Goal: Task Accomplishment & Management: Use online tool/utility

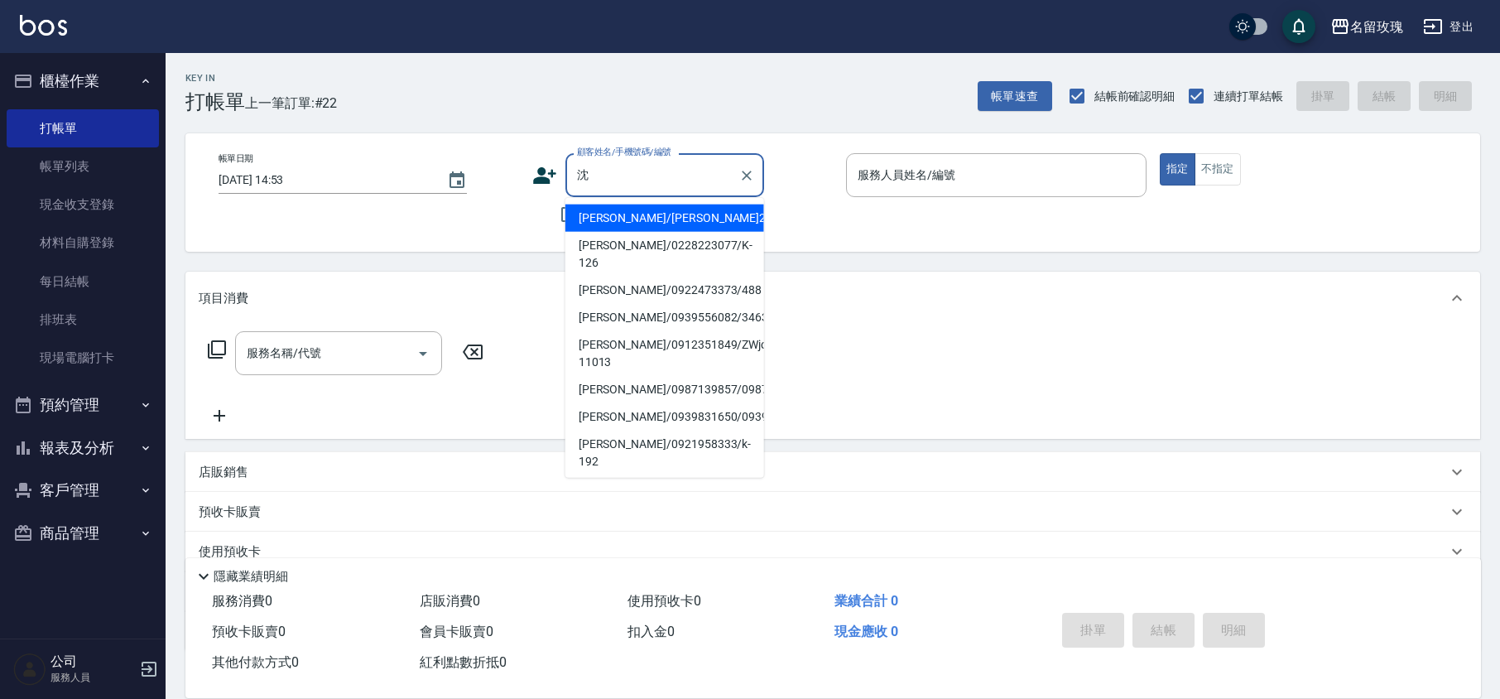
click at [715, 238] on li "[PERSON_NAME]/0228223077/K-126" at bounding box center [664, 254] width 199 height 45
type input "[PERSON_NAME]/0228223077/K-126"
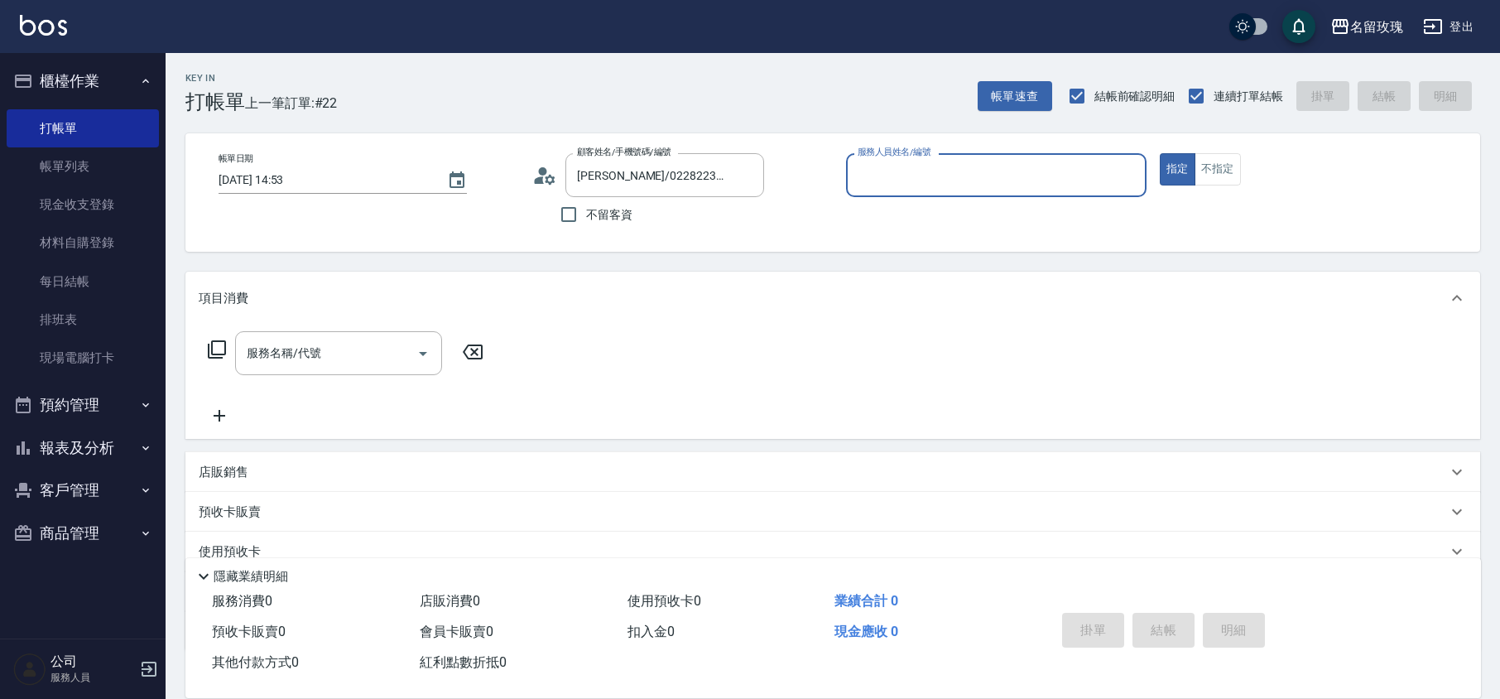
type input "[PERSON_NAME]-5"
click at [546, 175] on icon at bounding box center [544, 175] width 25 height 25
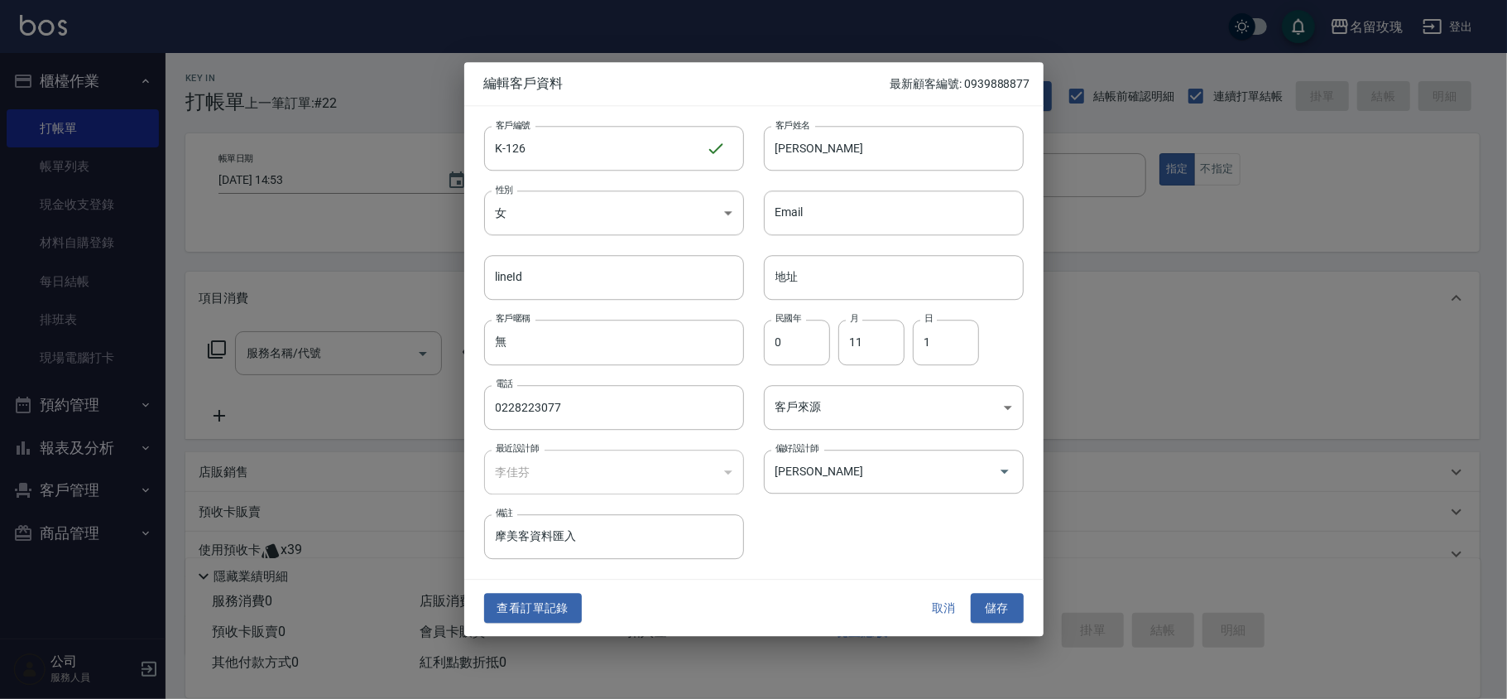
click at [944, 603] on button "取消" at bounding box center [944, 608] width 53 height 31
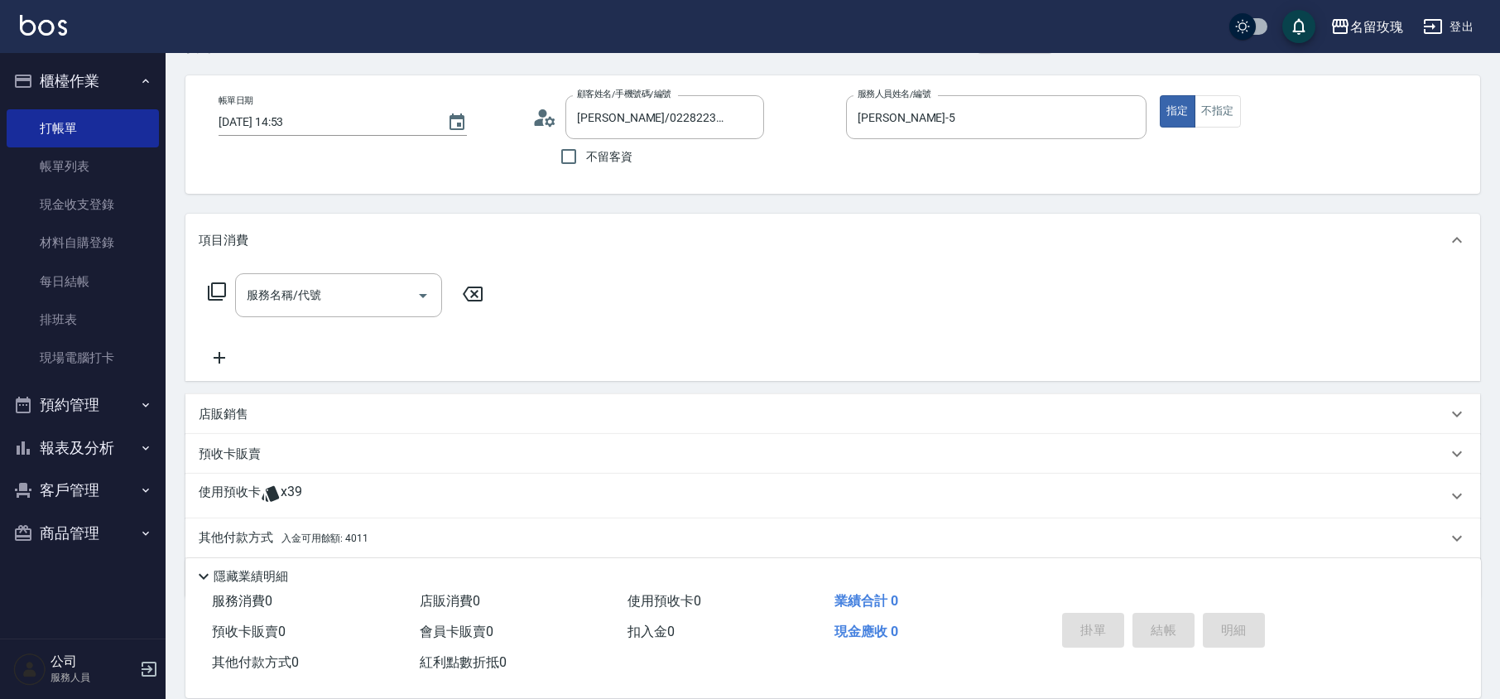
scroll to position [113, 0]
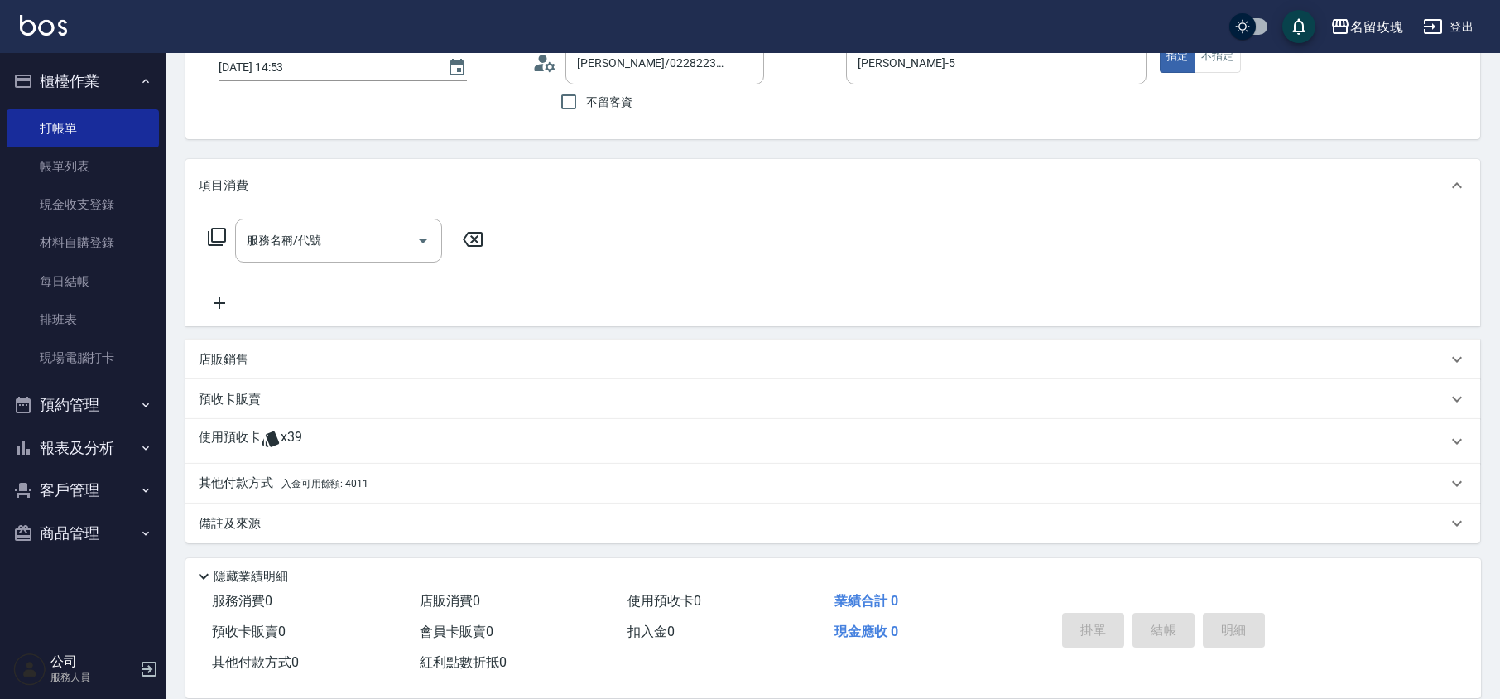
click at [406, 442] on div "使用預收卡 x39" at bounding box center [823, 441] width 1248 height 25
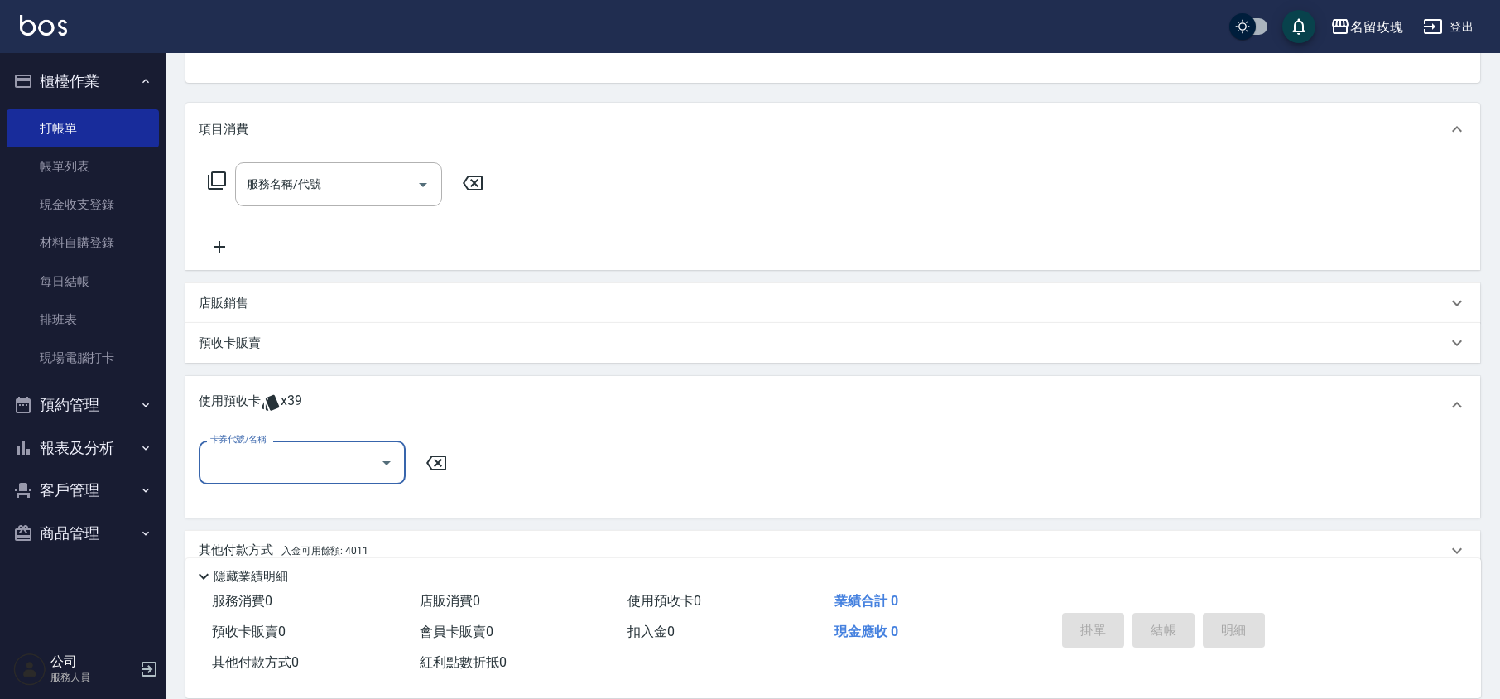
scroll to position [223, 0]
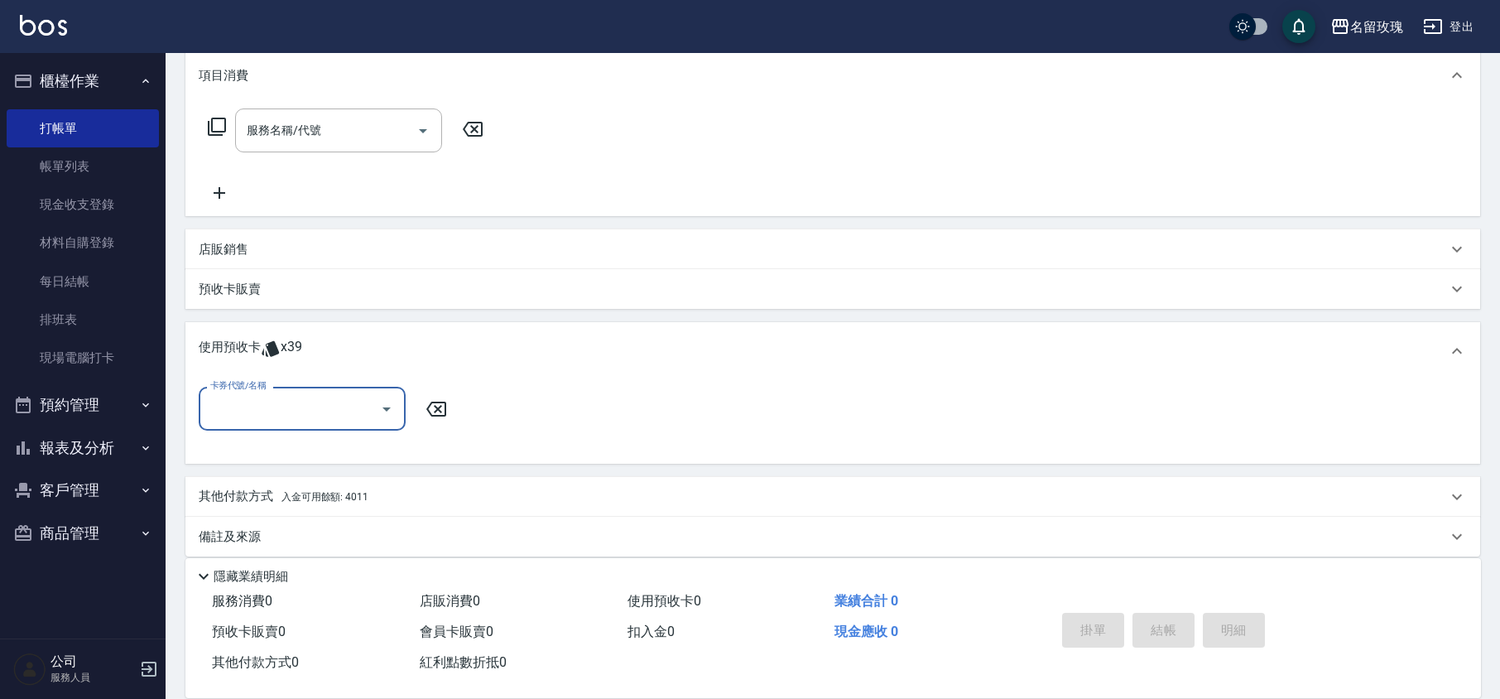
click at [389, 415] on icon "Open" at bounding box center [387, 409] width 20 height 20
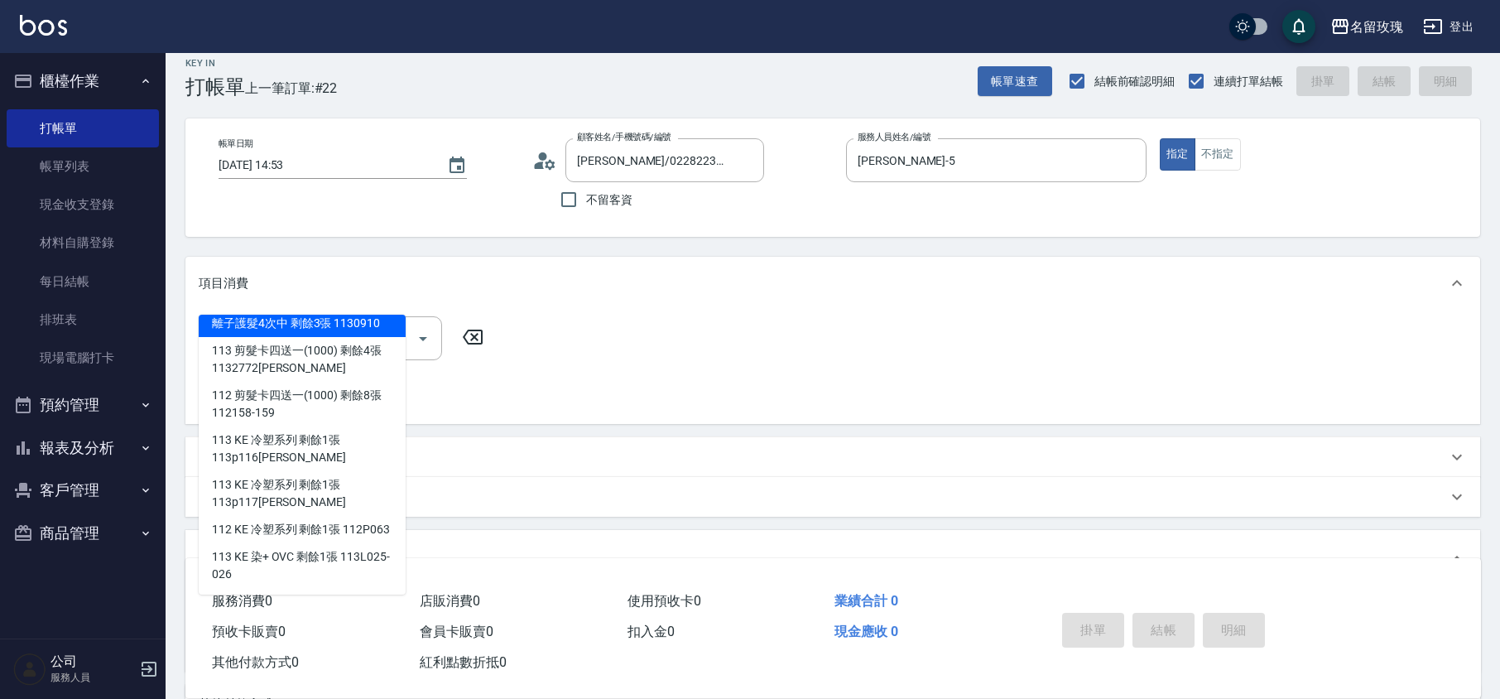
scroll to position [200, 0]
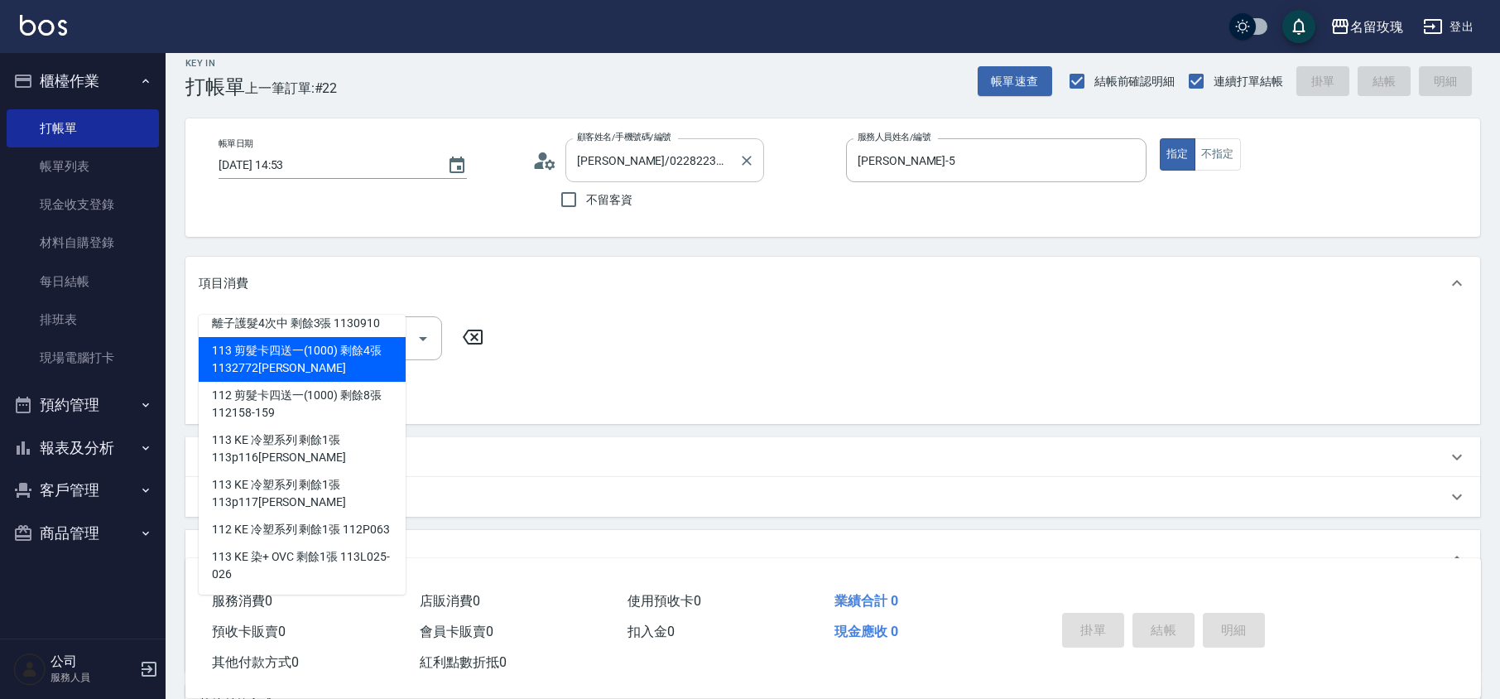
click at [706, 162] on input "[PERSON_NAME]/0228223077/K-126" at bounding box center [652, 160] width 159 height 29
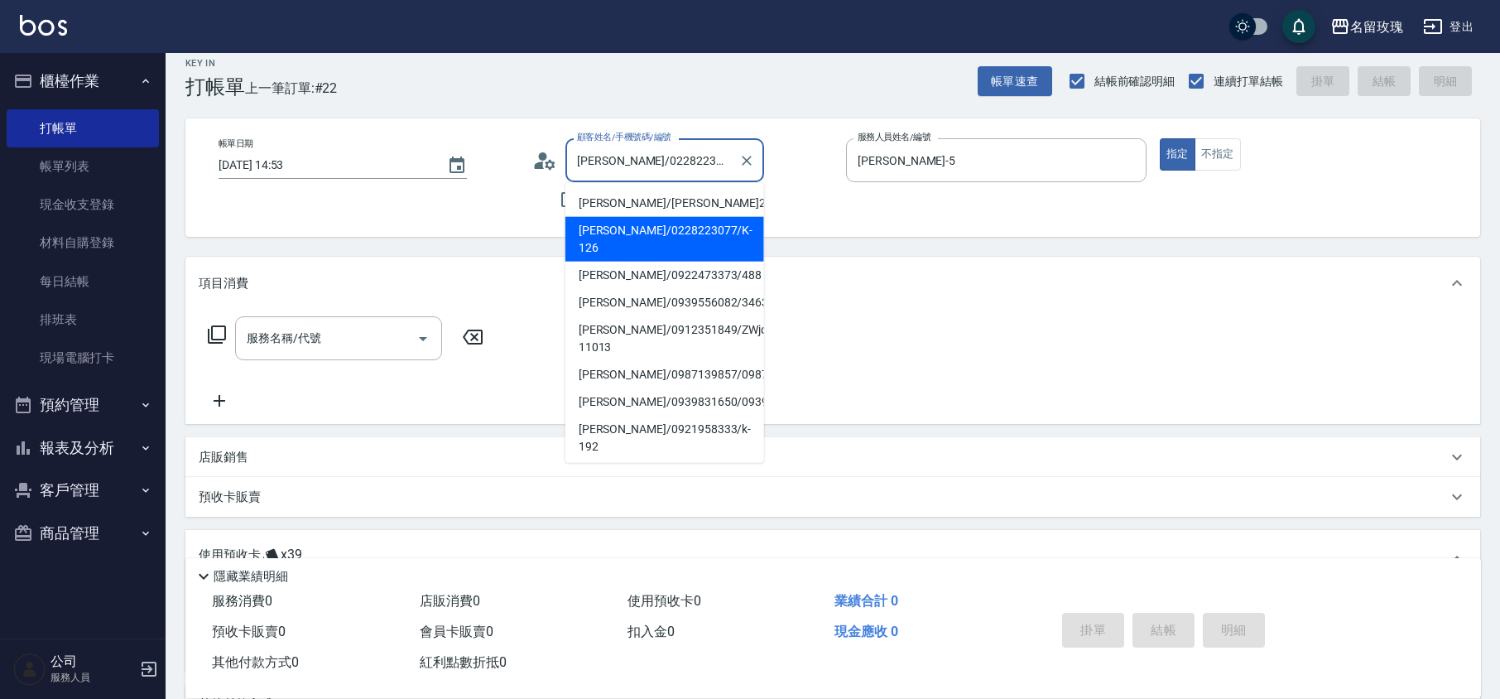
drag, startPoint x: 720, startPoint y: 166, endPoint x: 624, endPoint y: 157, distance: 96.4
click at [622, 166] on input "[PERSON_NAME]/0228223077/K-126" at bounding box center [652, 160] width 159 height 29
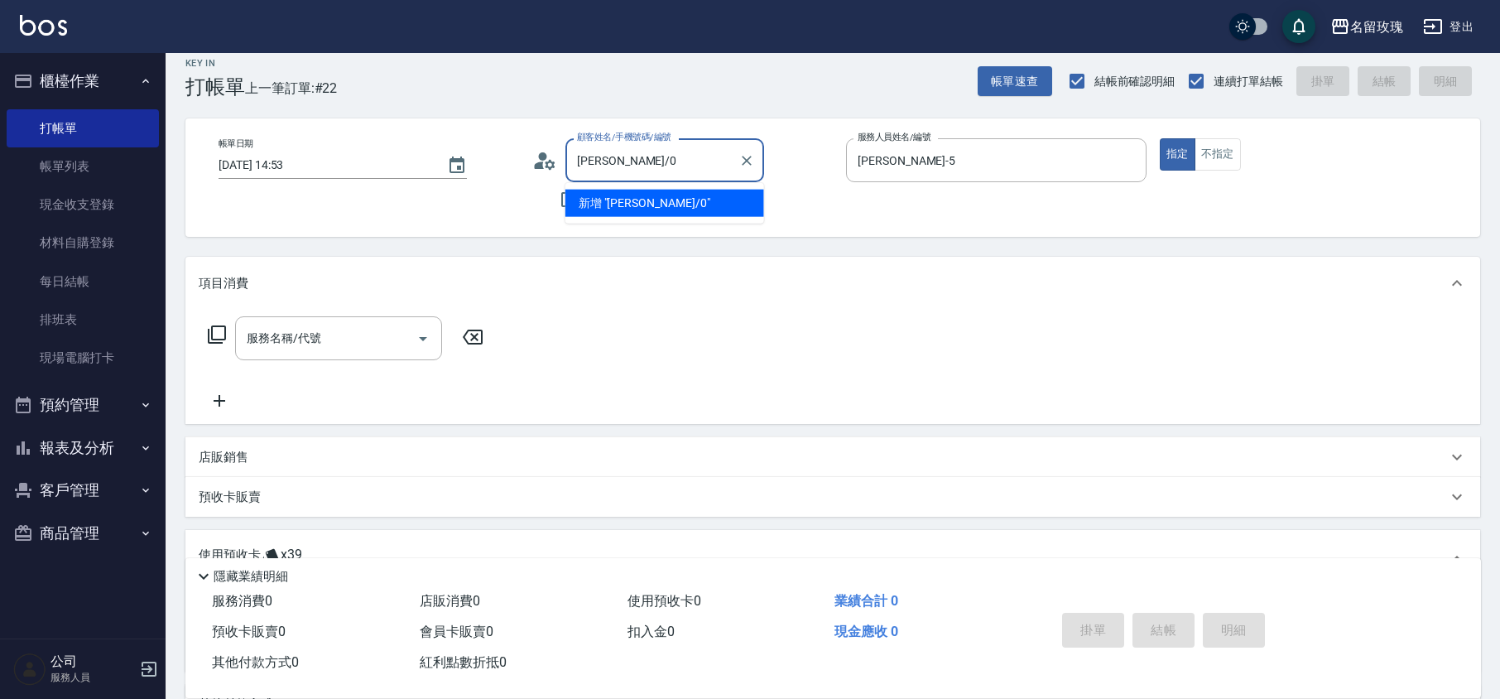
click at [657, 166] on input "[PERSON_NAME]/0" at bounding box center [652, 160] width 159 height 29
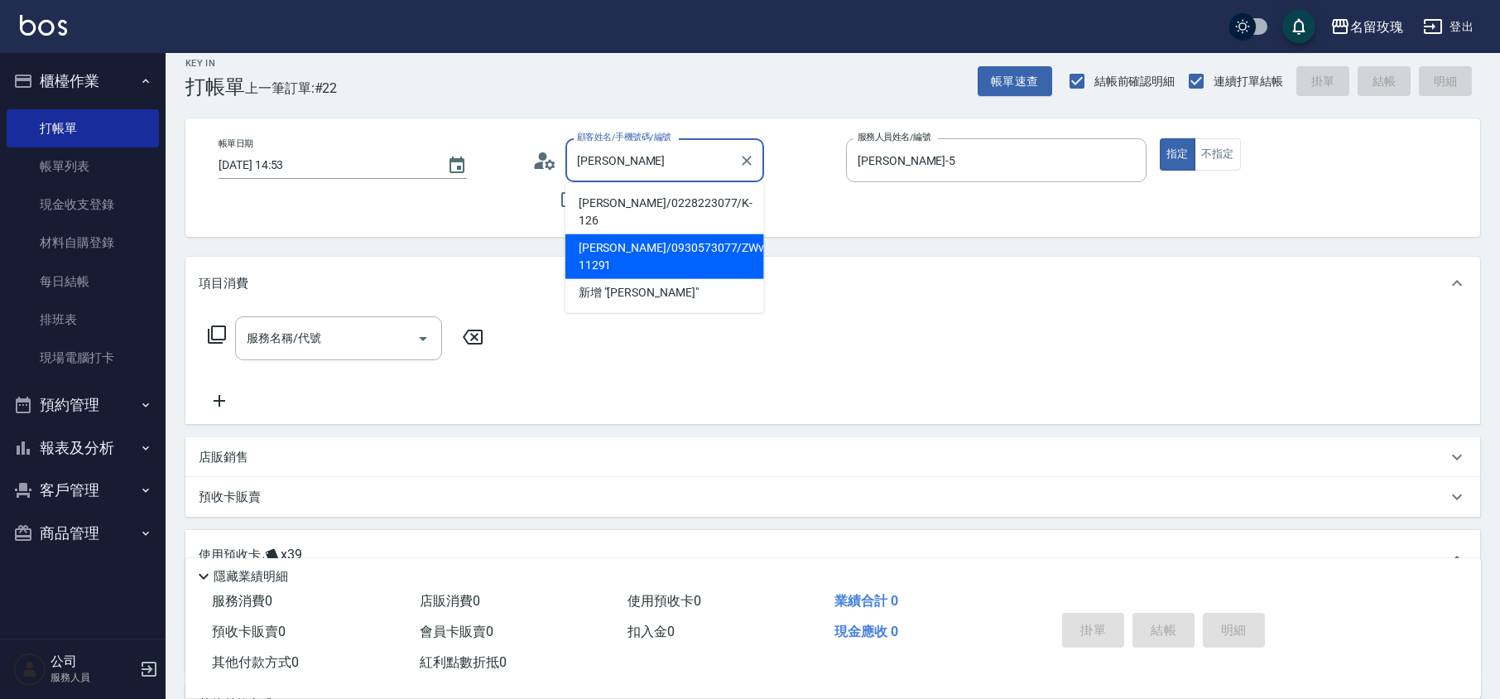
click at [643, 234] on li "[PERSON_NAME]/0930573077/ZWvi-11291" at bounding box center [664, 256] width 199 height 45
type input "[PERSON_NAME]/0930573077/ZWvi-11291"
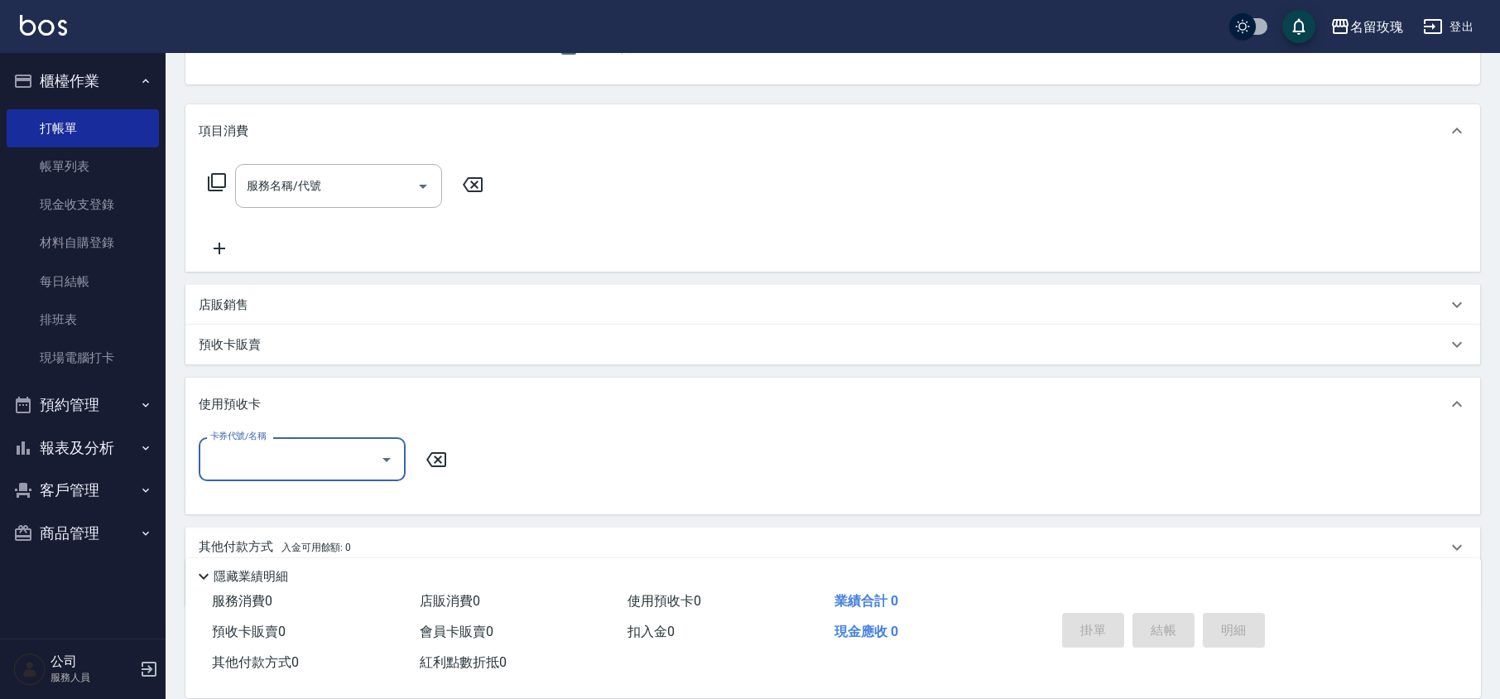
scroll to position [232, 0]
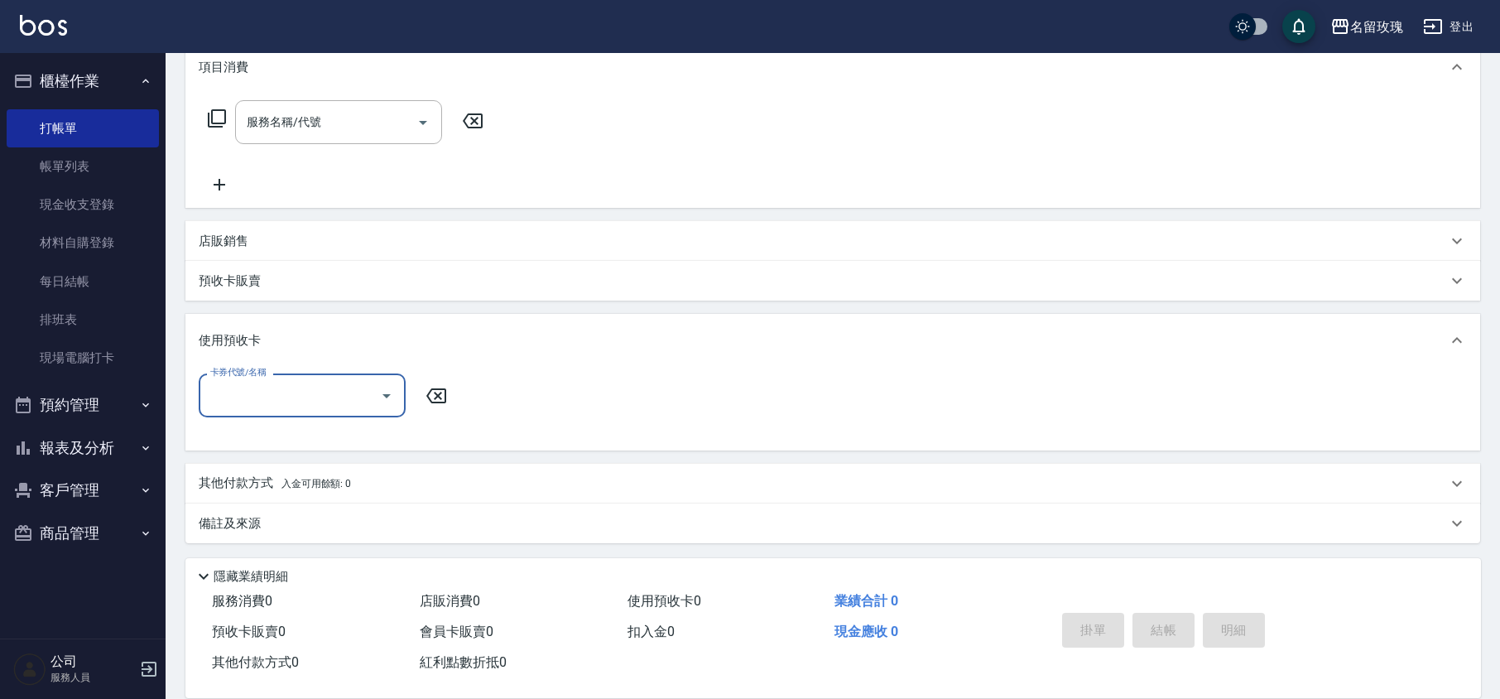
click at [389, 394] on icon "Open" at bounding box center [386, 396] width 8 height 4
click at [389, 394] on icon "Close" at bounding box center [387, 396] width 20 height 20
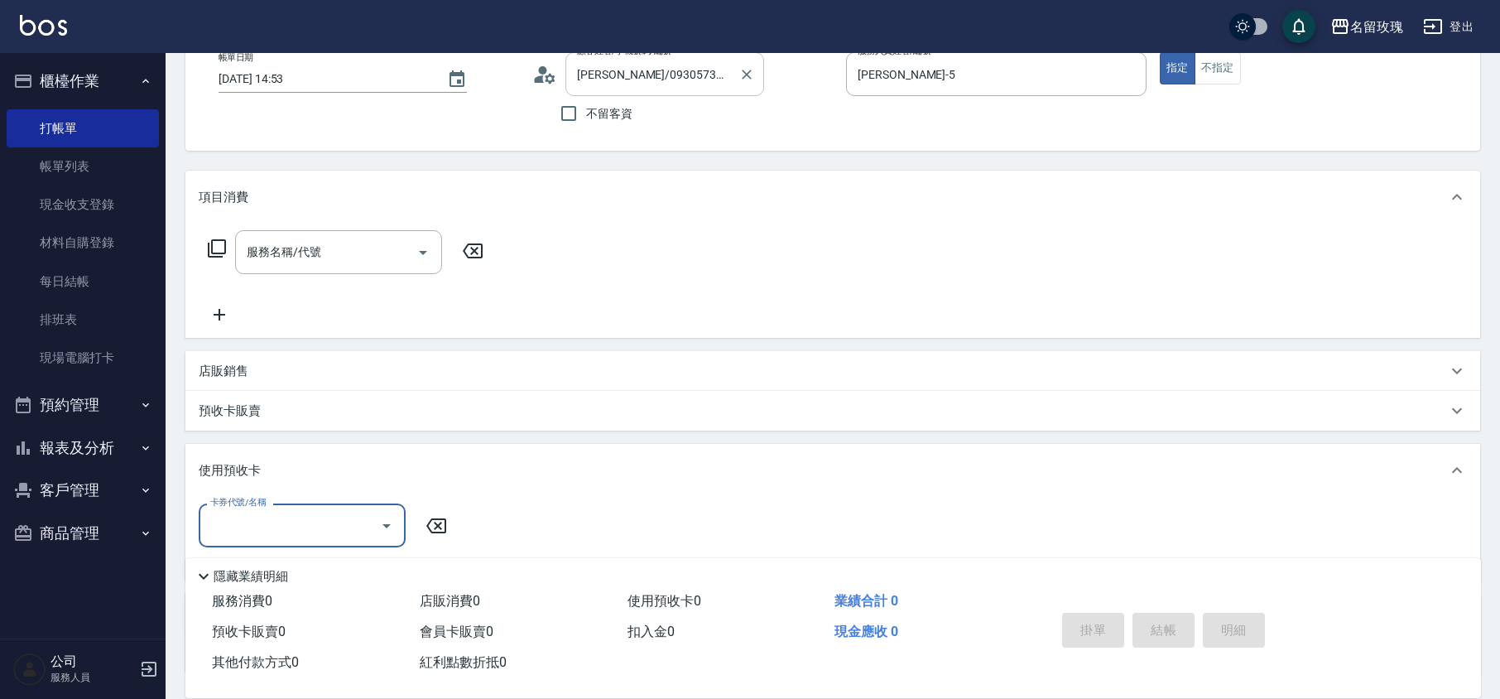
scroll to position [0, 0]
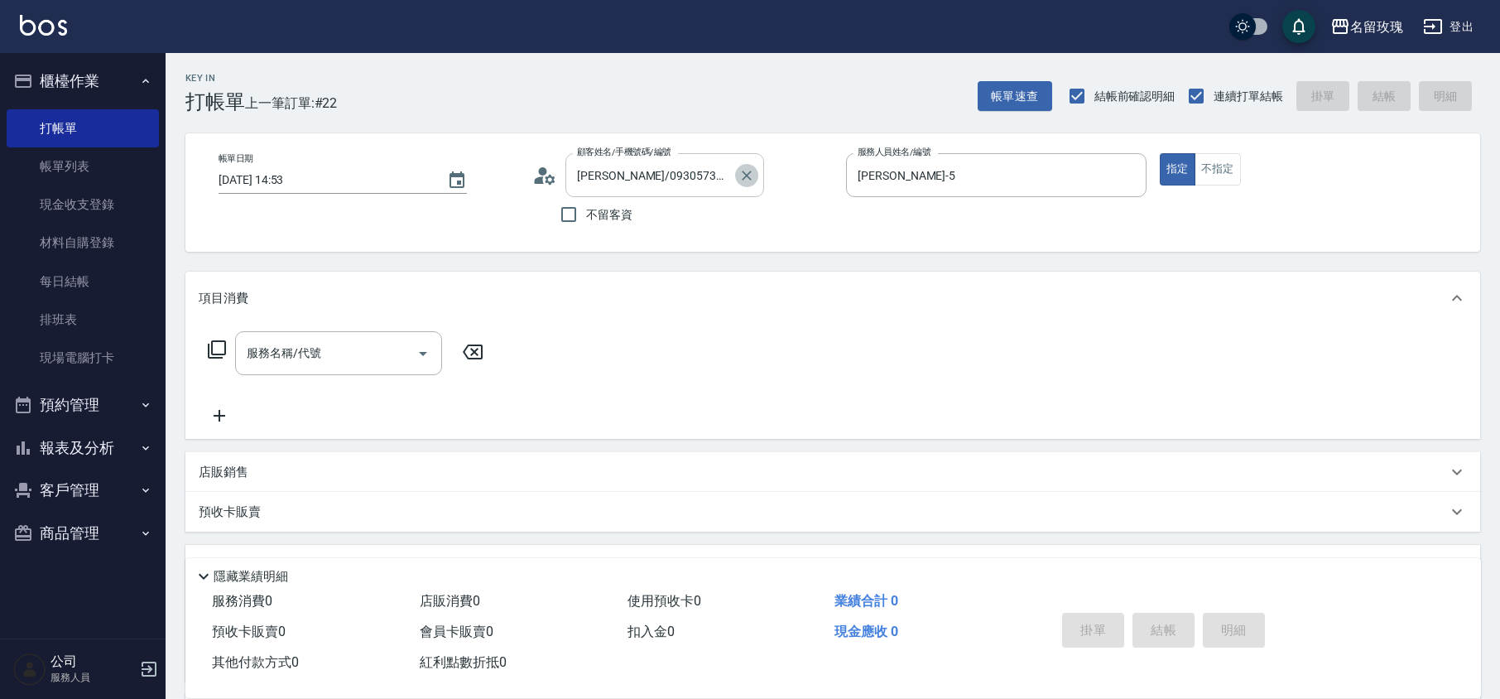
click at [746, 172] on icon "Clear" at bounding box center [746, 175] width 17 height 17
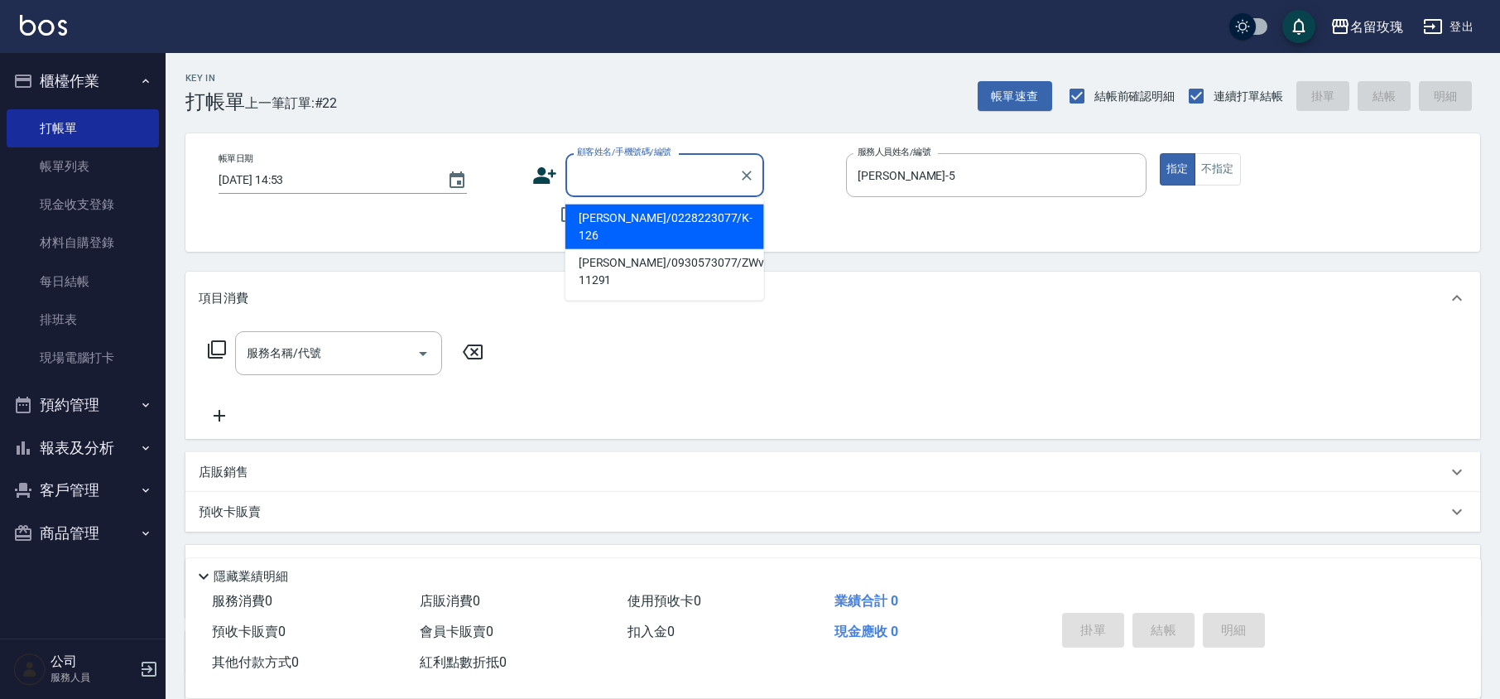
click at [689, 182] on input "顧客姓名/手機號碼/編號" at bounding box center [652, 175] width 159 height 29
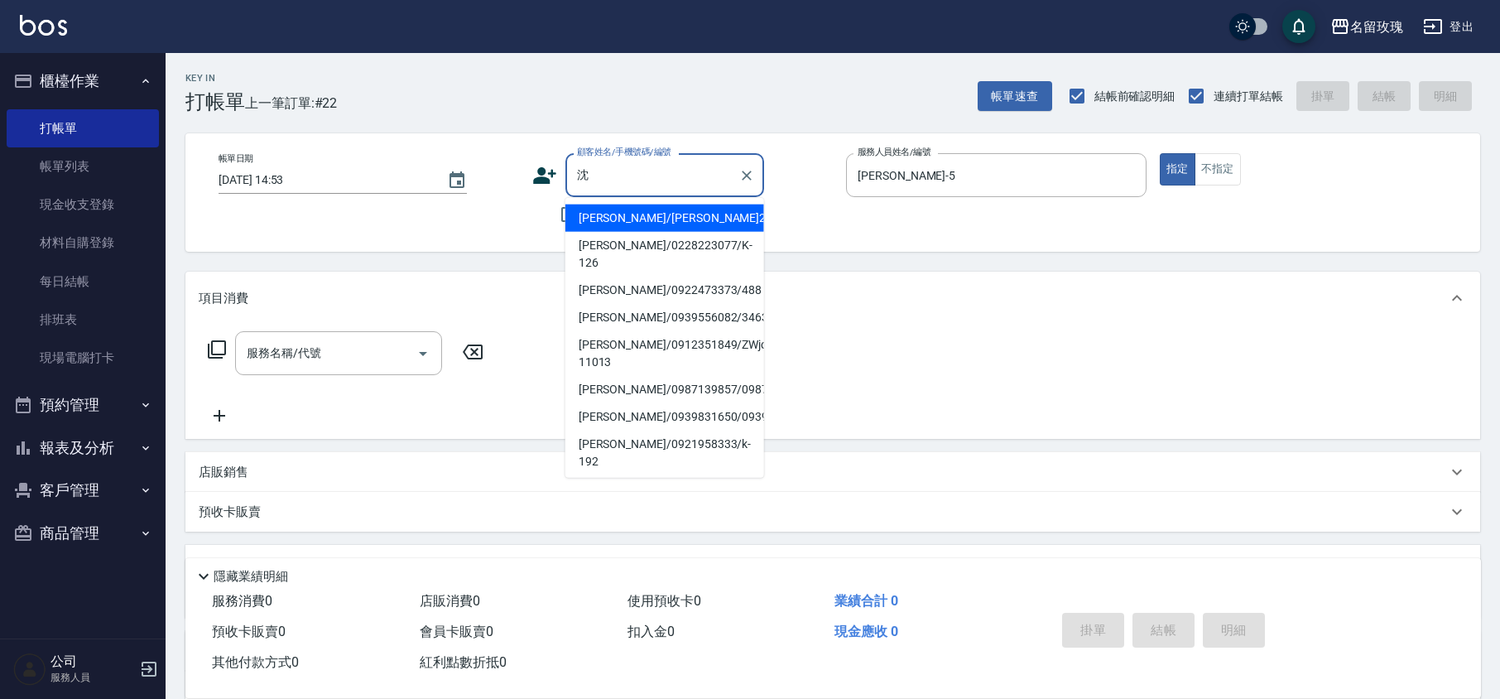
click at [693, 239] on li "[PERSON_NAME]/0228223077/K-126" at bounding box center [664, 254] width 199 height 45
type input "[PERSON_NAME]/0228223077/K-126"
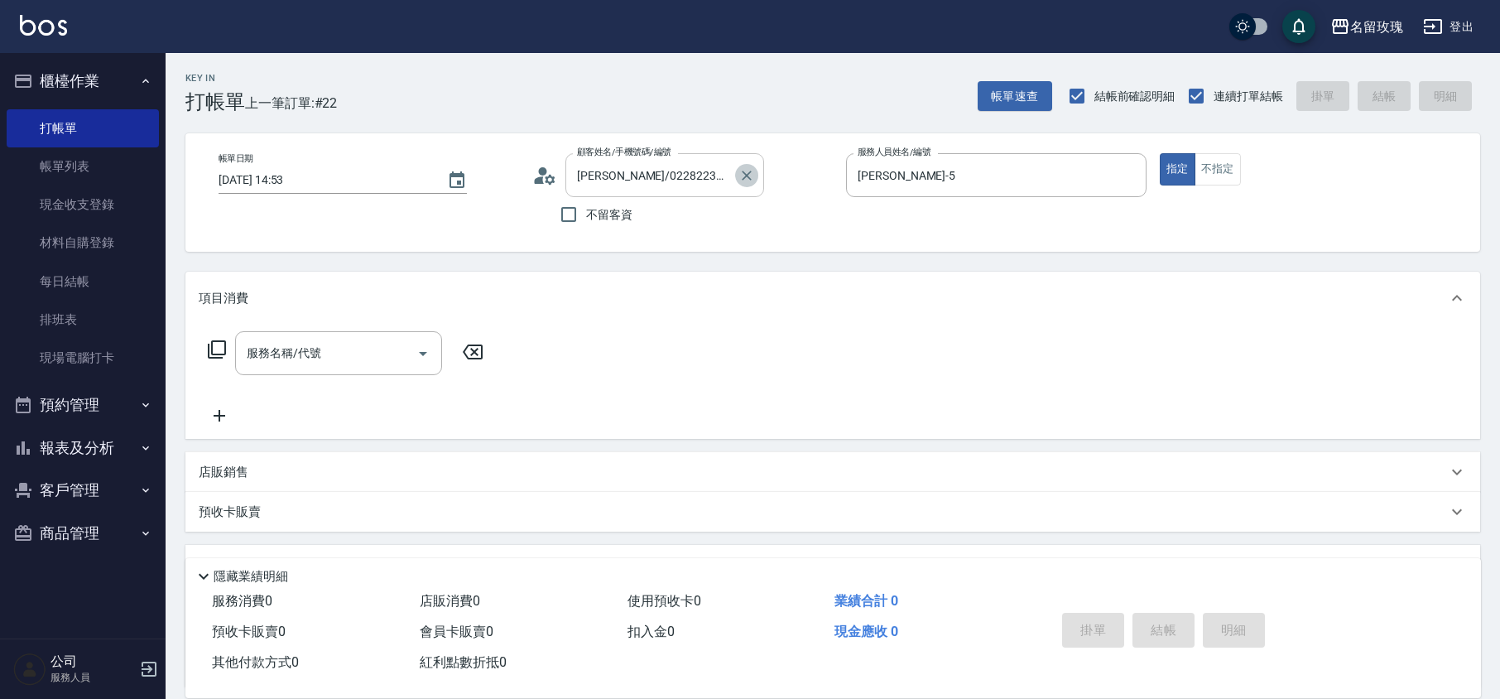
click at [736, 172] on button "Clear" at bounding box center [746, 175] width 23 height 23
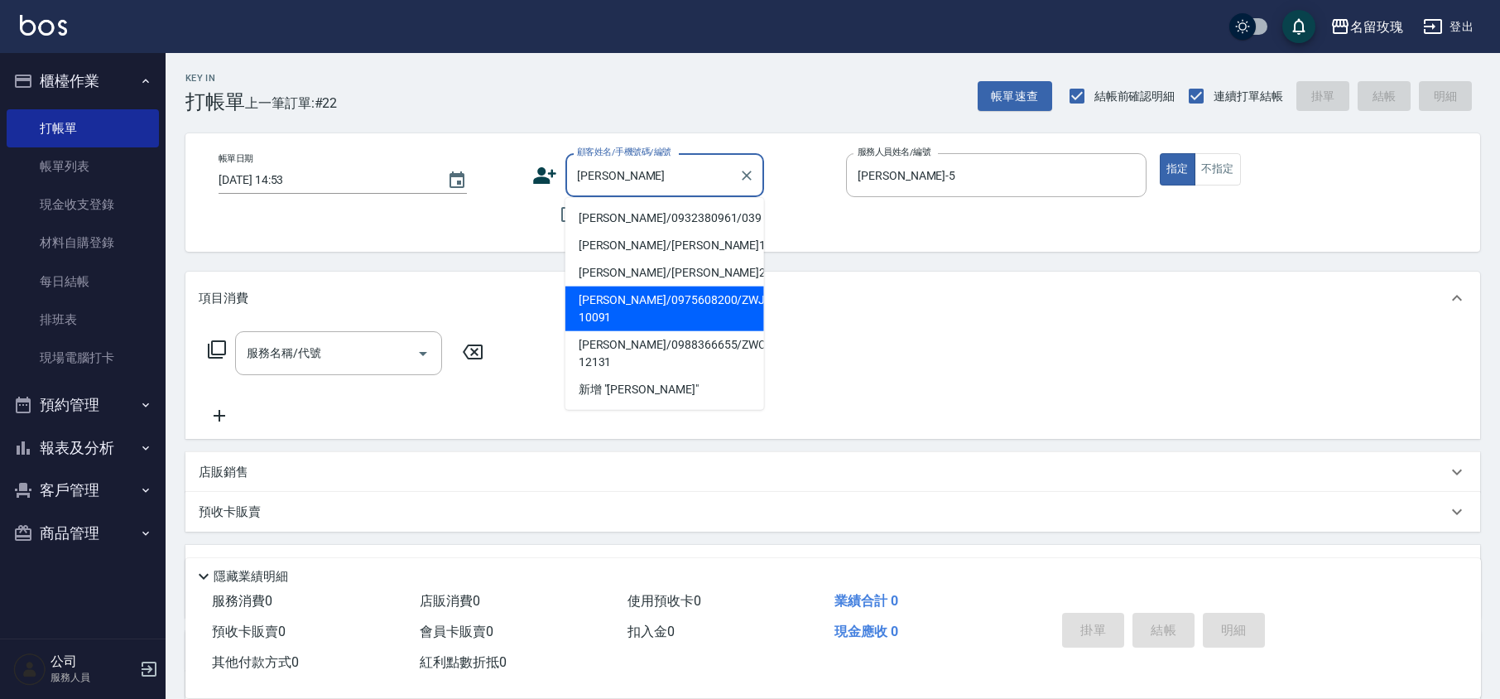
click at [674, 163] on input "[PERSON_NAME]" at bounding box center [652, 175] width 159 height 29
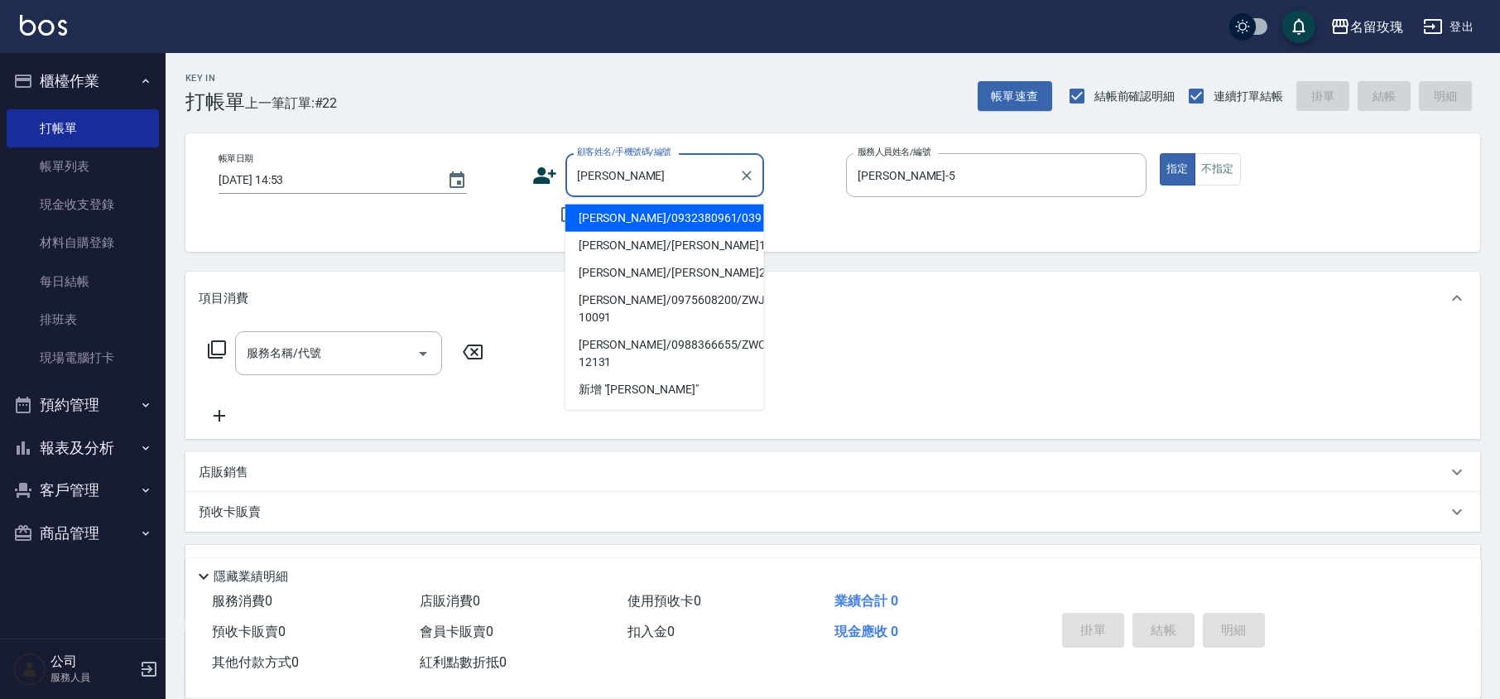
click at [643, 219] on li "[PERSON_NAME]/0932380961/039" at bounding box center [664, 217] width 199 height 27
type input "[PERSON_NAME]/0932380961/039"
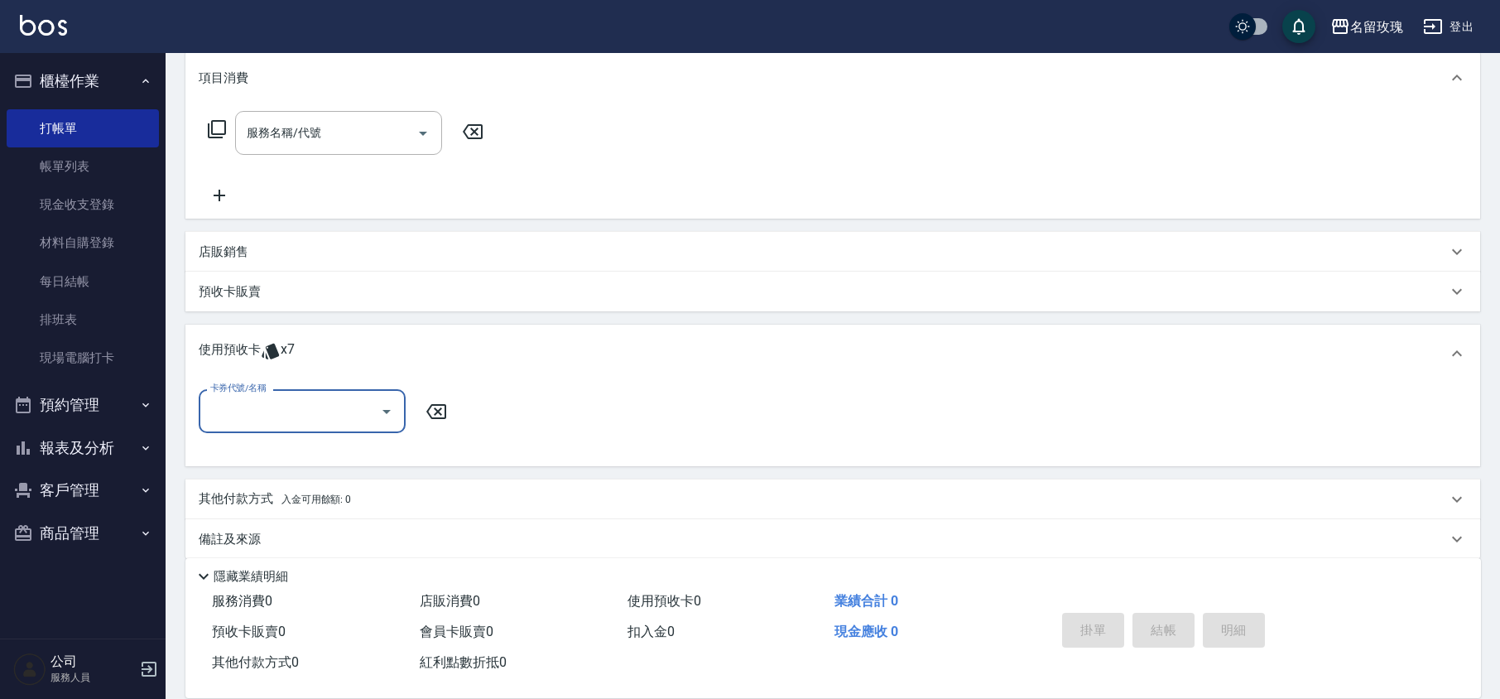
scroll to position [236, 0]
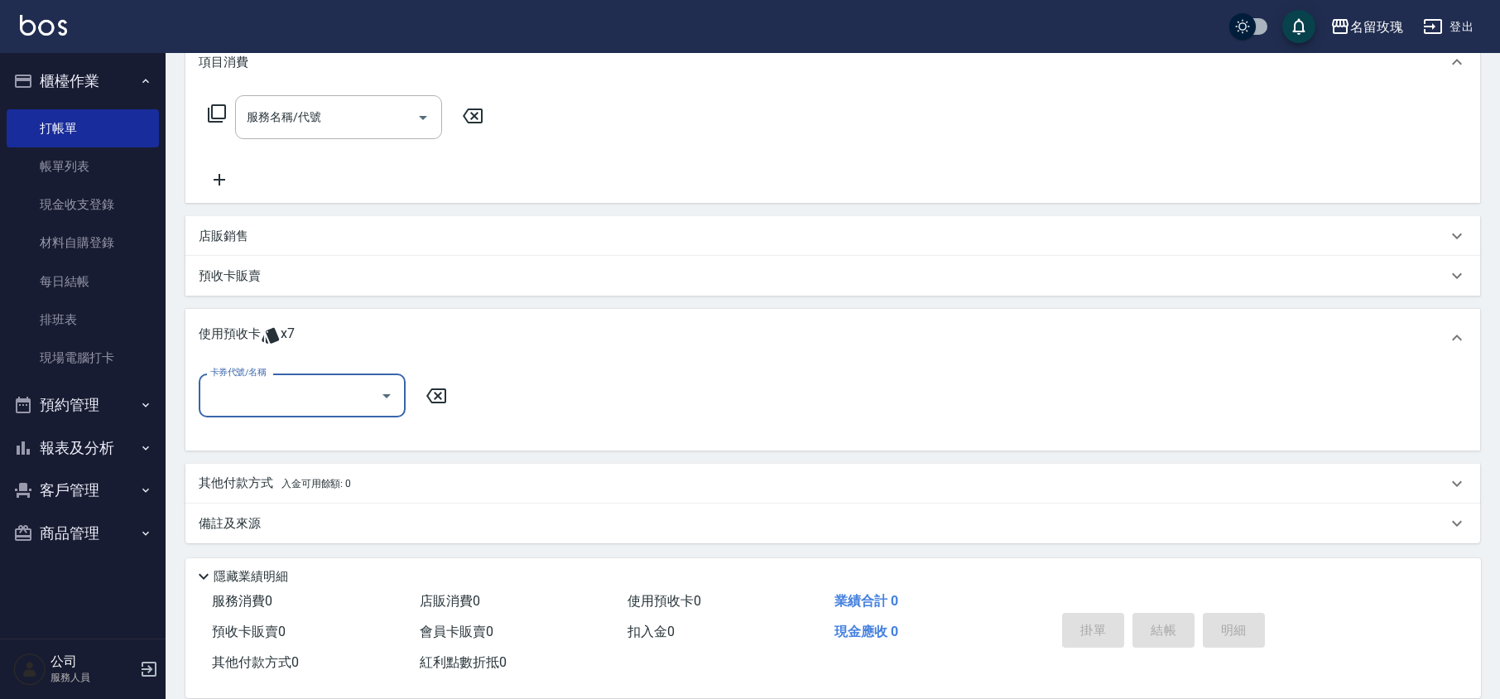
click at [387, 397] on icon "Open" at bounding box center [387, 396] width 20 height 20
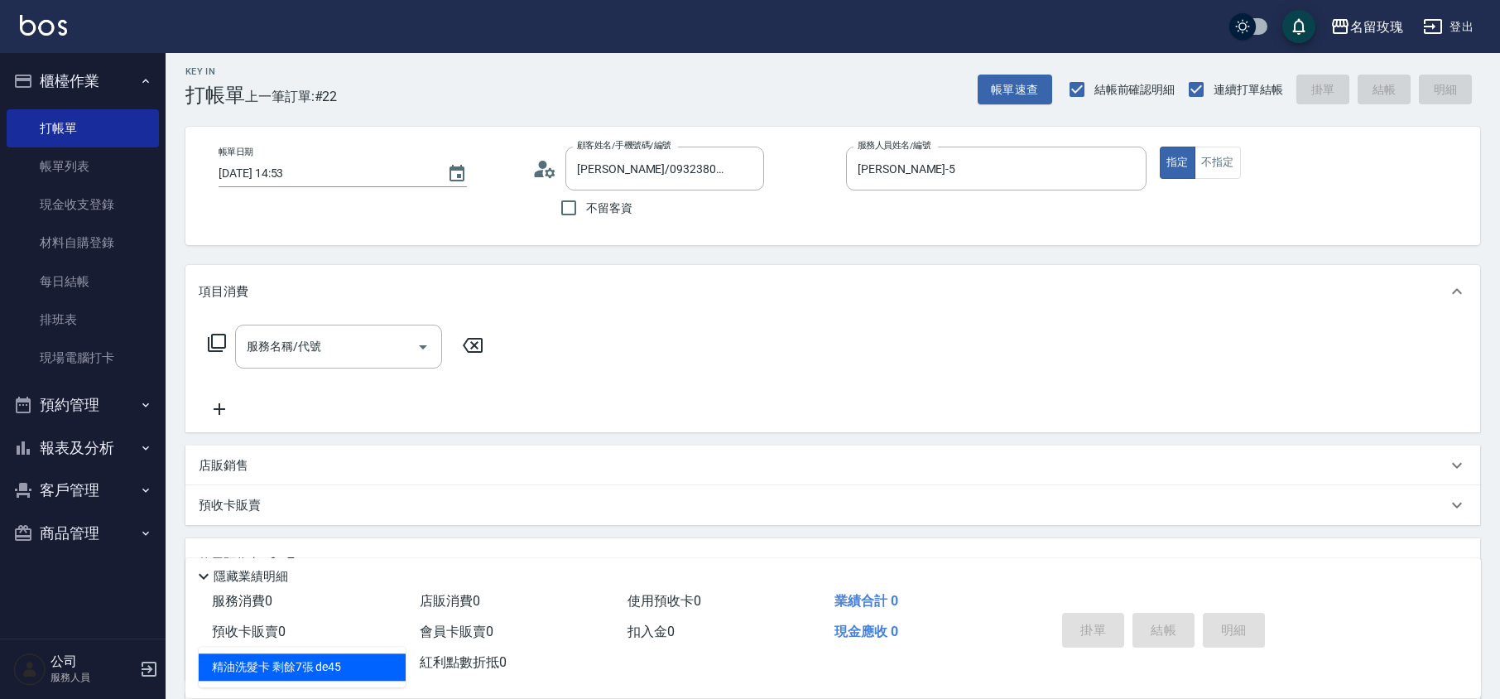
scroll to position [0, 0]
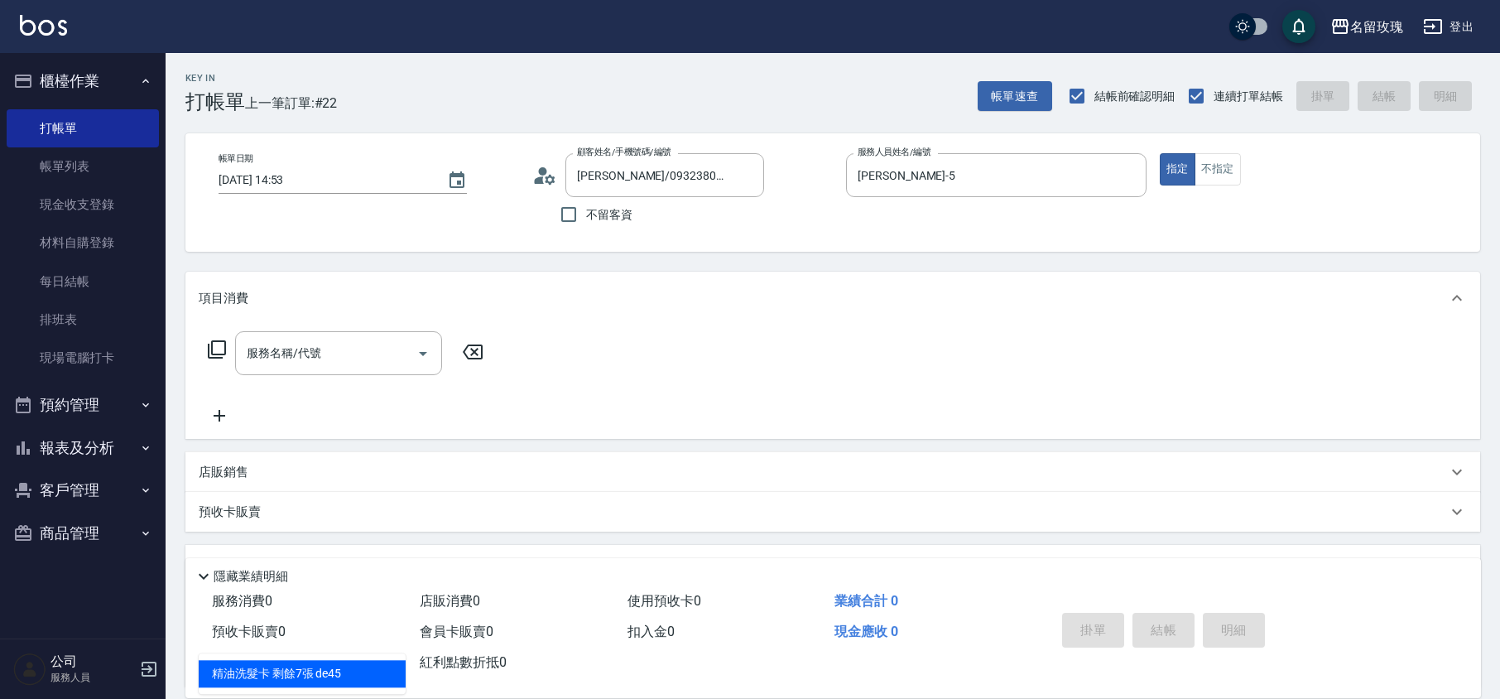
click at [540, 174] on circle at bounding box center [543, 171] width 8 height 8
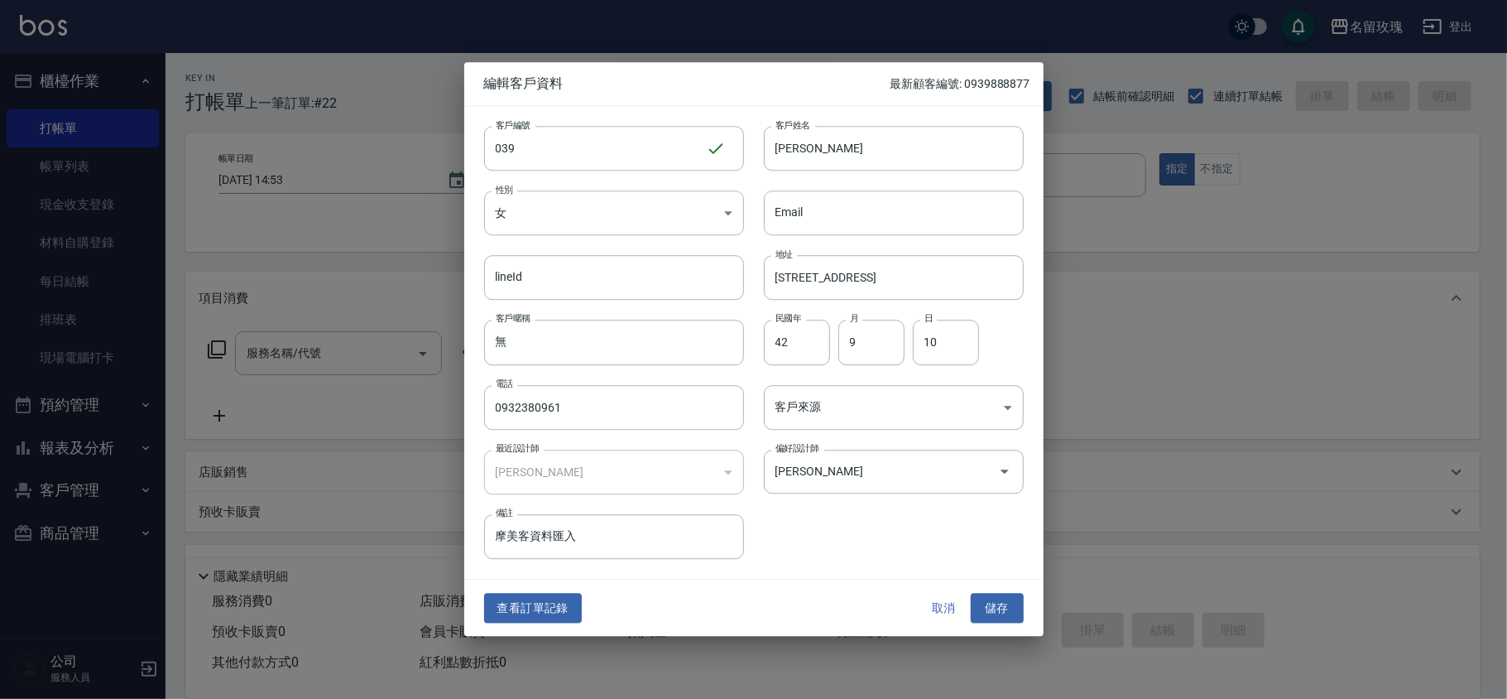
click at [935, 611] on button "取消" at bounding box center [944, 608] width 53 height 31
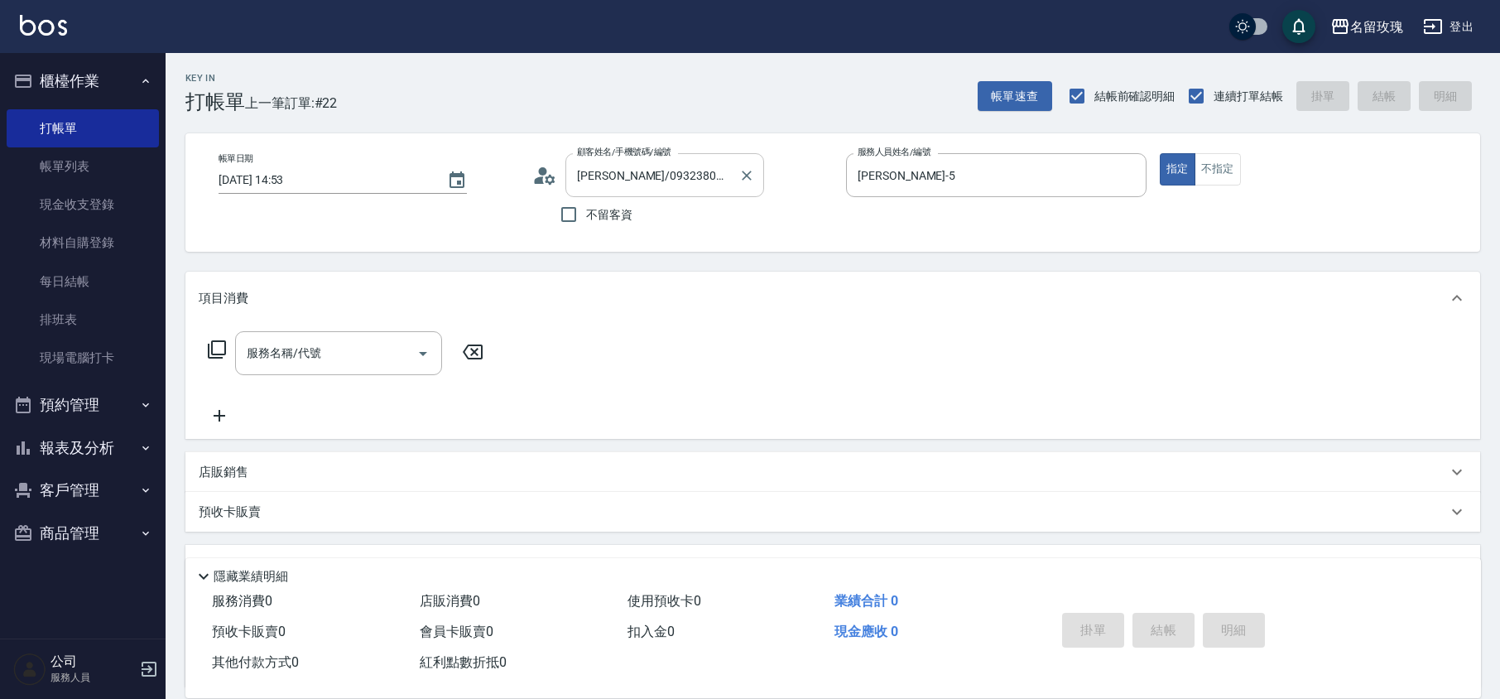
click at [750, 177] on icon "Clear" at bounding box center [746, 175] width 17 height 17
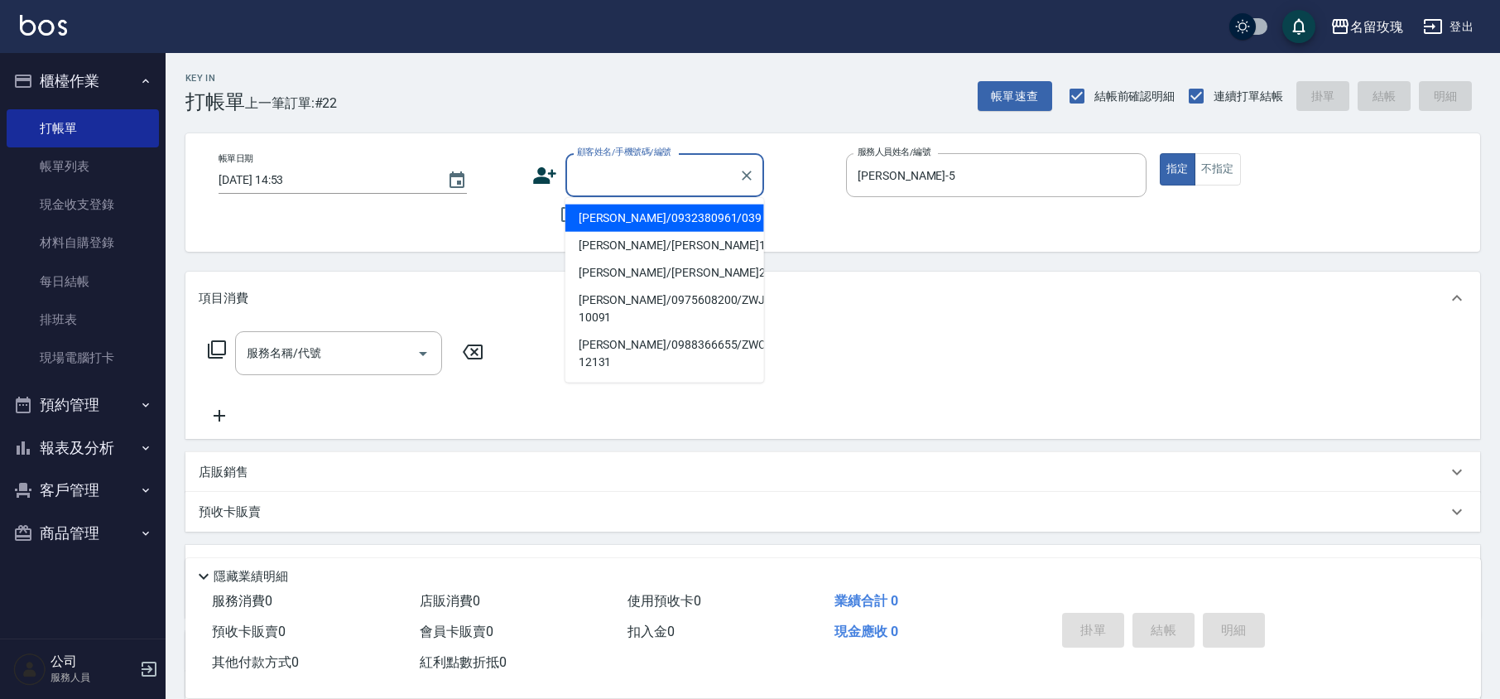
click at [607, 179] on input "顧客姓名/手機號碼/編號" at bounding box center [652, 175] width 159 height 29
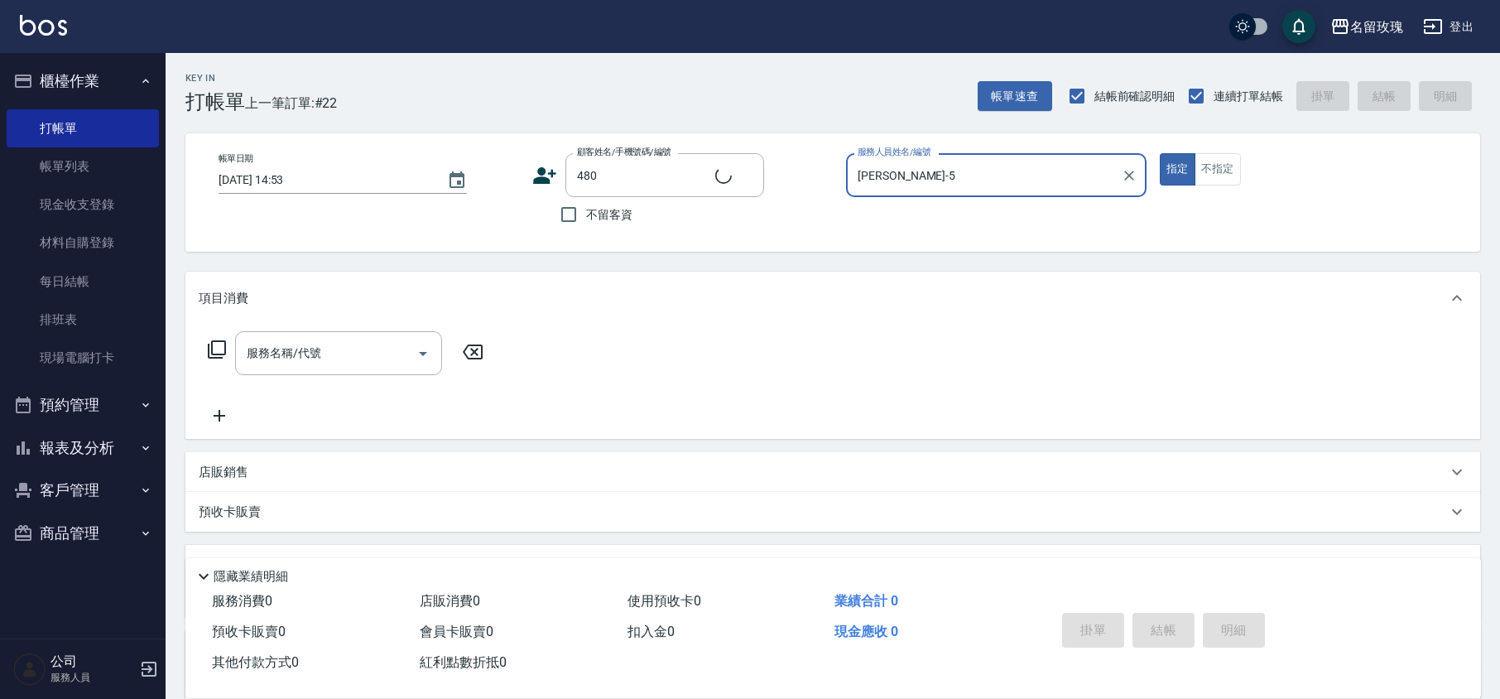
type input "[PERSON_NAME]/0939313992/480"
type input "VIVI-2"
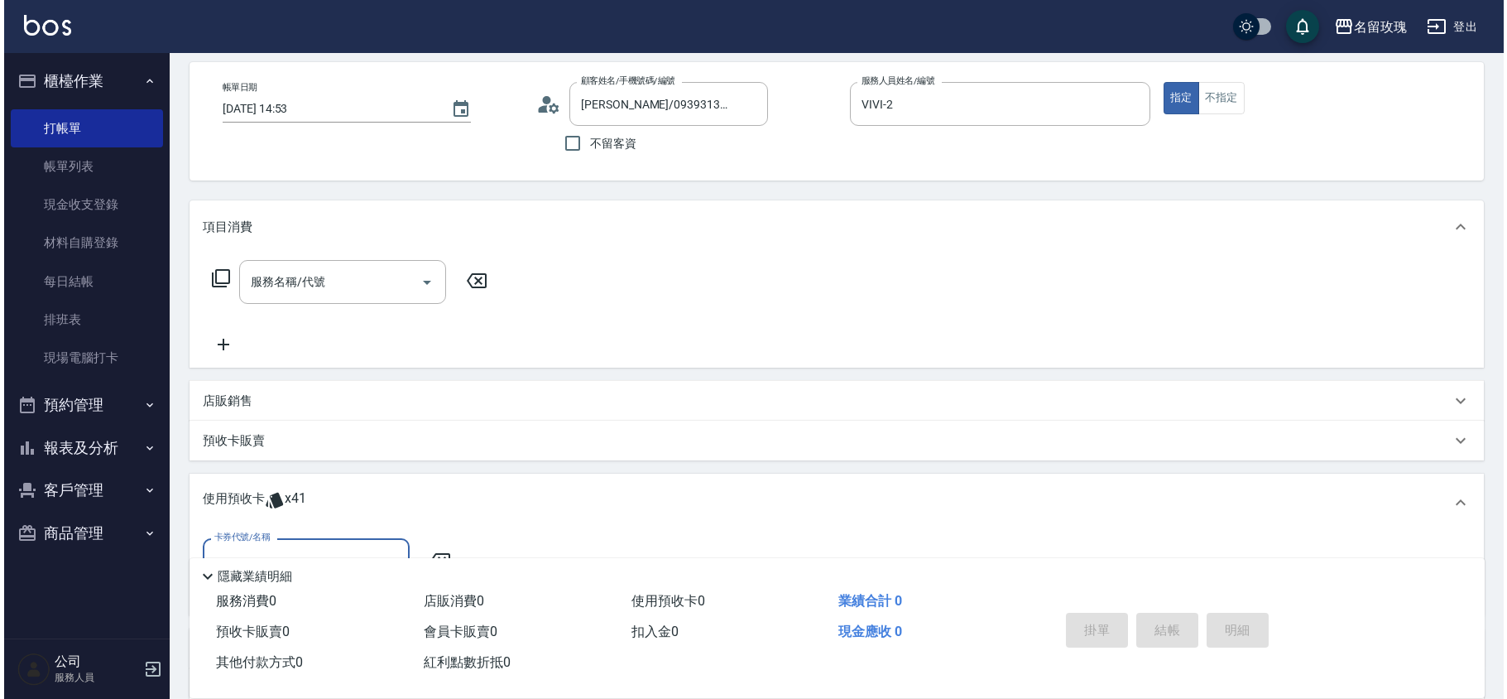
scroll to position [110, 0]
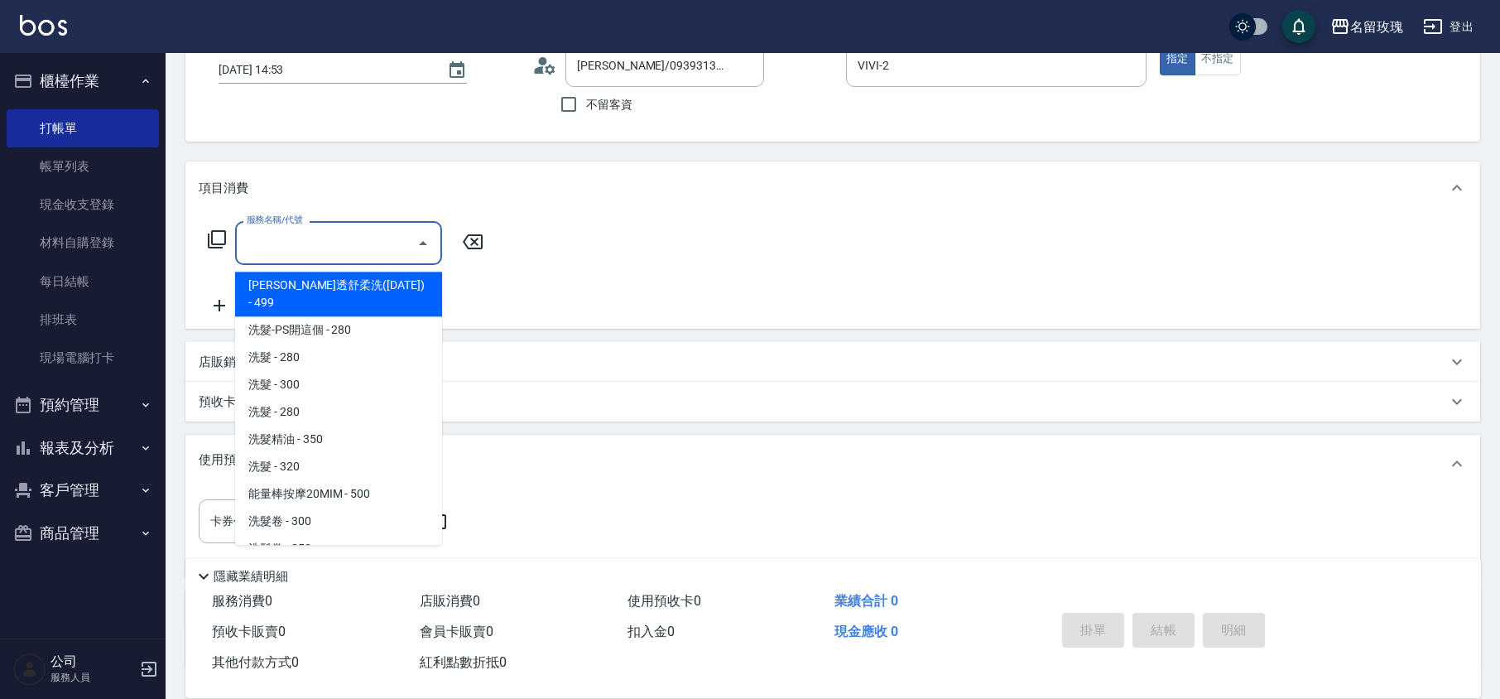
click at [291, 230] on div "服務名稱/代號 服務名稱/代號" at bounding box center [338, 243] width 207 height 44
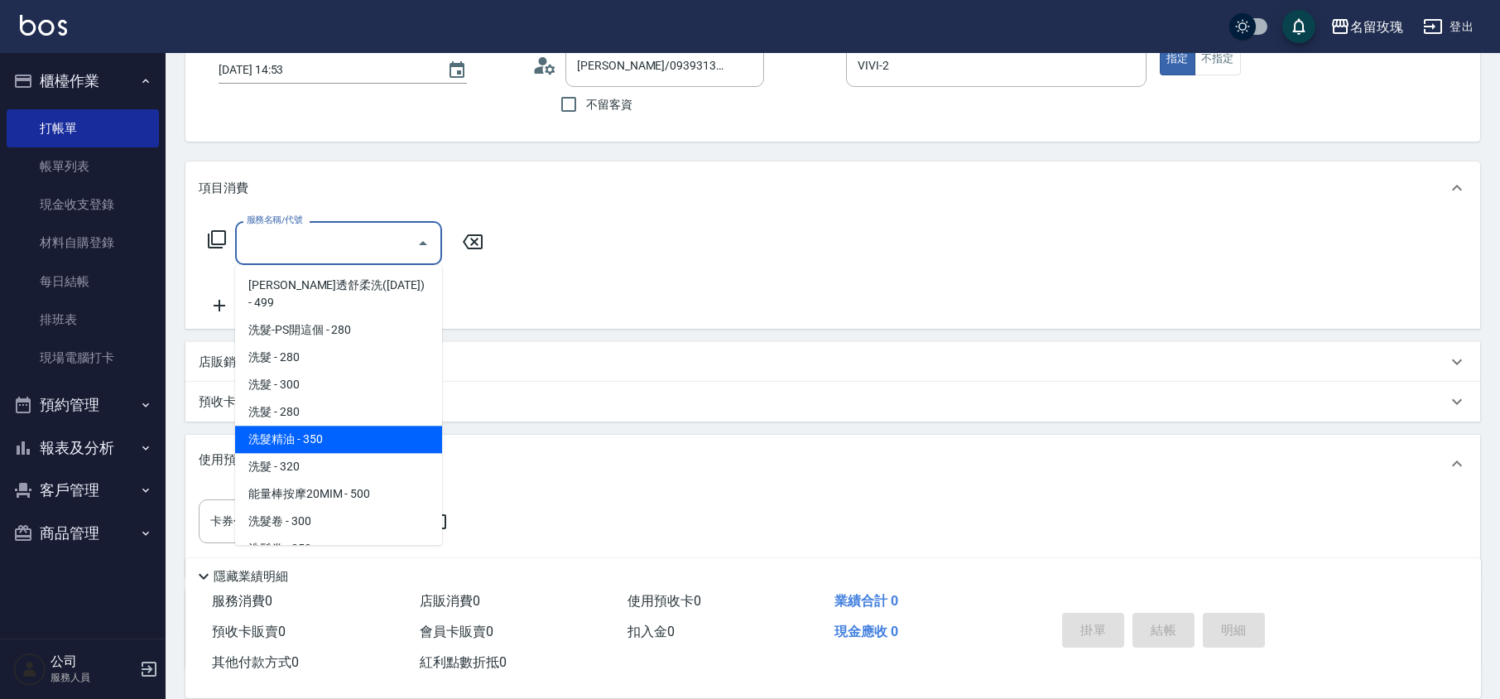
click at [362, 425] on span "洗髮精油 - 350" at bounding box center [338, 438] width 207 height 27
type input "洗髮精油(206)"
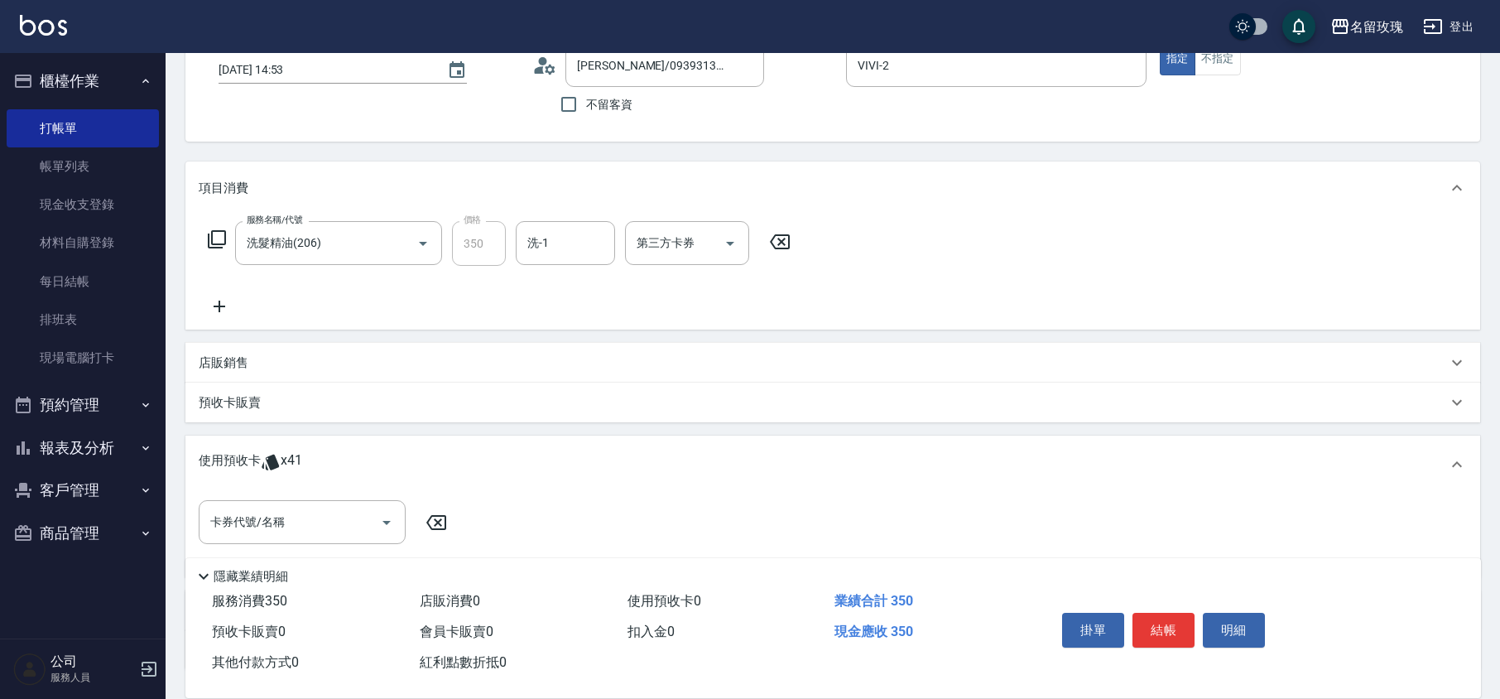
click at [215, 302] on icon at bounding box center [219, 306] width 41 height 20
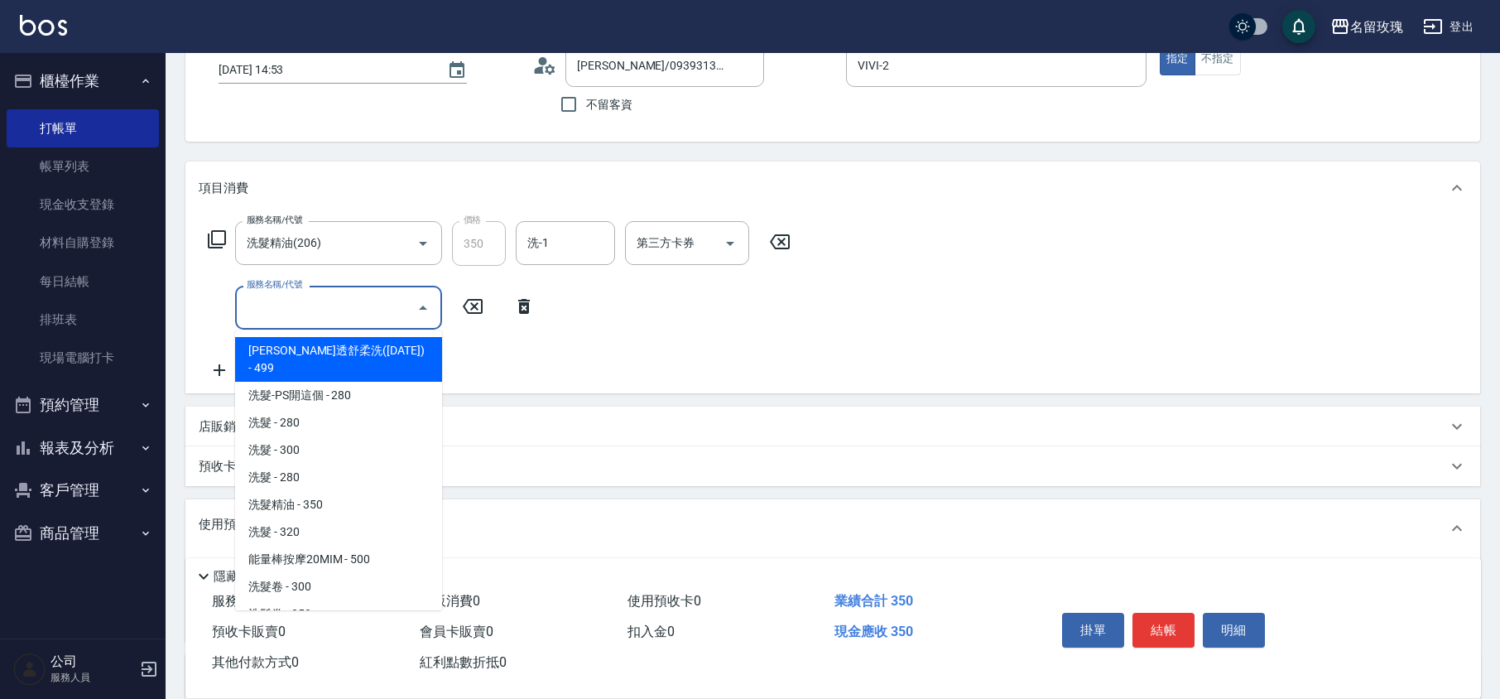
click at [292, 305] on input "服務名稱/代號" at bounding box center [326, 307] width 167 height 29
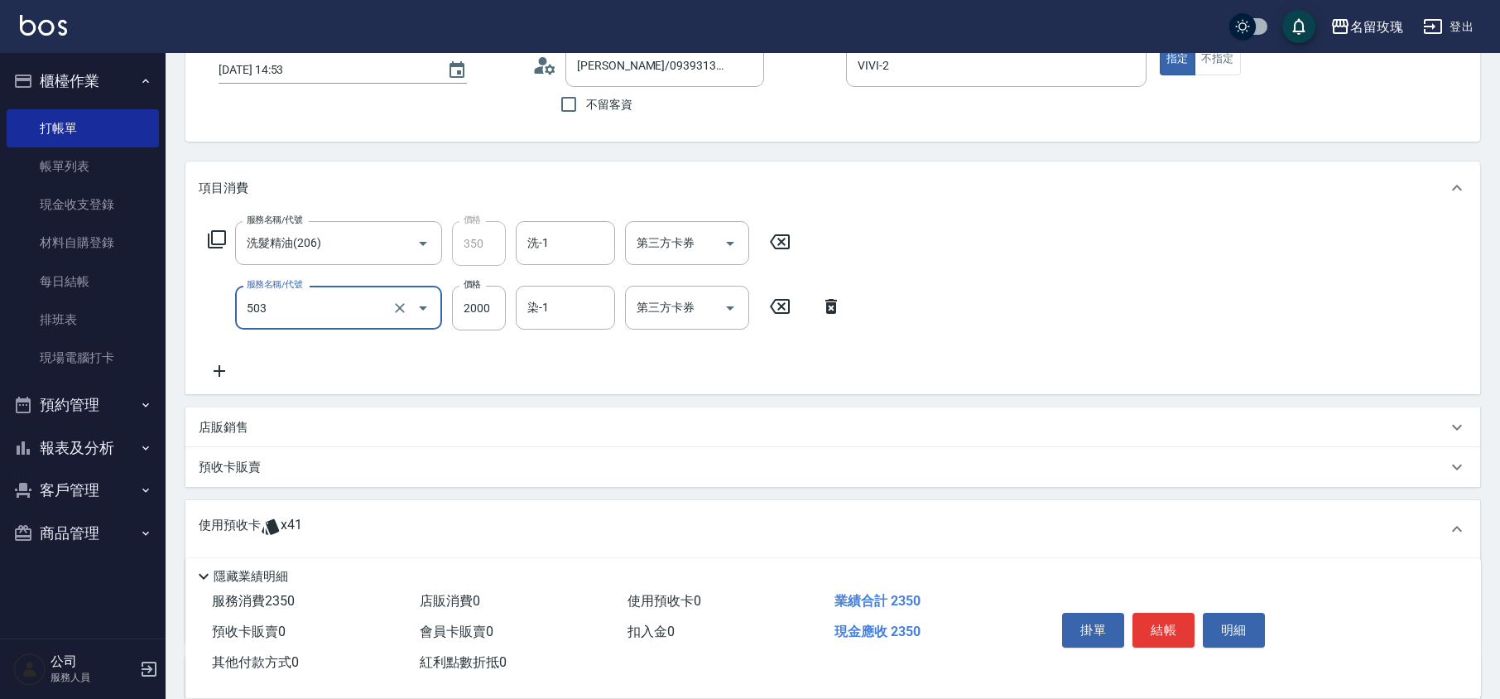
type input "染髮(503)"
type input "1800"
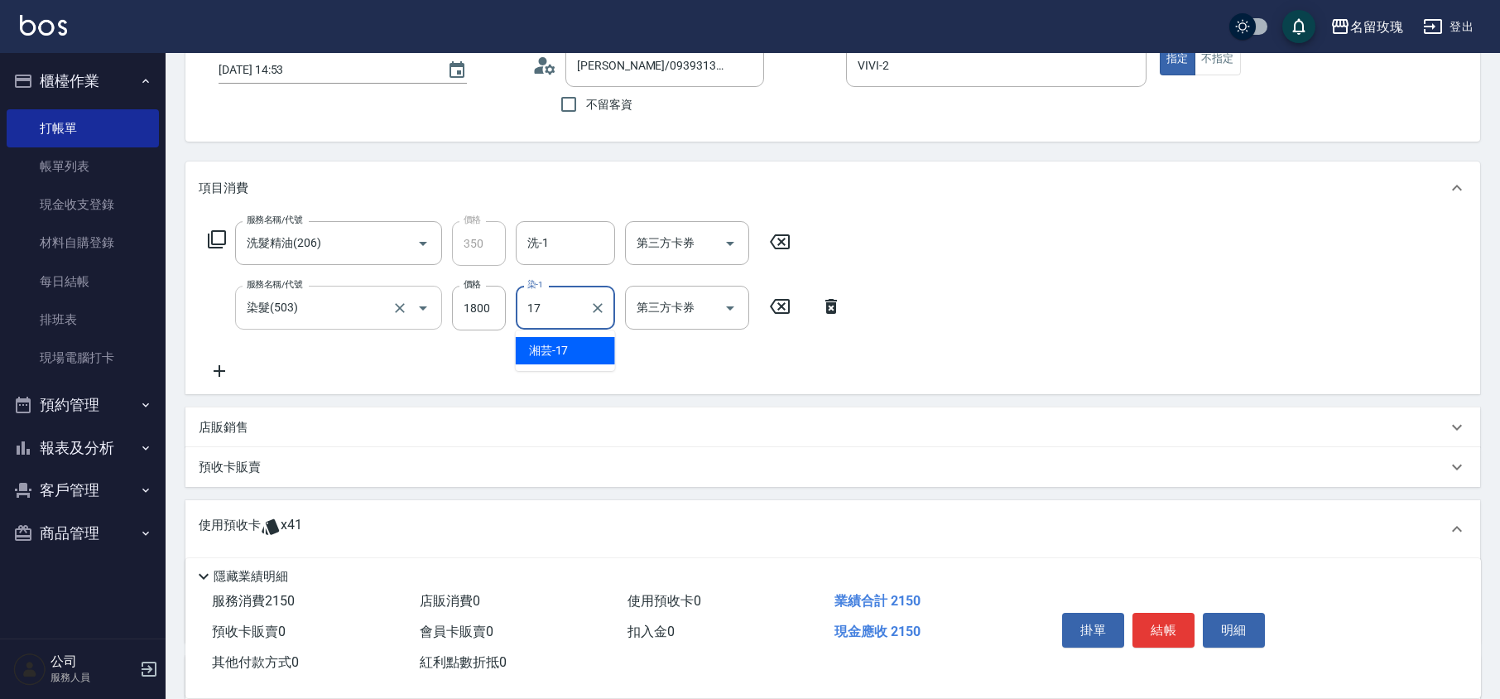
type input "湘芸-17"
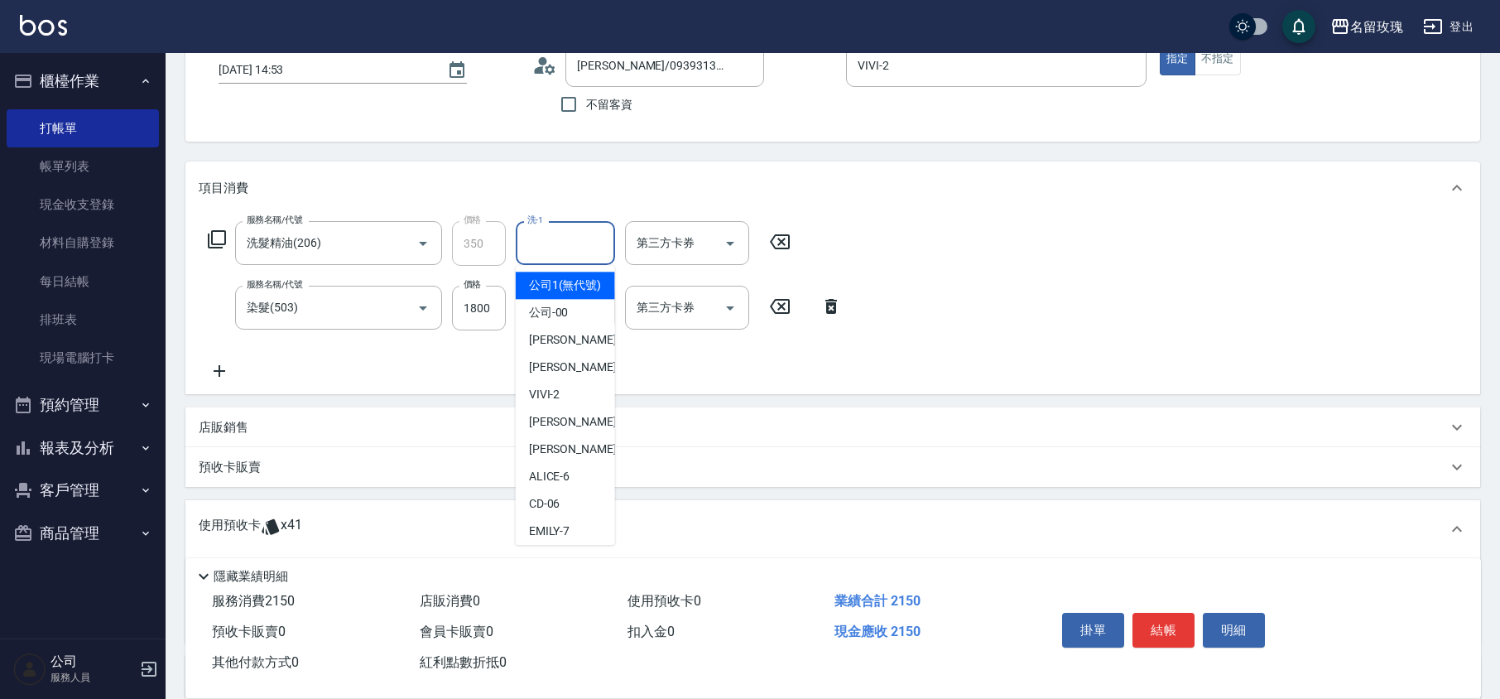
click at [538, 236] on input "洗-1" at bounding box center [565, 242] width 84 height 29
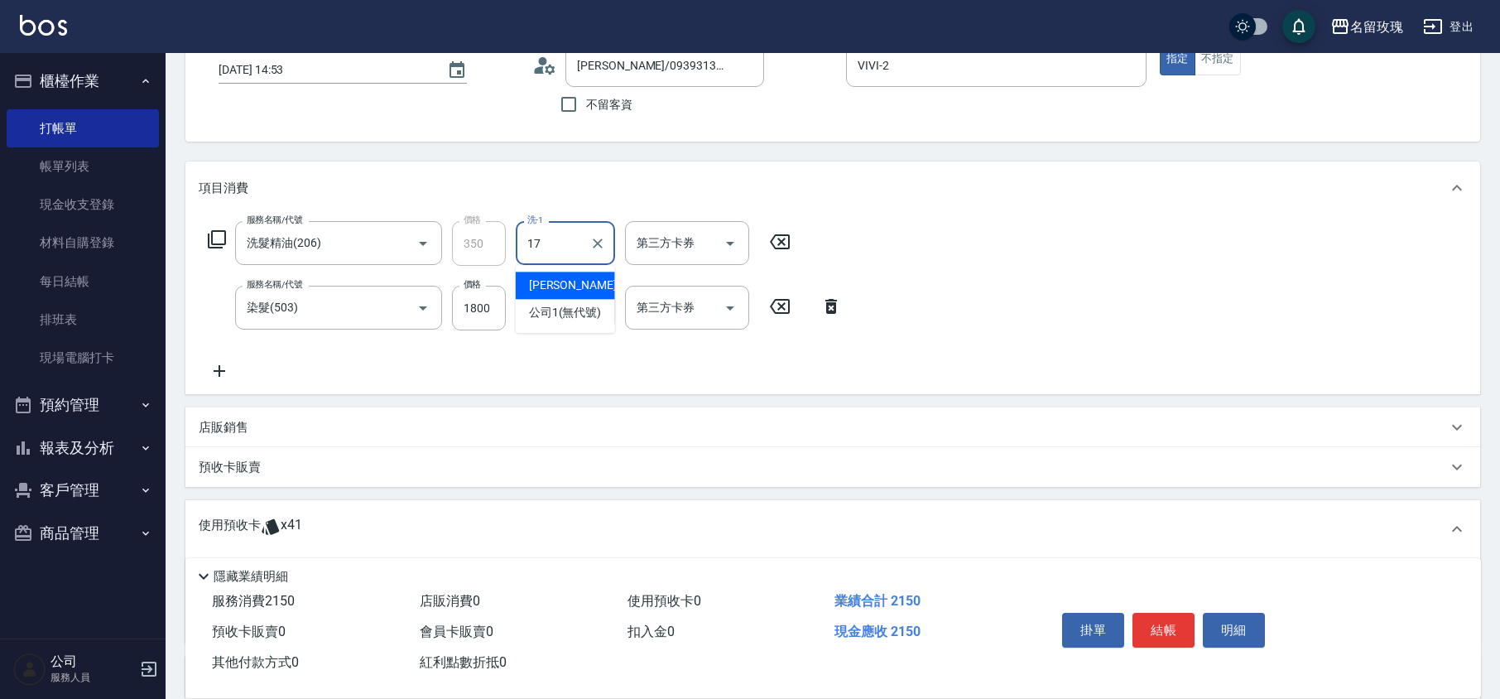
type input "湘芸-17"
click at [215, 226] on div "服務名稱/代號 洗髮精油(206) 服務名稱/代號 價格 350 價格 洗-1 湘芸-17 洗-1 第三方卡券 第三方卡券" at bounding box center [500, 243] width 602 height 45
click at [220, 233] on icon at bounding box center [217, 239] width 20 height 20
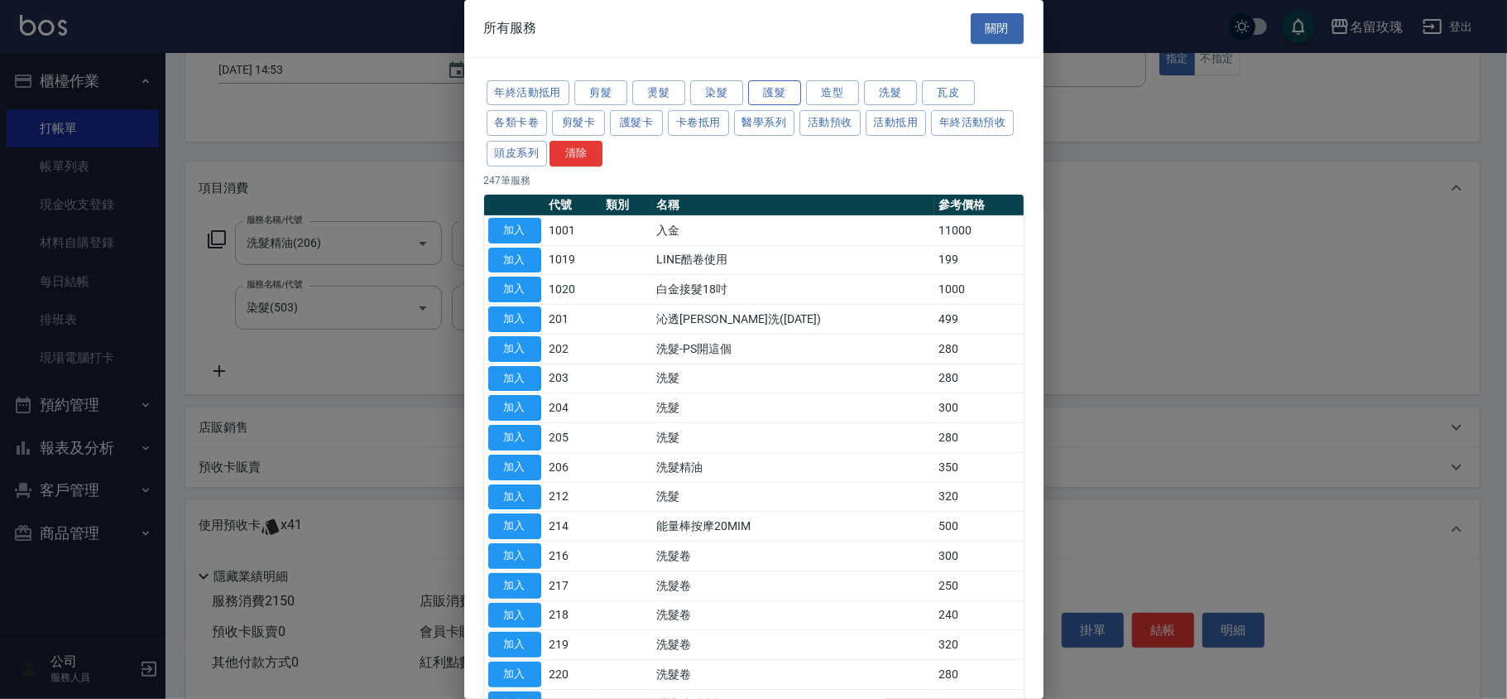
click at [775, 98] on button "護髮" at bounding box center [774, 93] width 53 height 26
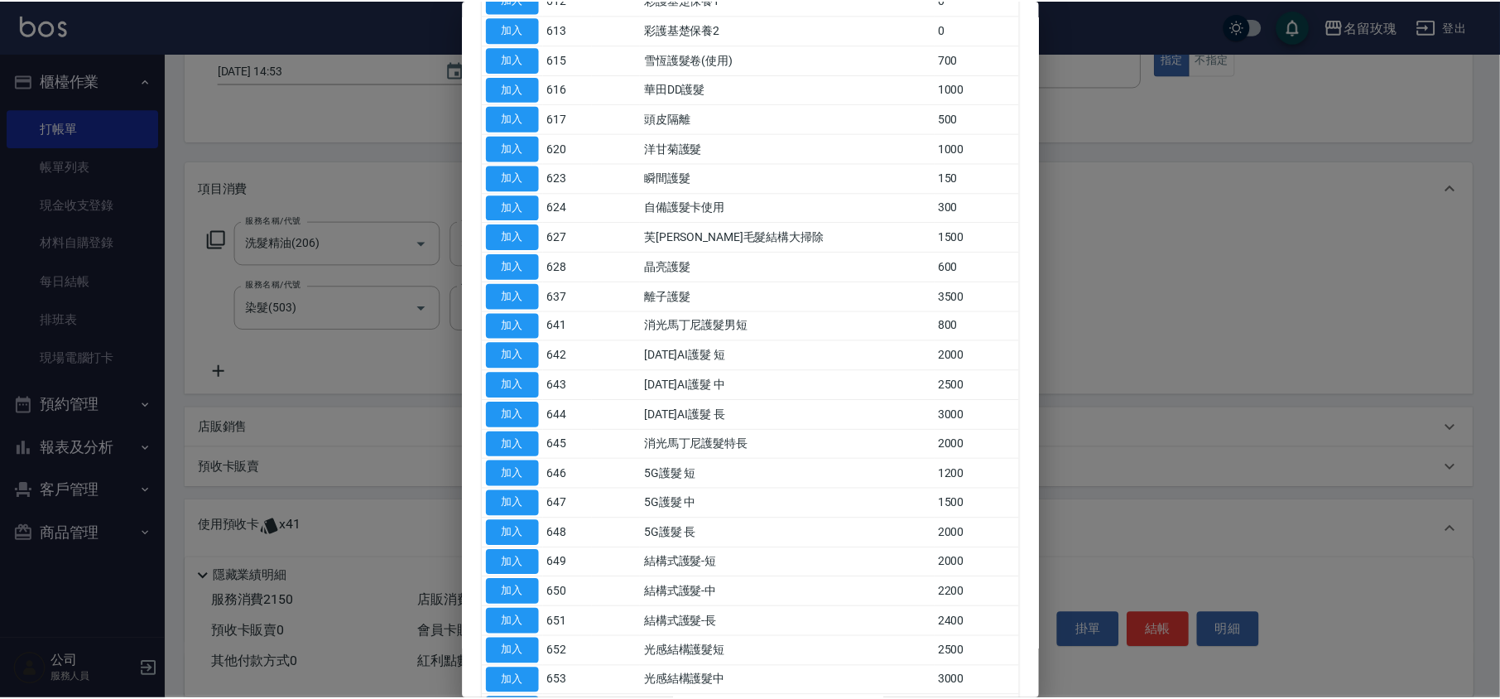
scroll to position [441, 0]
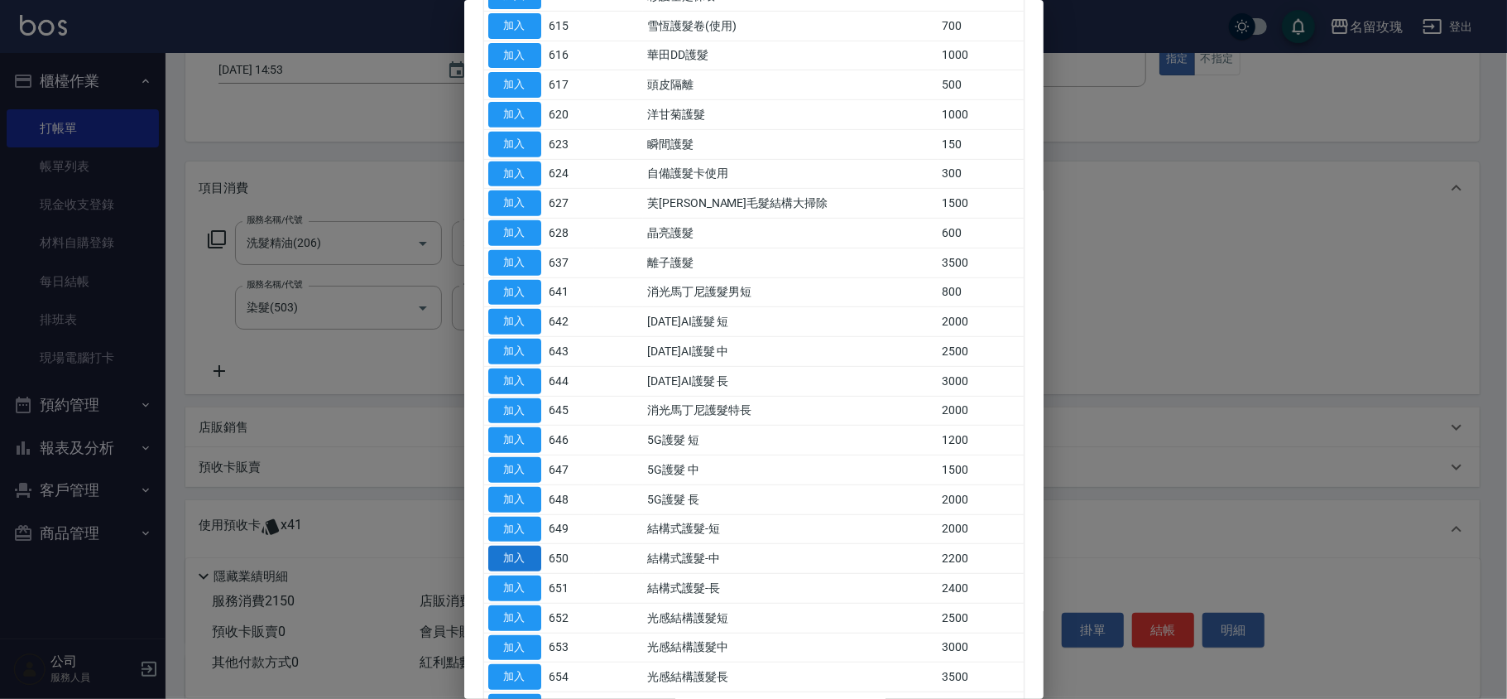
click at [515, 564] on button "加入" at bounding box center [514, 558] width 53 height 26
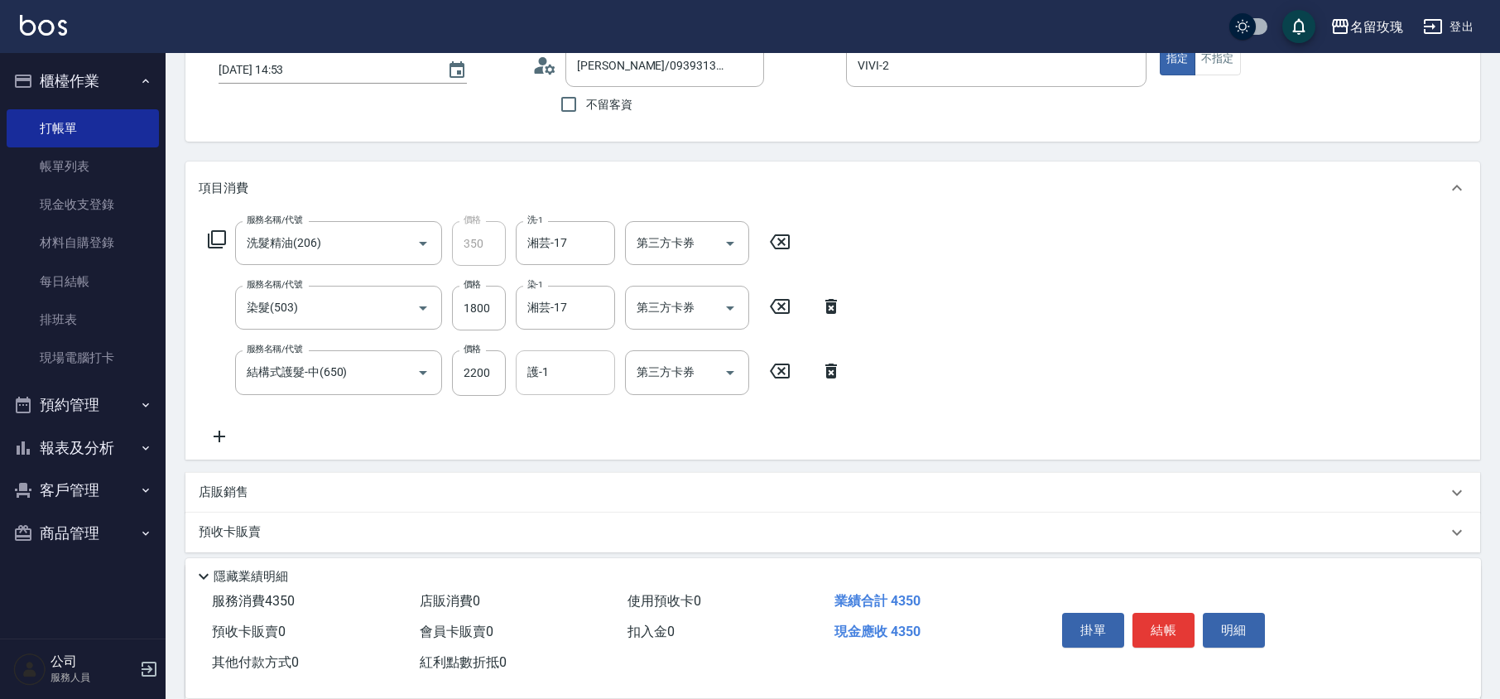
click at [561, 369] on input "護-1" at bounding box center [565, 372] width 84 height 29
type input "湘芸-17"
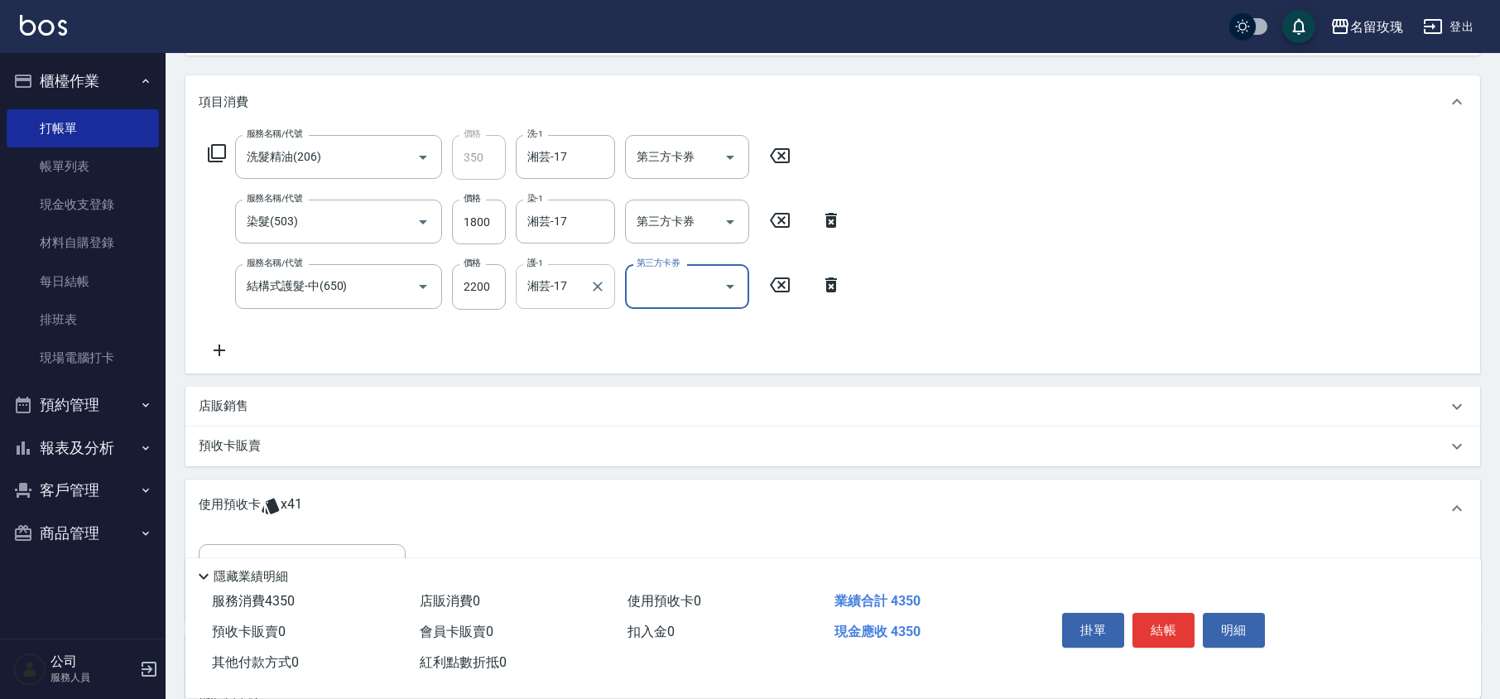
scroll to position [220, 0]
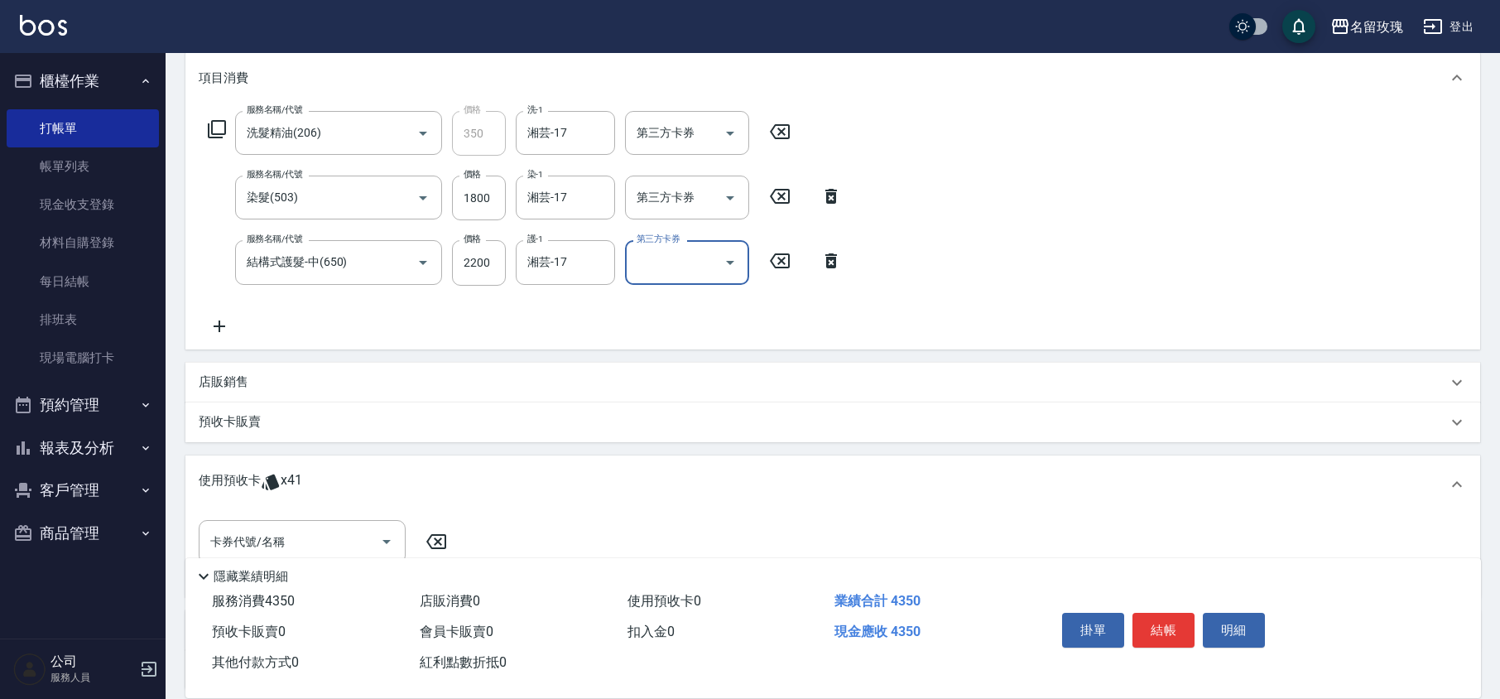
click at [283, 473] on span "x41" at bounding box center [292, 484] width 22 height 25
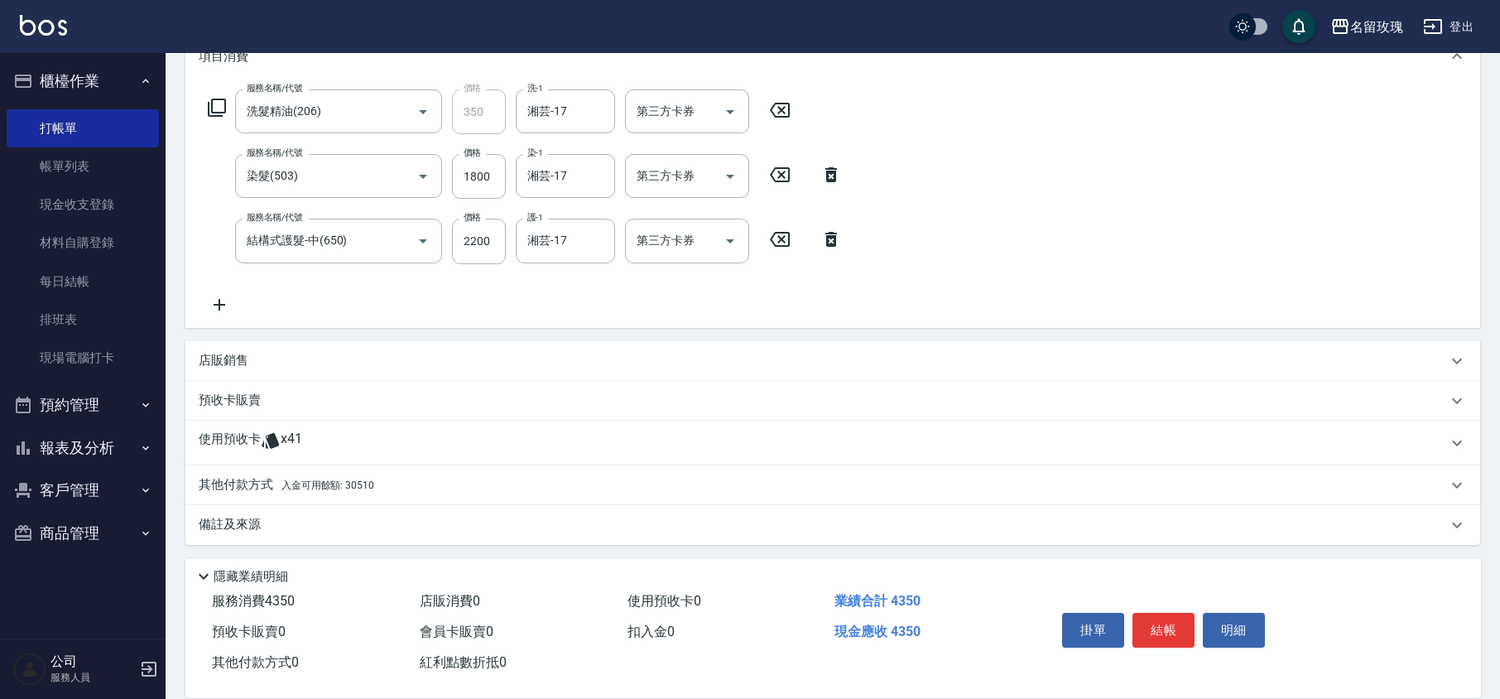
scroll to position [243, 0]
click at [289, 442] on span "x41" at bounding box center [292, 442] width 22 height 25
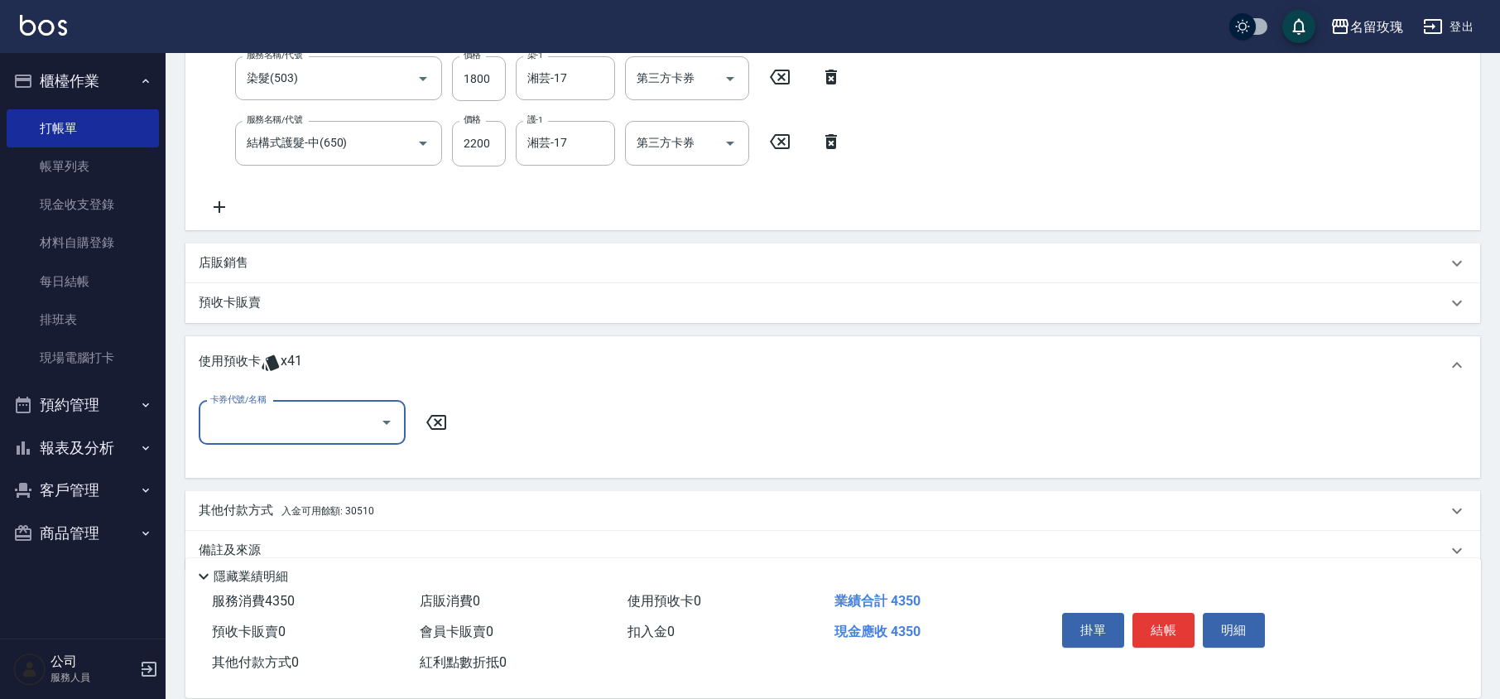
scroll to position [366, 0]
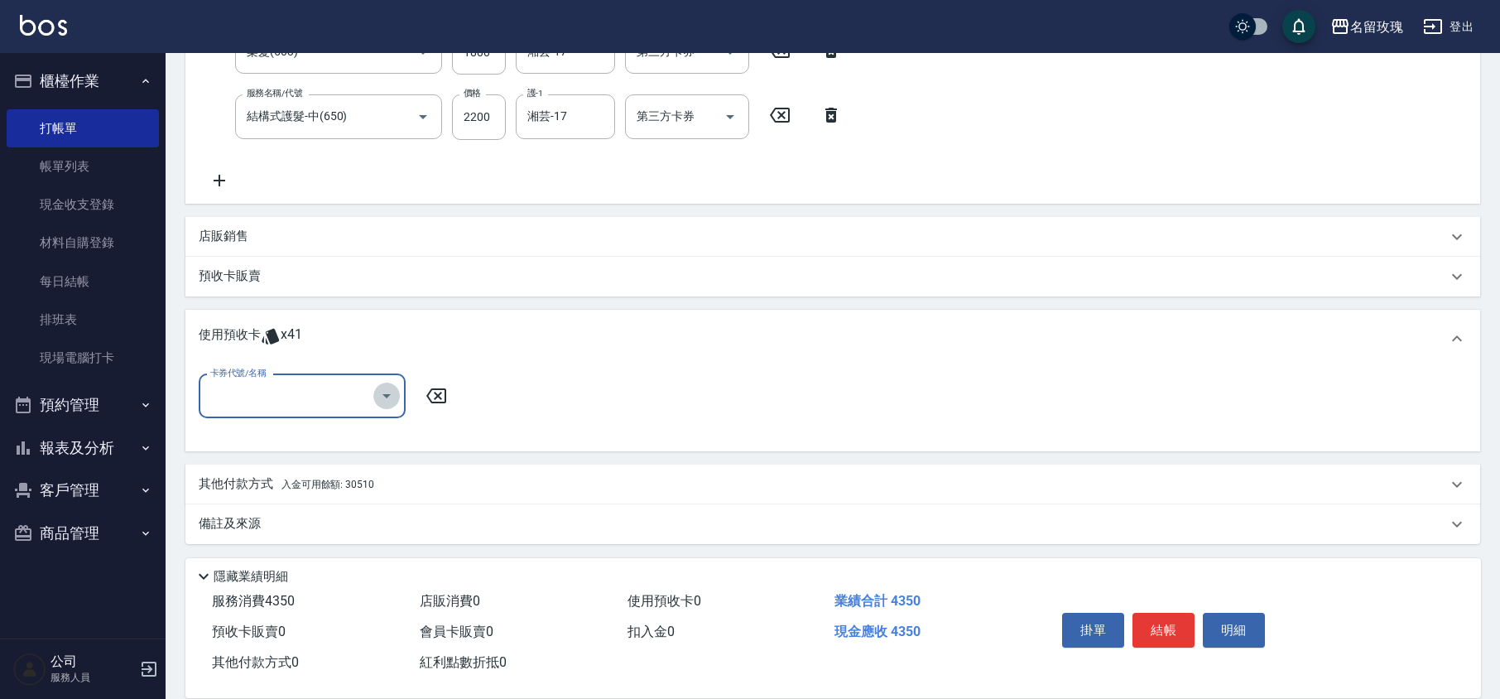
click at [387, 386] on icon "Open" at bounding box center [387, 396] width 20 height 20
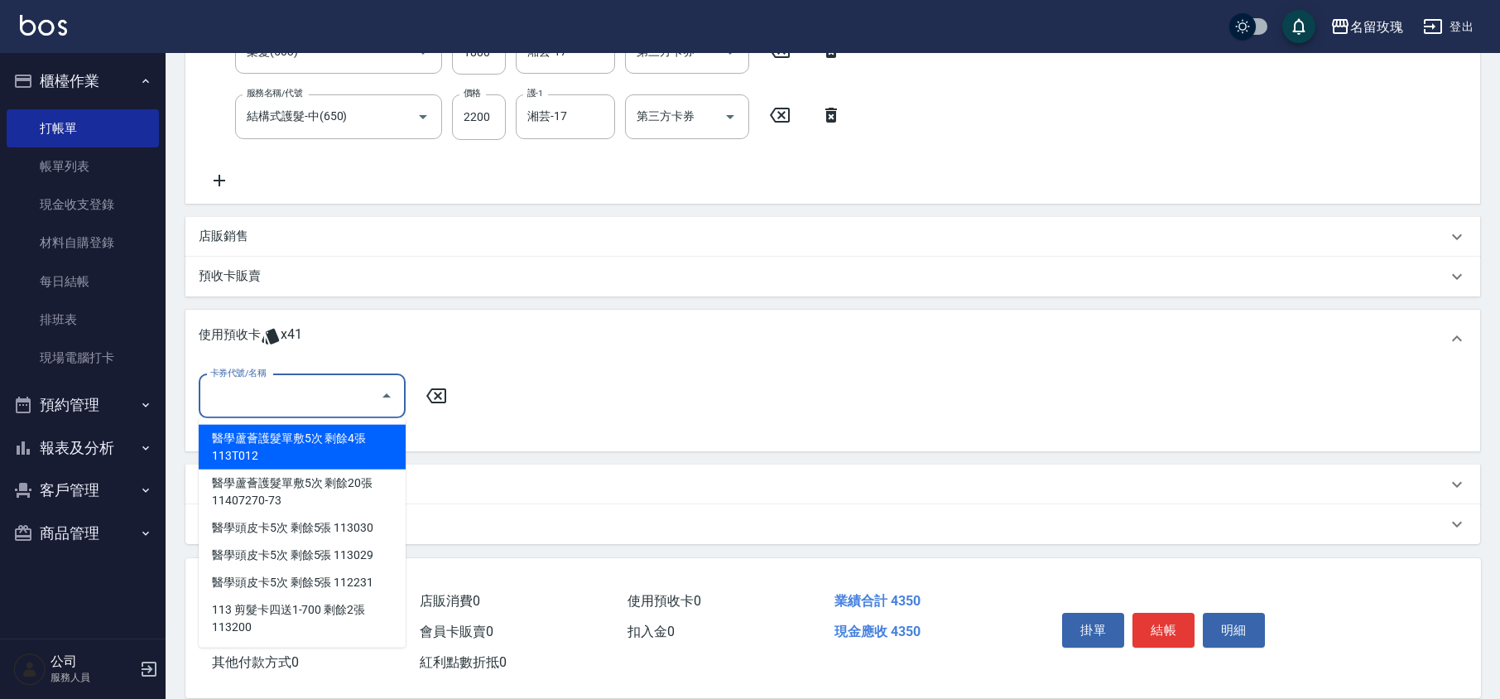
click at [375, 441] on div "醫學蘆薈護髮單敷5次 剩餘4張 113T012" at bounding box center [302, 447] width 207 height 45
type input "醫學蘆薈護髮單敷5次 113T012"
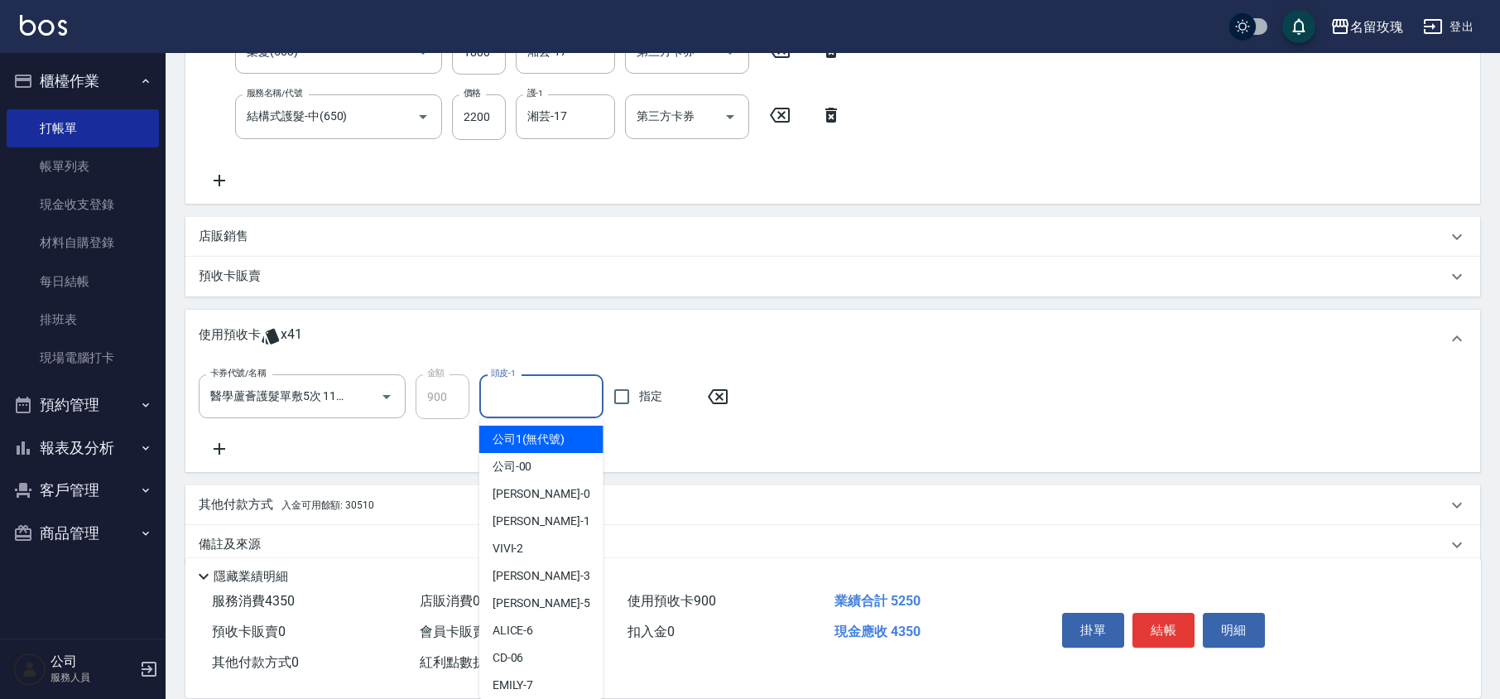
click at [508, 397] on input "頭皮-1" at bounding box center [541, 396] width 109 height 29
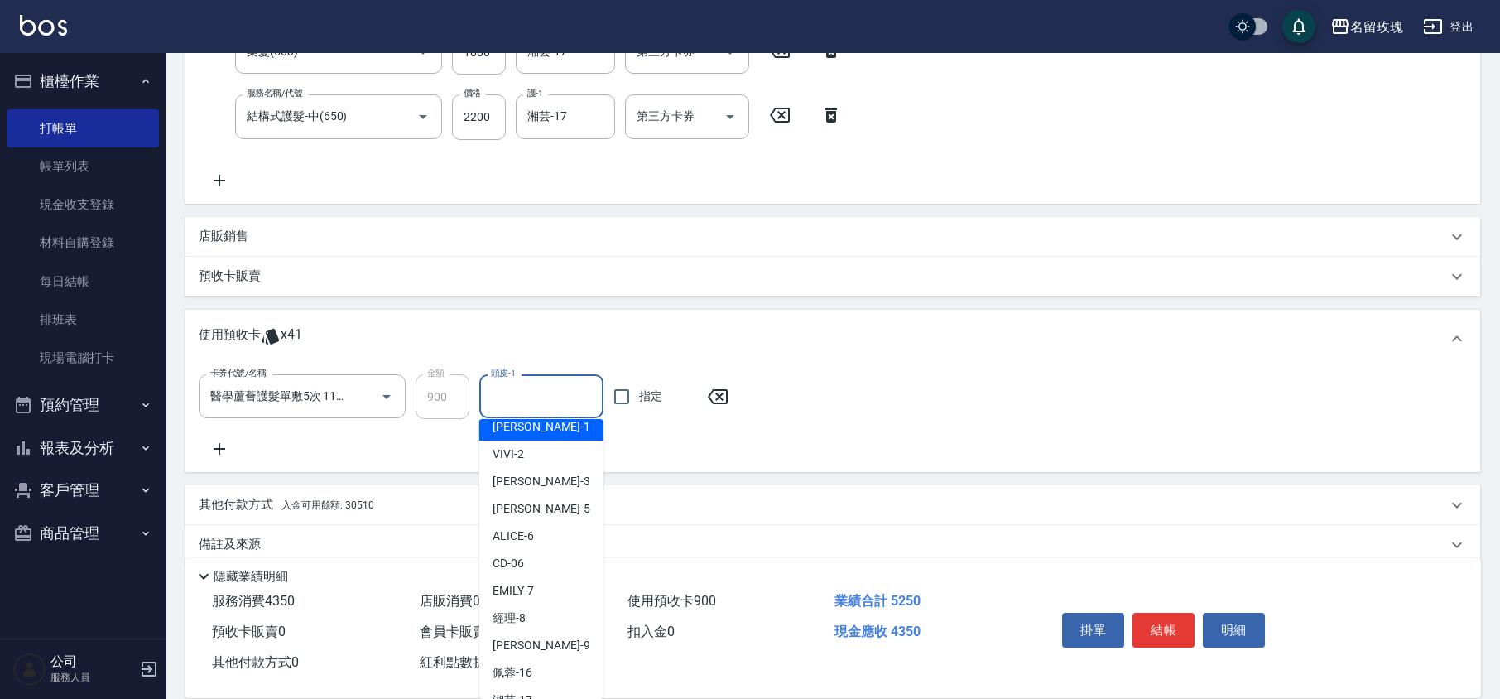
scroll to position [220, 0]
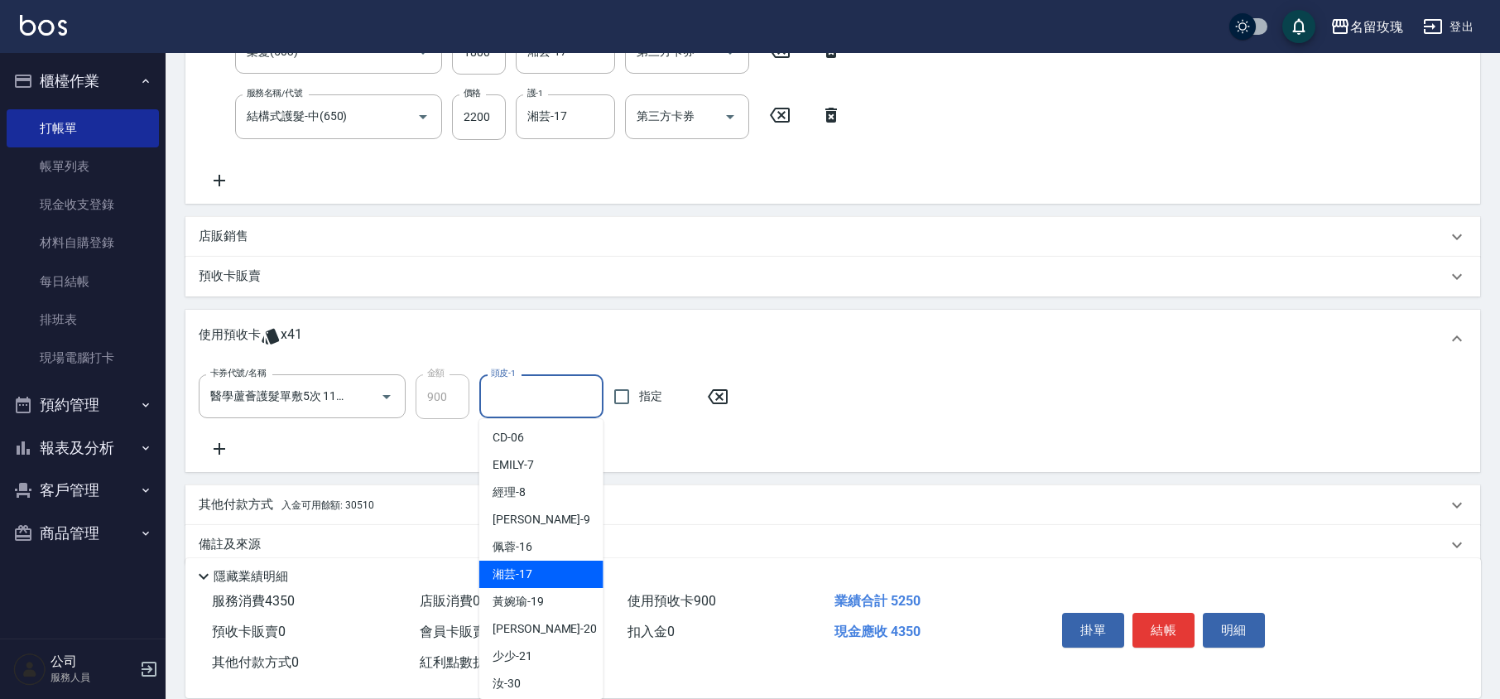
click at [543, 566] on div "湘芸 -17" at bounding box center [541, 573] width 124 height 27
type input "湘芸-17"
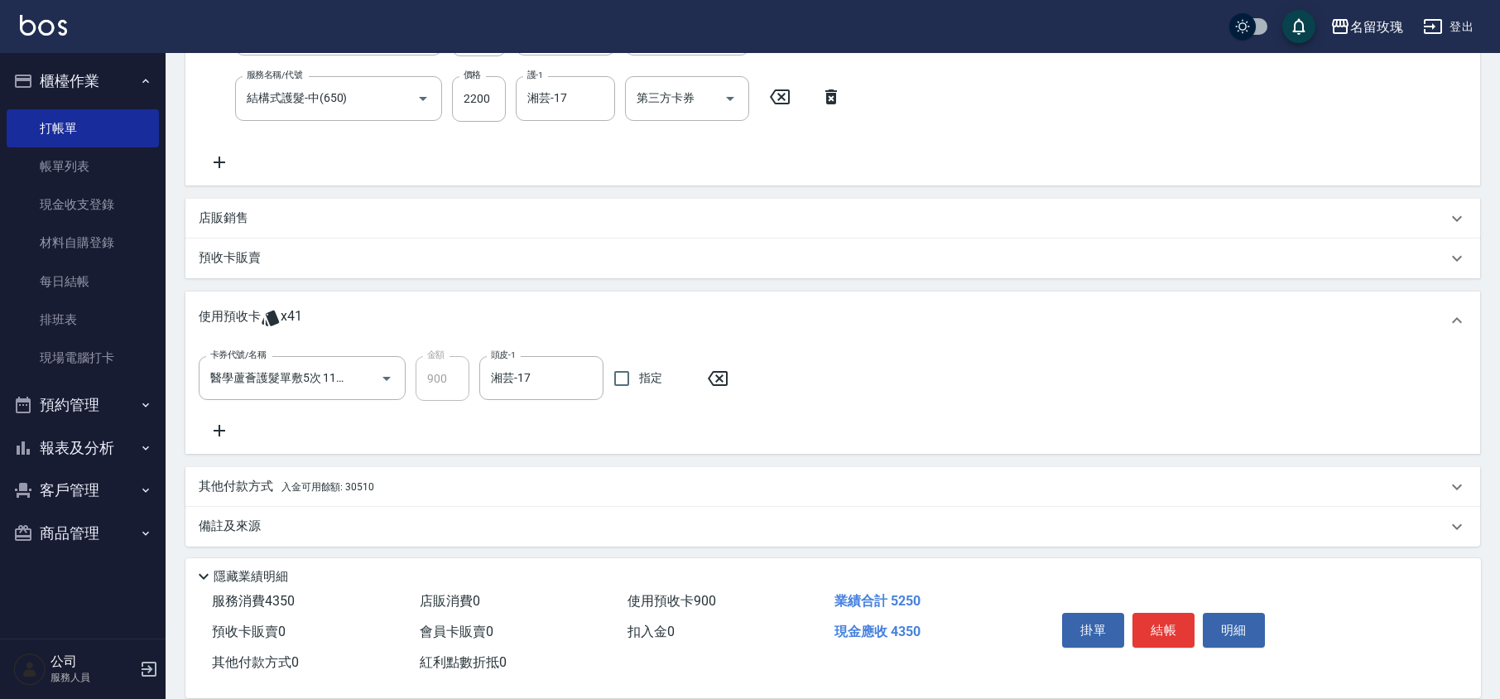
scroll to position [387, 0]
click at [381, 482] on div "其他付款方式 入金可用餘額: 30510" at bounding box center [823, 483] width 1248 height 18
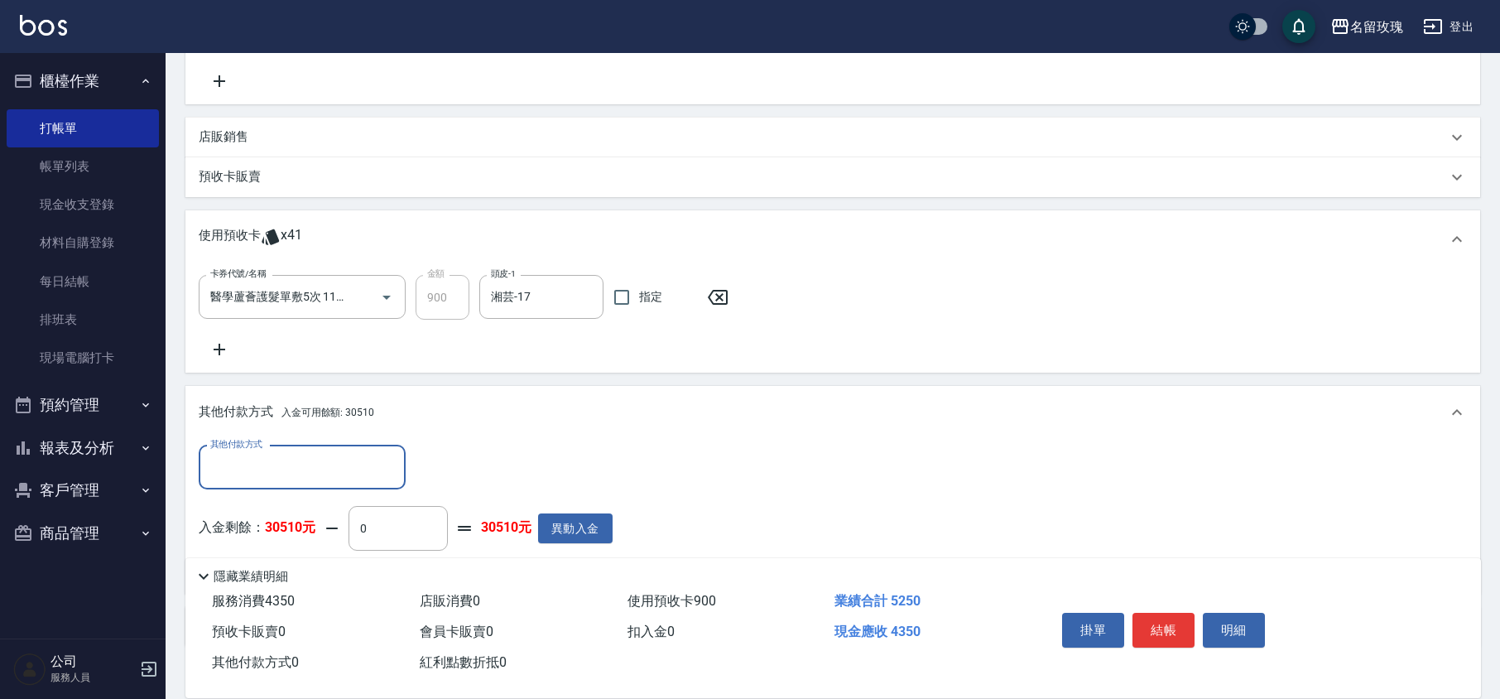
scroll to position [568, 0]
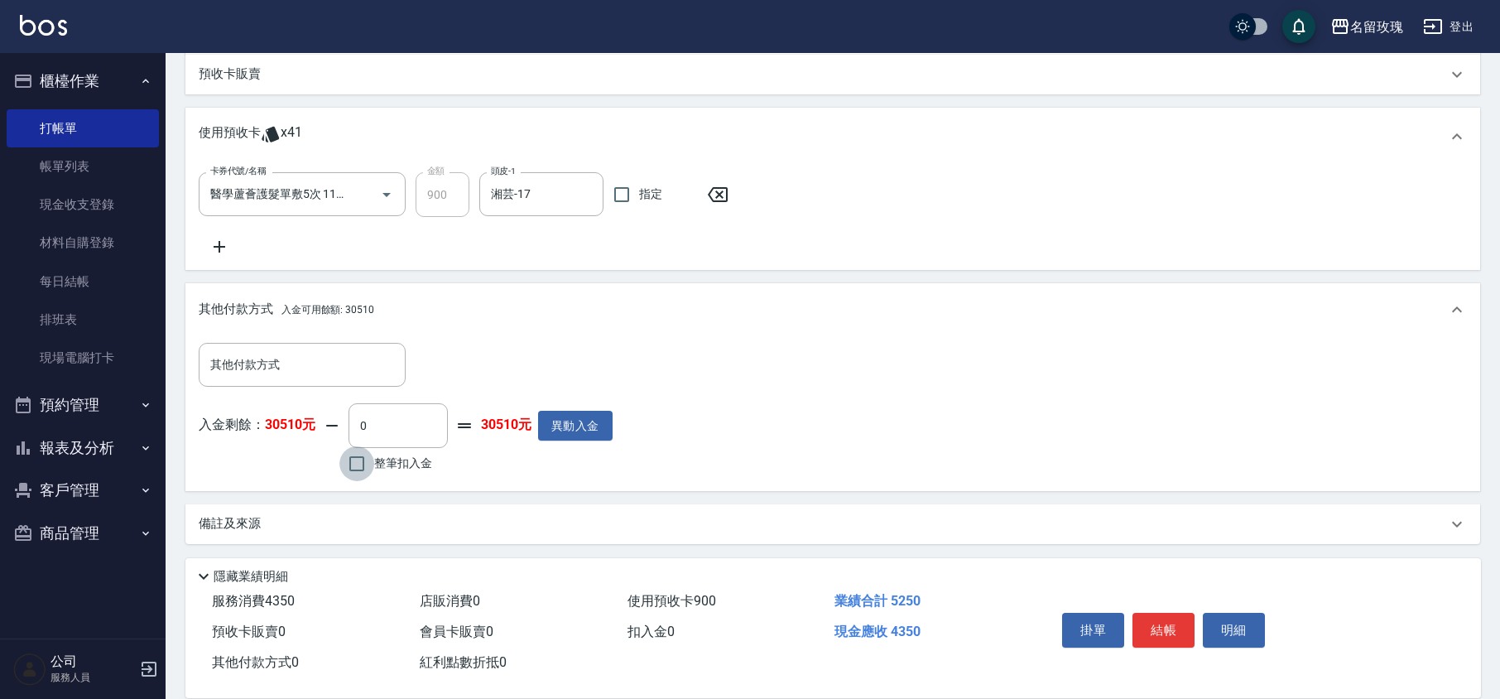
click at [359, 463] on input "整筆扣入金" at bounding box center [356, 463] width 35 height 35
checkbox input "true"
type input "4350"
click at [1160, 624] on button "結帳" at bounding box center [1163, 629] width 62 height 35
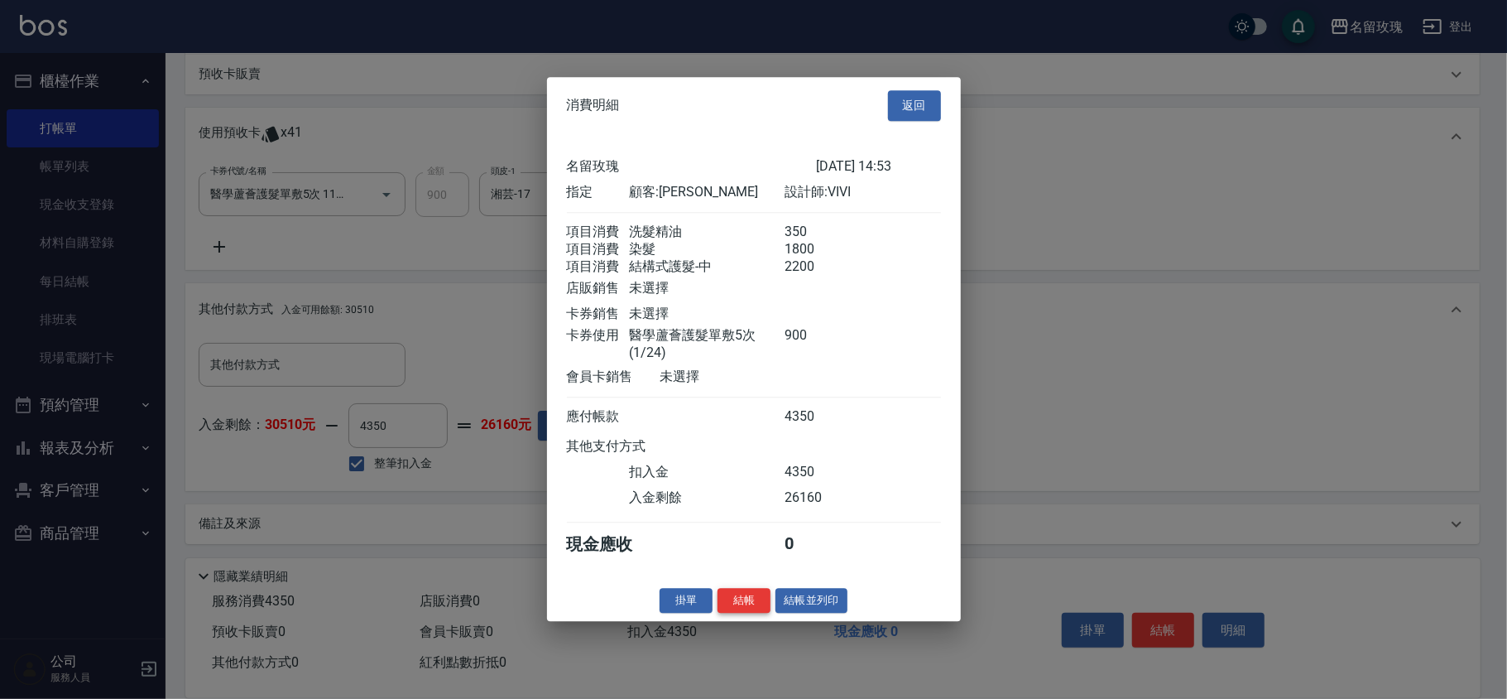
click at [748, 606] on button "結帳" at bounding box center [744, 601] width 53 height 26
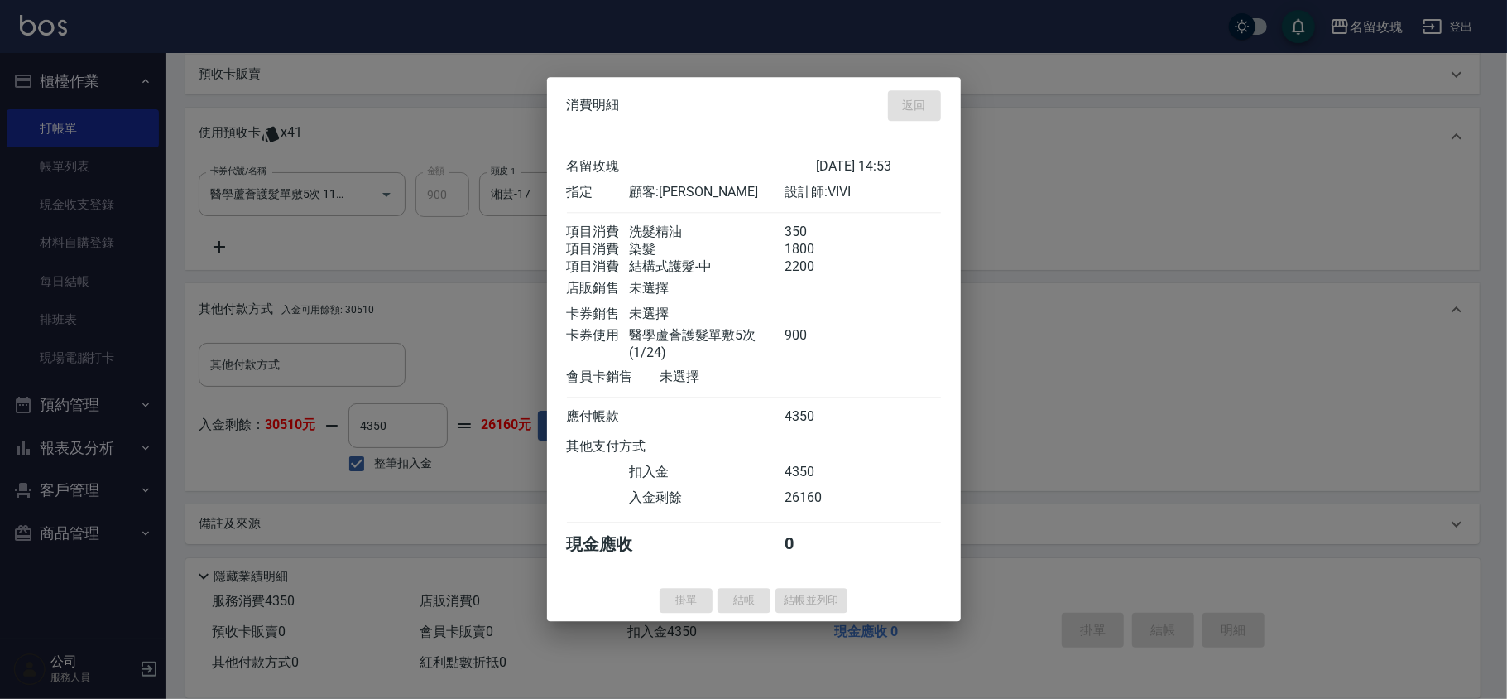
type input "[DATE] 16:18"
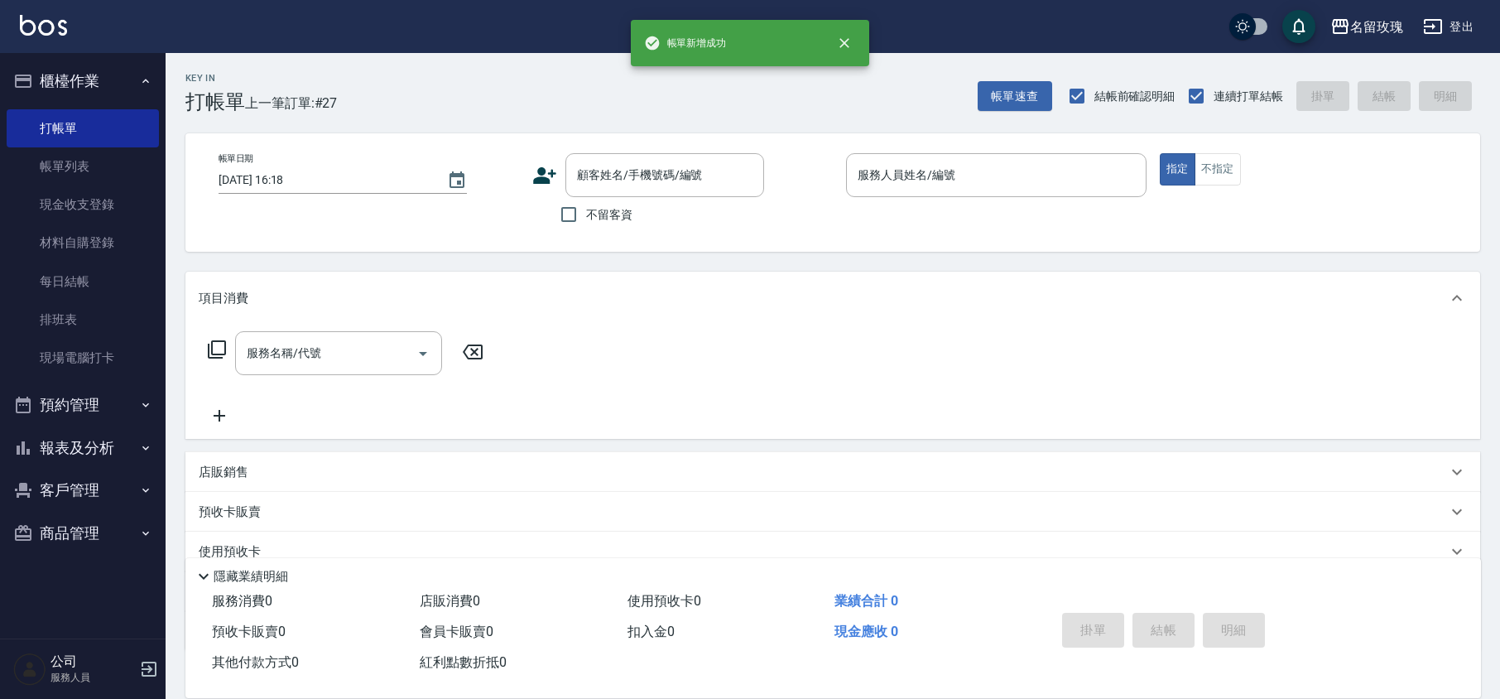
scroll to position [0, 0]
click at [603, 215] on span "不留客資" at bounding box center [609, 214] width 46 height 17
click at [586, 215] on input "不留客資" at bounding box center [568, 214] width 35 height 35
checkbox input "true"
type input "[PERSON_NAME]/0952548079/"
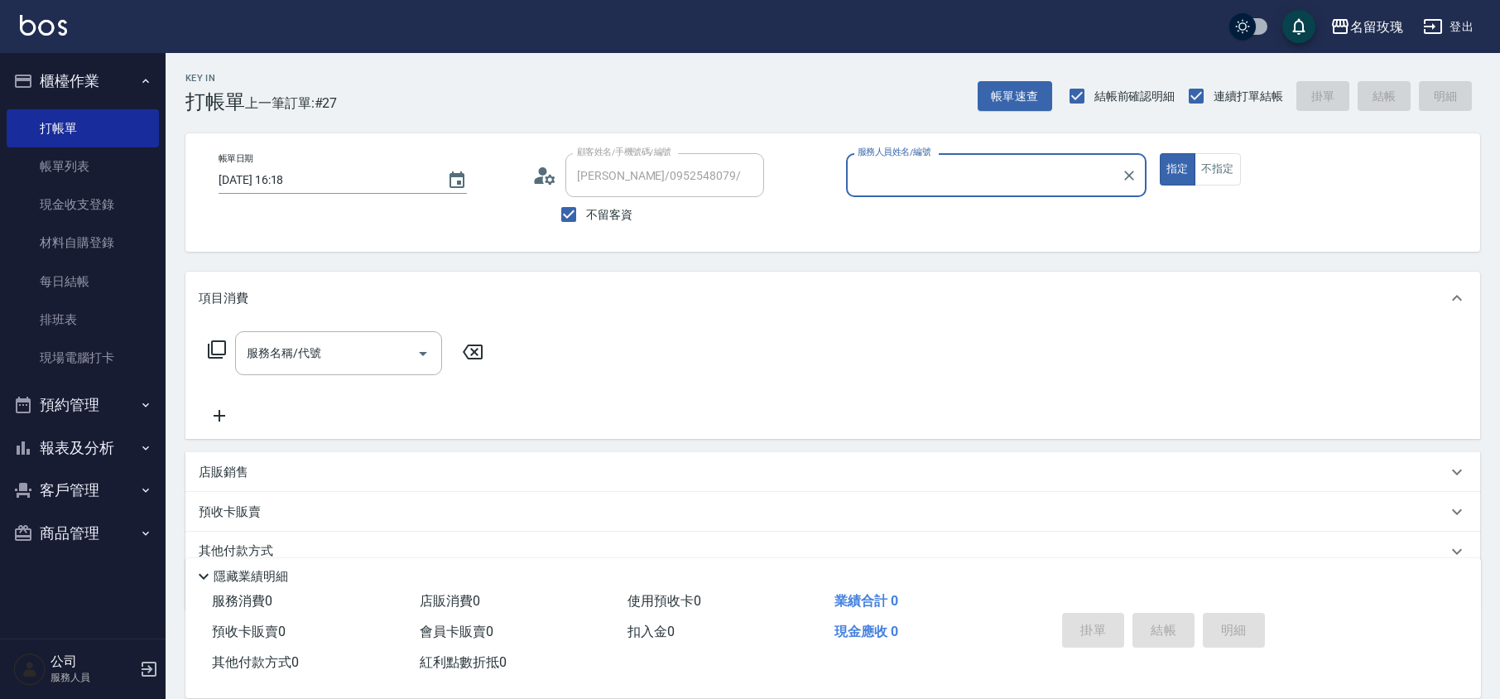
type input "[PERSON_NAME]-0"
type input "[PERSON_NAME]/0968787629/"
type input "ALICE-6"
click at [627, 207] on span "不留客資" at bounding box center [609, 214] width 46 height 17
click at [586, 207] on input "不留客資" at bounding box center [568, 214] width 35 height 35
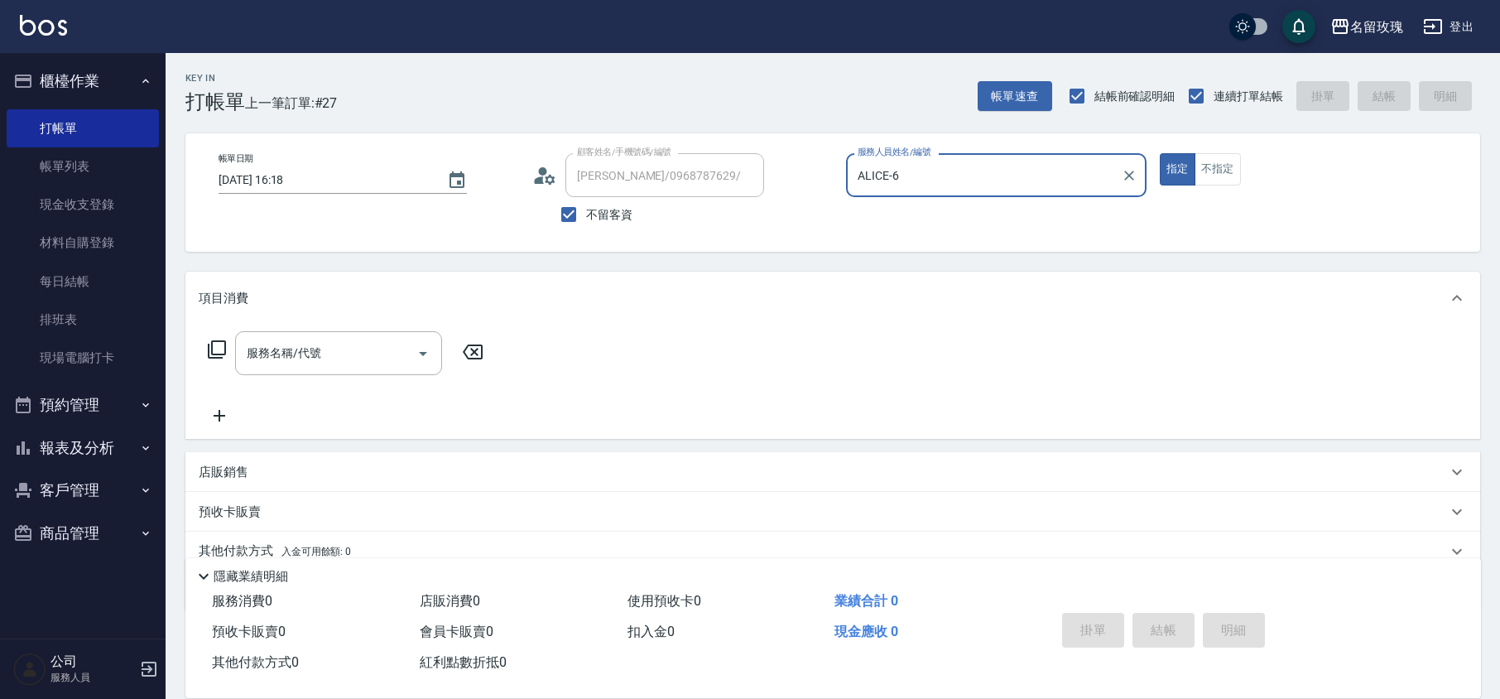
checkbox input "false"
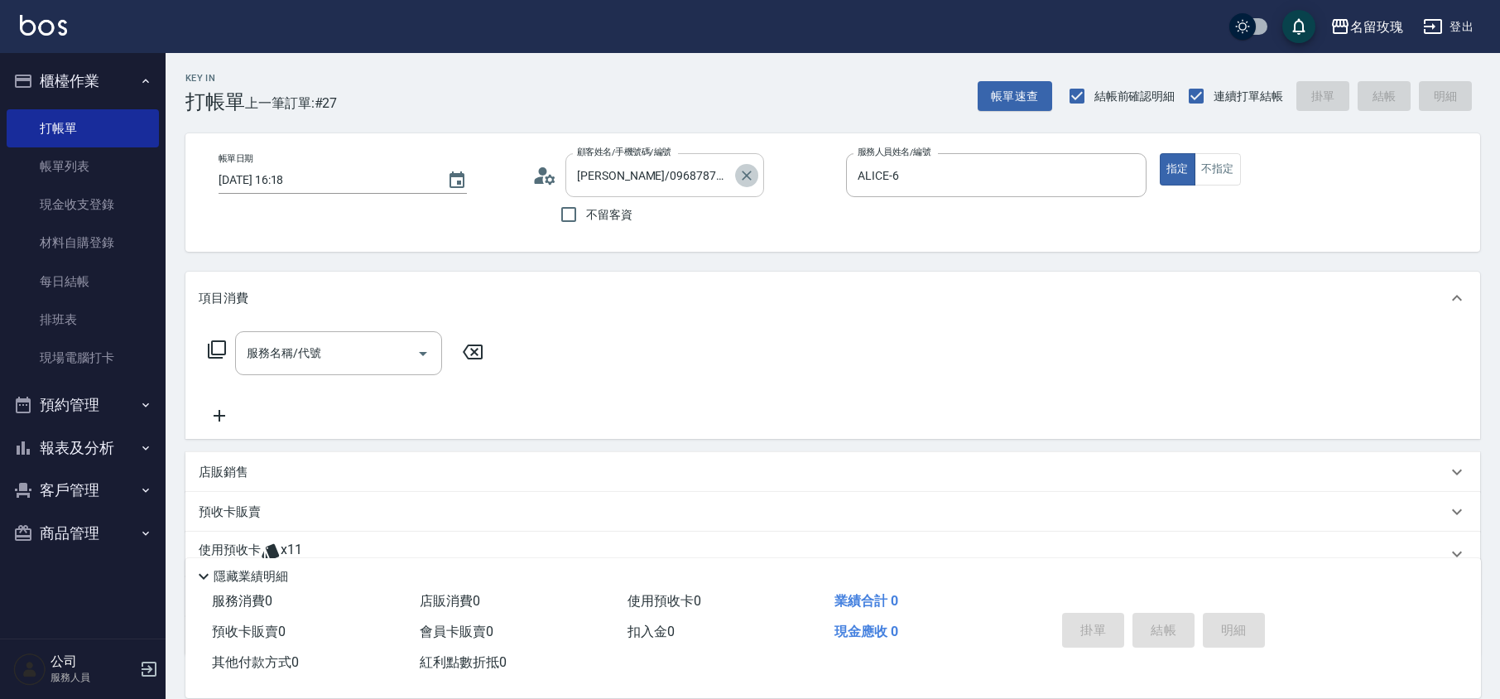
click at [750, 177] on icon "Clear" at bounding box center [746, 175] width 17 height 17
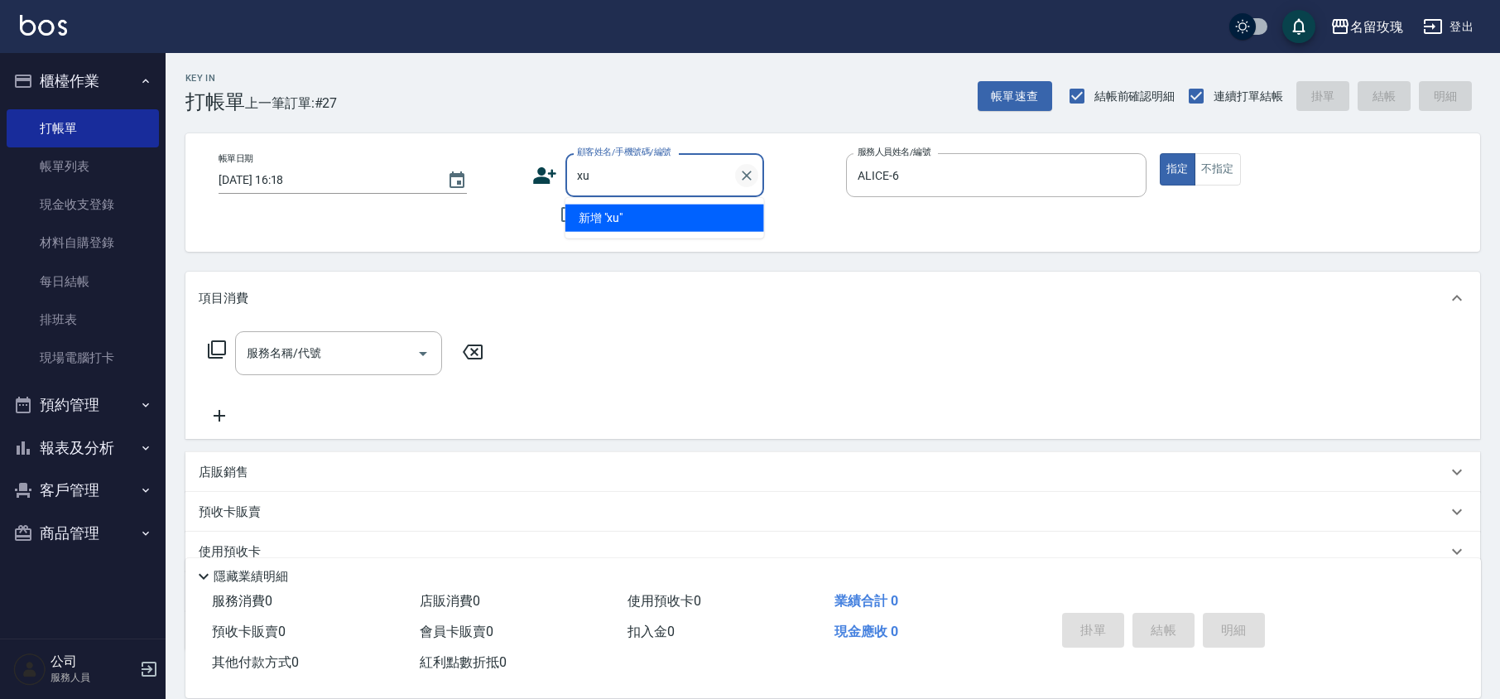
type input "x"
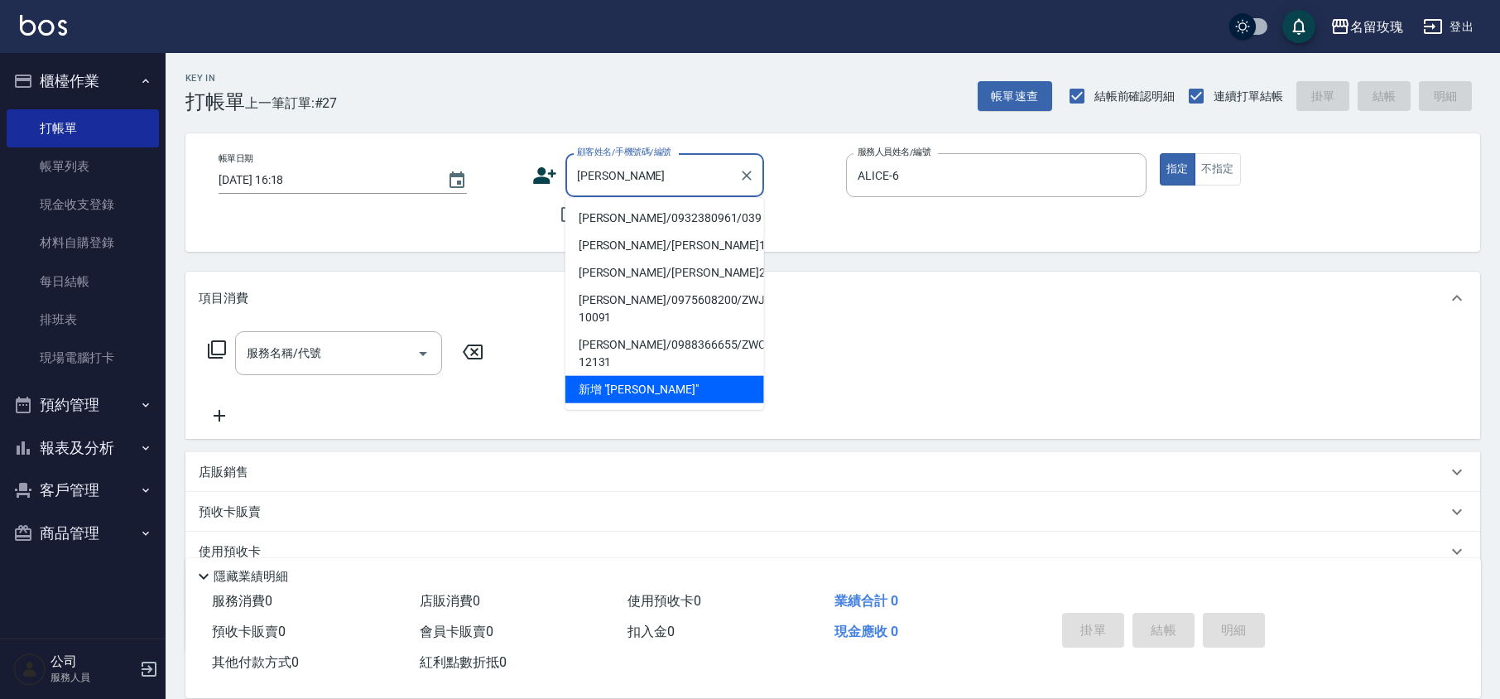
click at [649, 216] on li "[PERSON_NAME]/0932380961/039" at bounding box center [664, 217] width 199 height 27
type input "[PERSON_NAME]/0932380961/039"
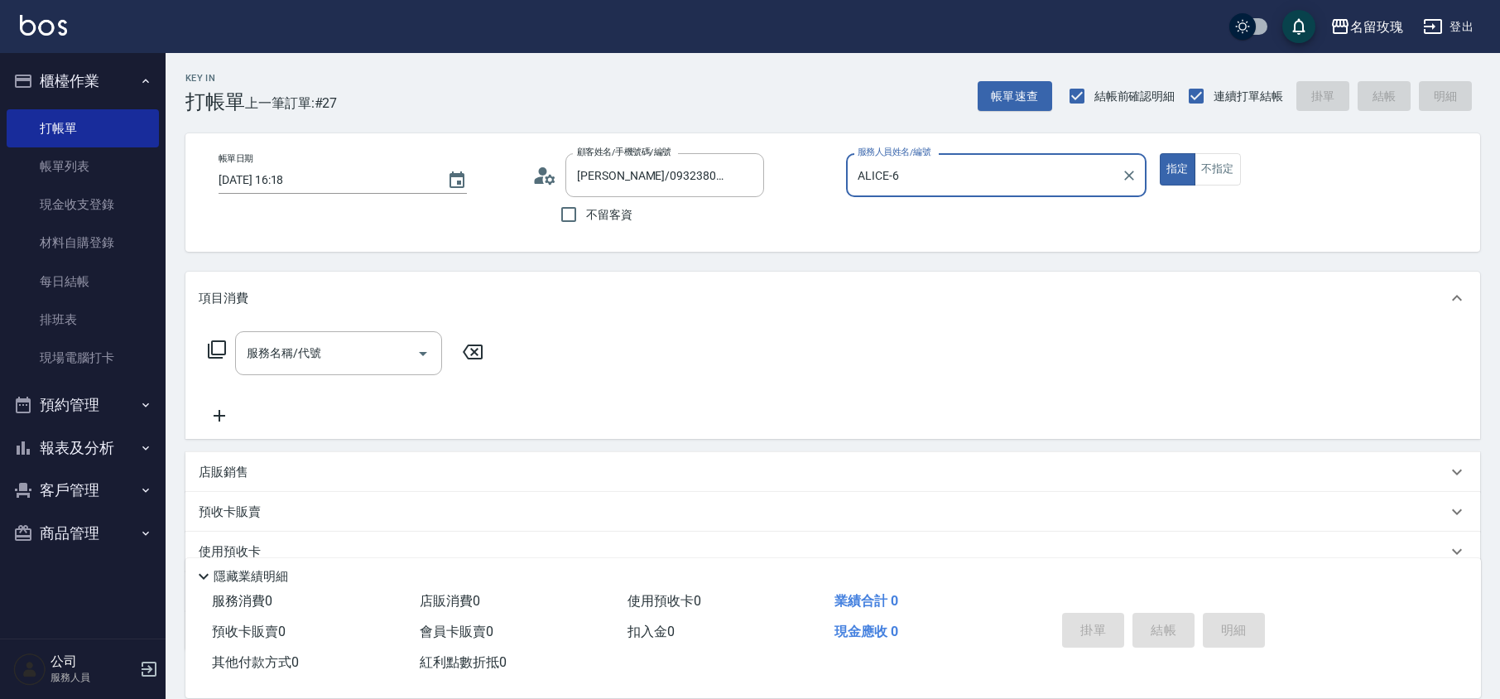
type input "[PERSON_NAME]-5"
click at [1129, 171] on icon "Clear" at bounding box center [1129, 175] width 17 height 17
type input "ㄉ"
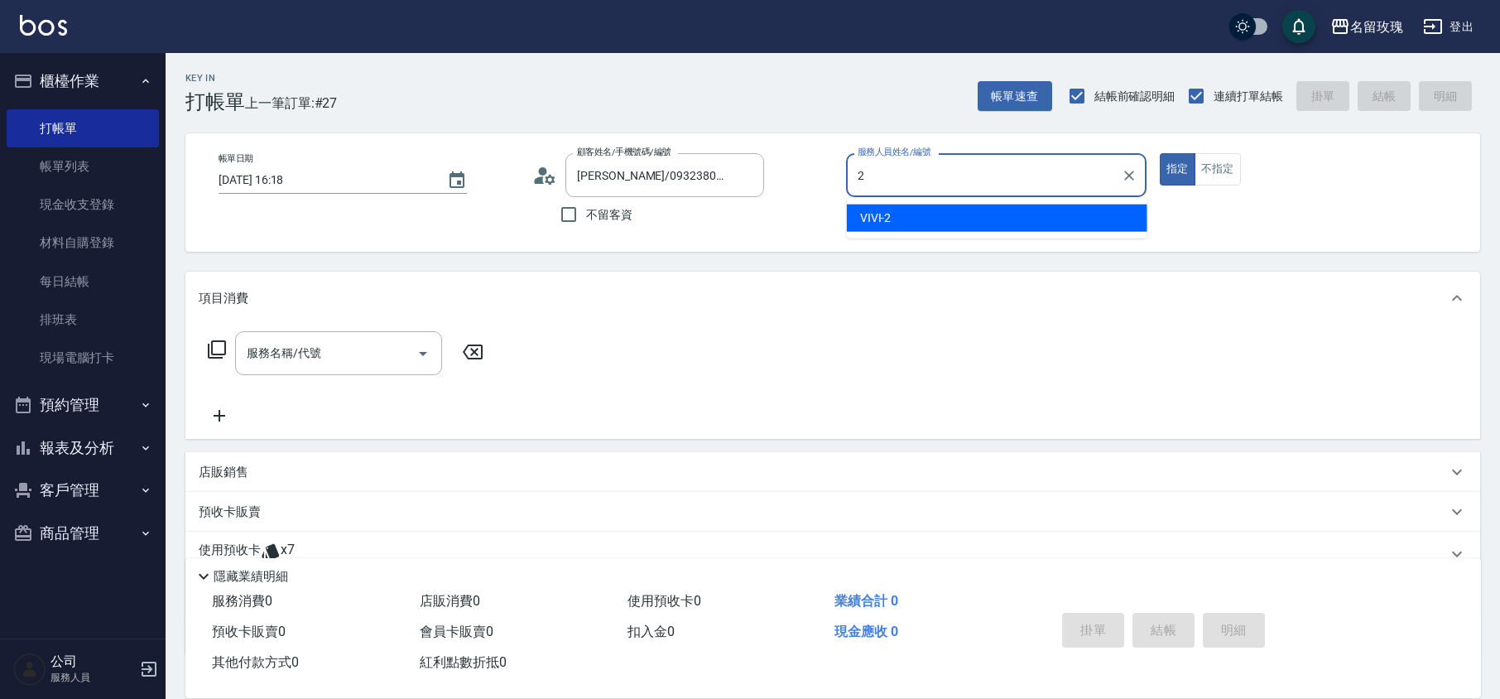
type input "VIVI-2"
type button "true"
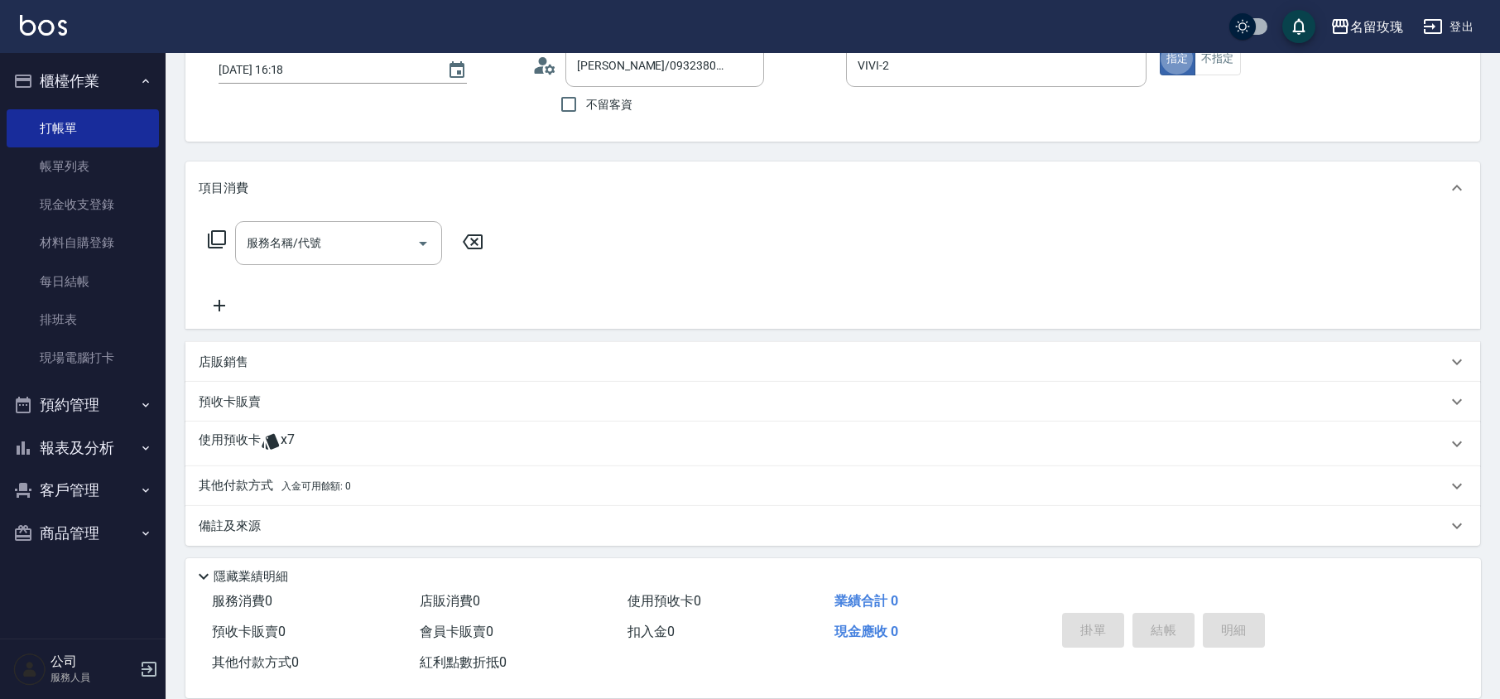
scroll to position [113, 0]
click at [321, 457] on div "使用預收卡 x7" at bounding box center [832, 441] width 1294 height 45
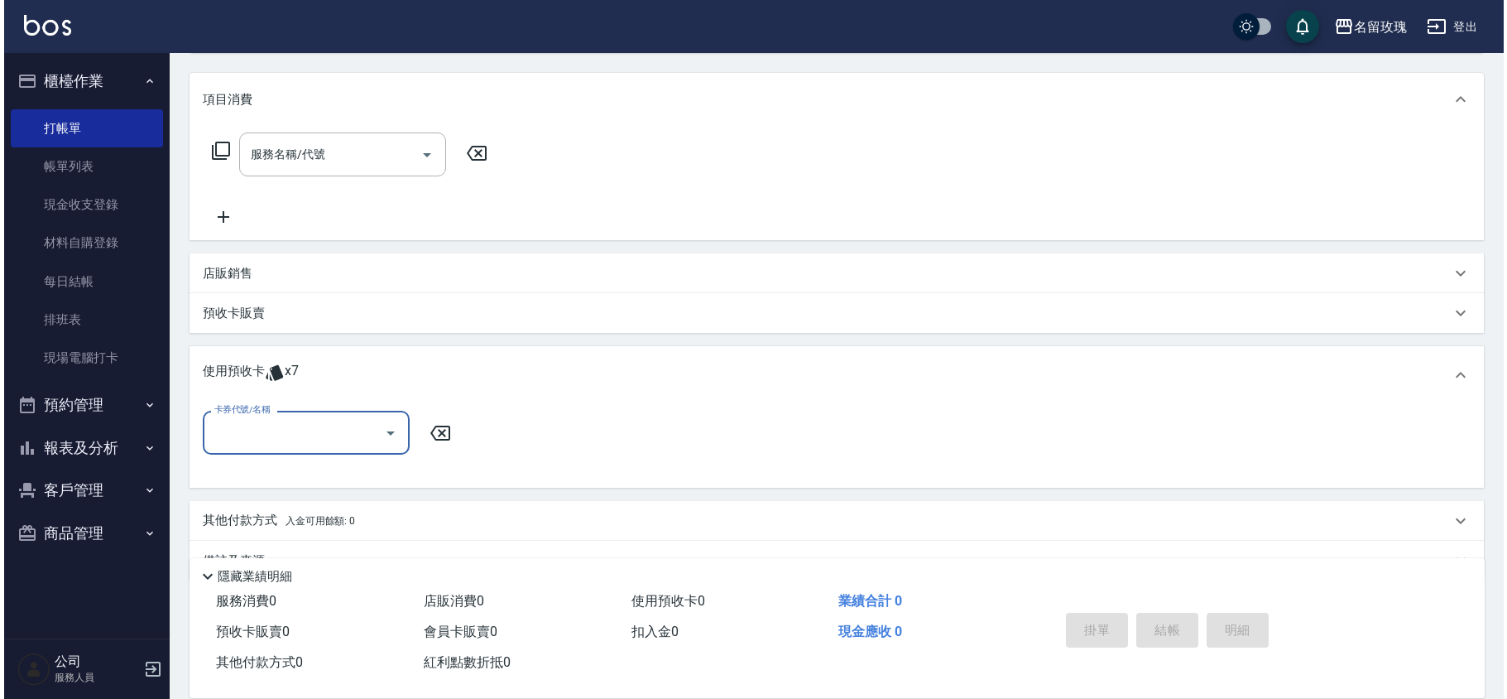
scroll to position [223, 0]
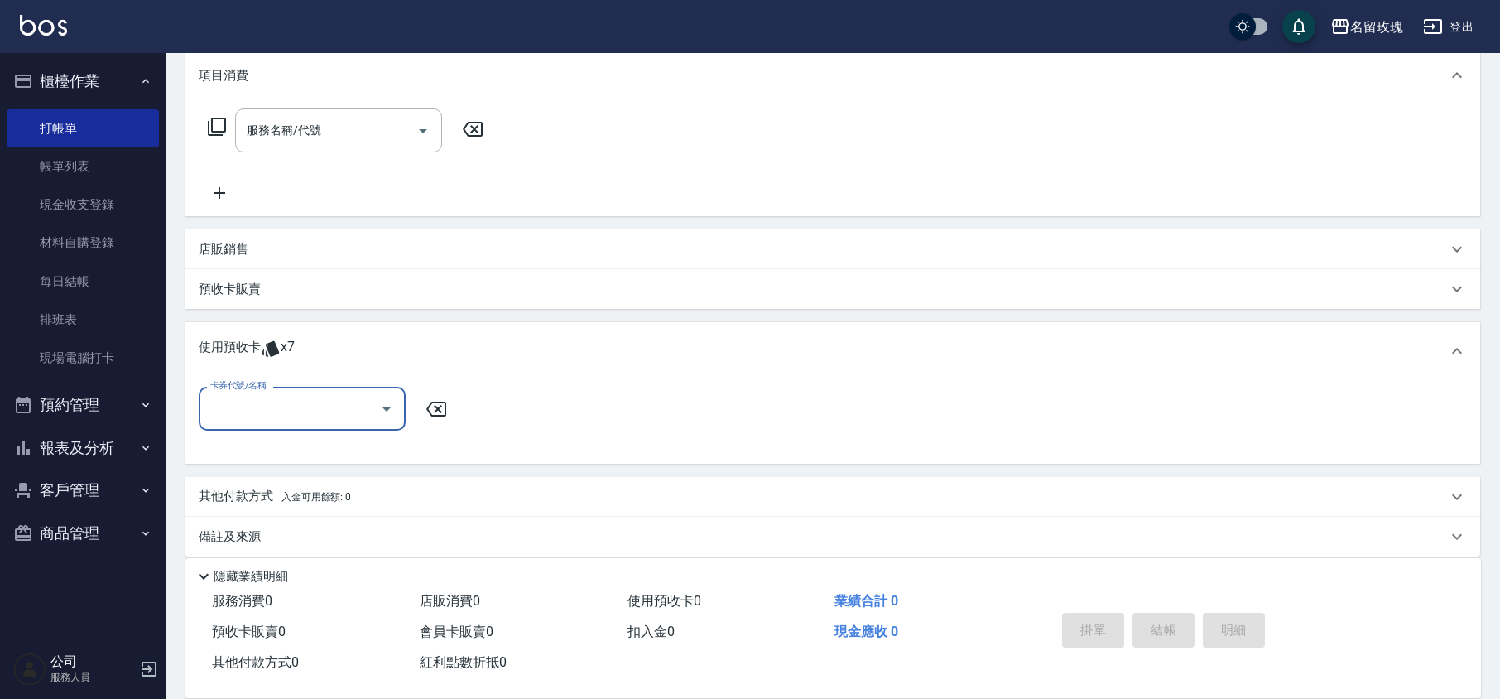
click at [388, 408] on icon "Open" at bounding box center [386, 409] width 8 height 4
click at [348, 454] on div "精油洗髮卡 剩餘7張 de45" at bounding box center [302, 450] width 207 height 27
type input "精油洗髮卡 de45"
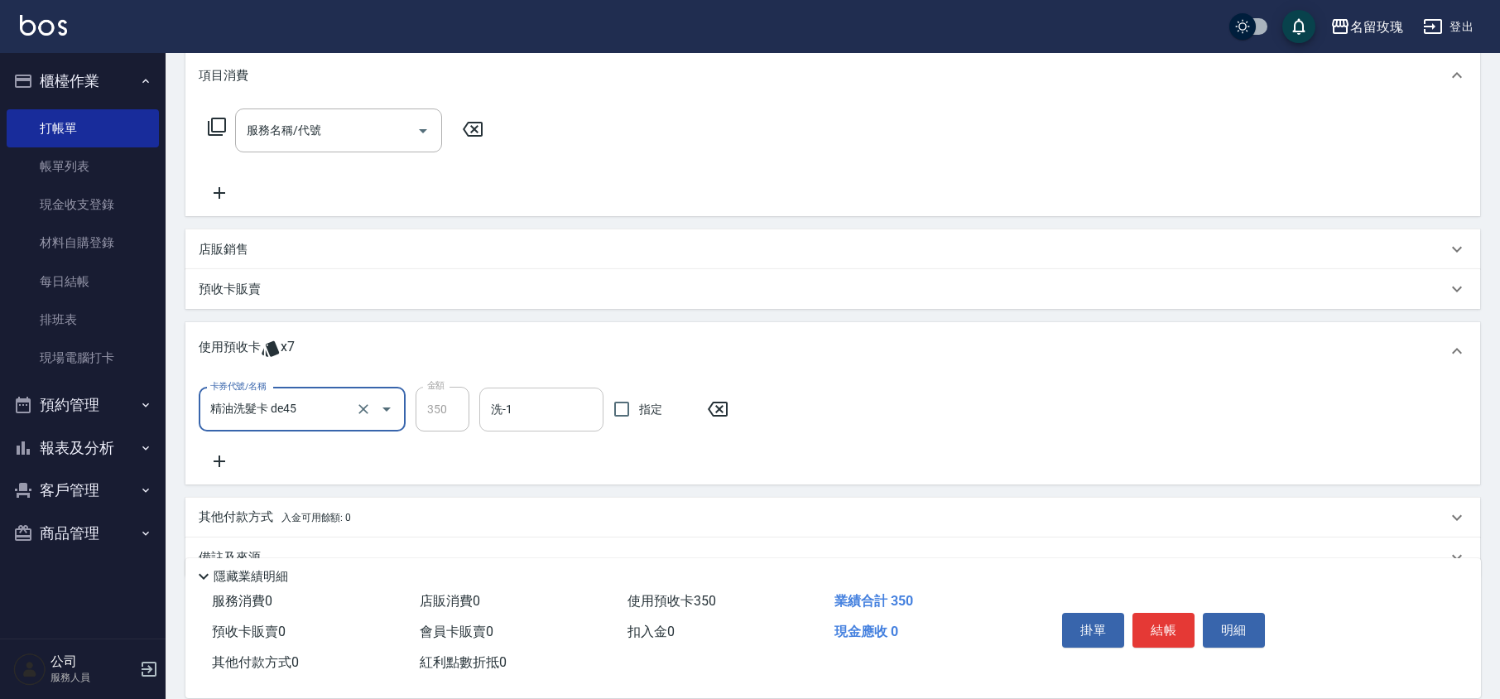
click at [521, 402] on input "洗-1" at bounding box center [541, 409] width 109 height 29
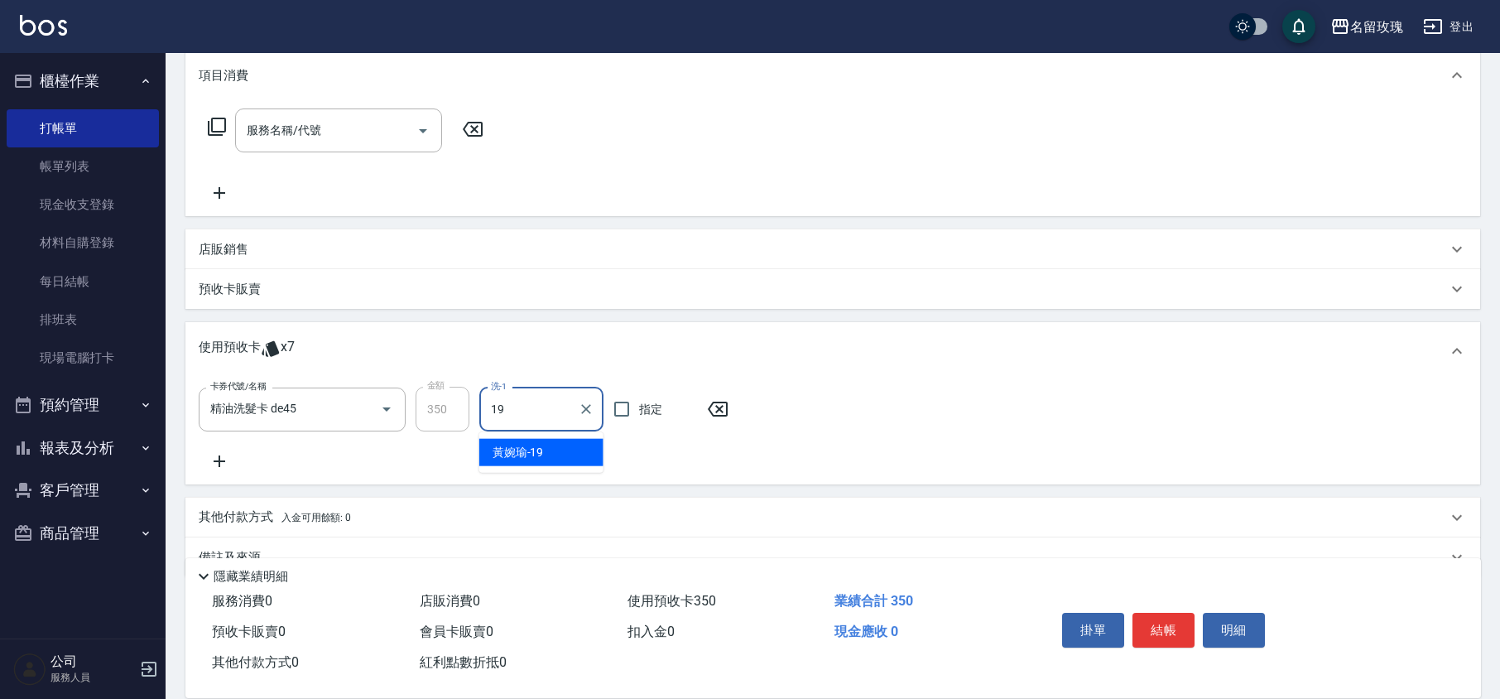
type input "[PERSON_NAME]-19"
click at [1175, 636] on button "結帳" at bounding box center [1163, 629] width 62 height 35
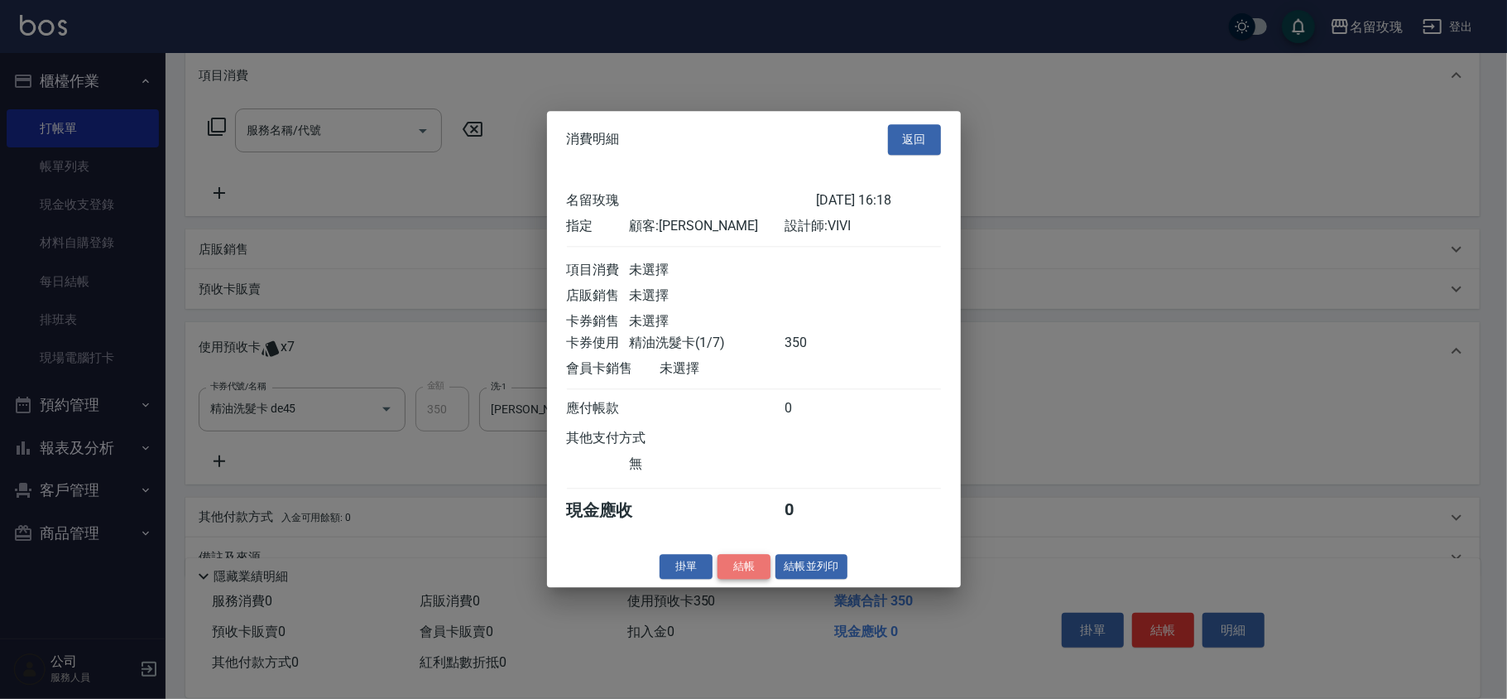
click at [737, 564] on button "結帳" at bounding box center [744, 567] width 53 height 26
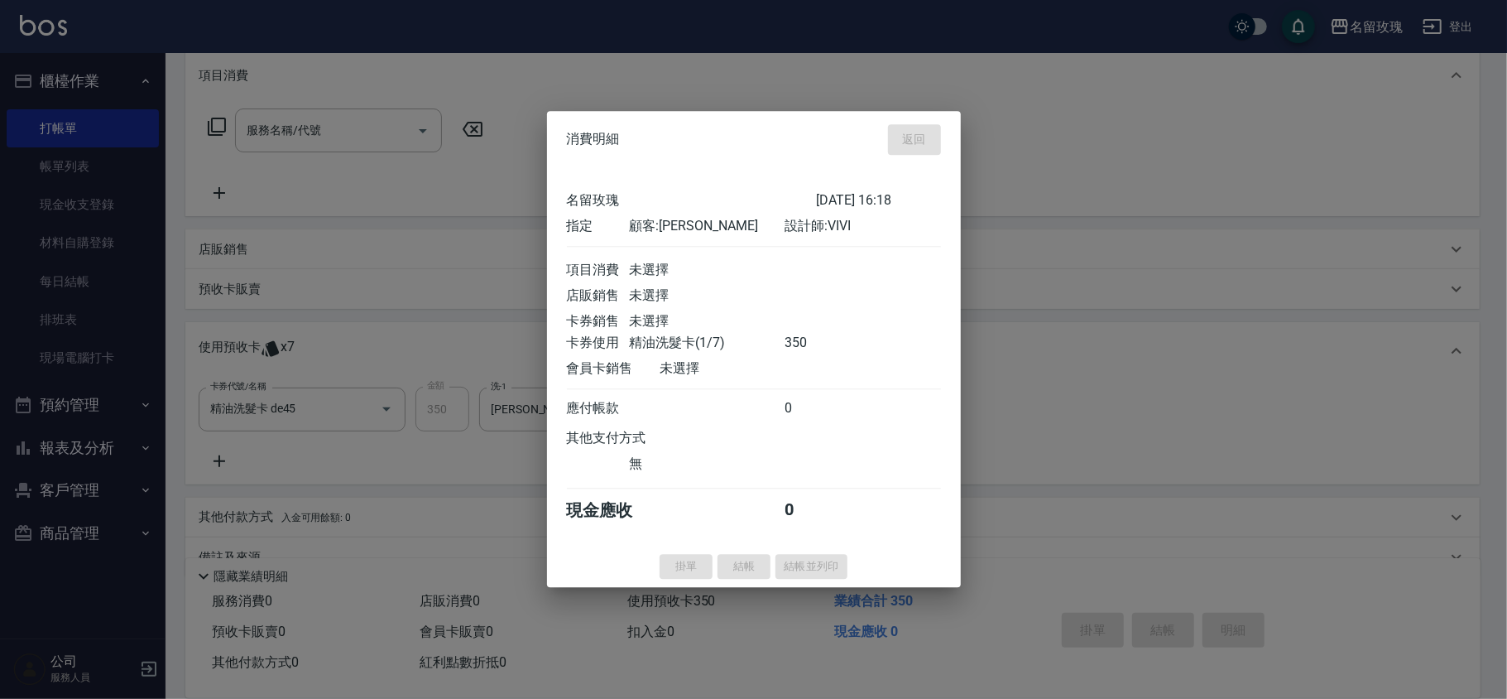
type input "[DATE] 16:40"
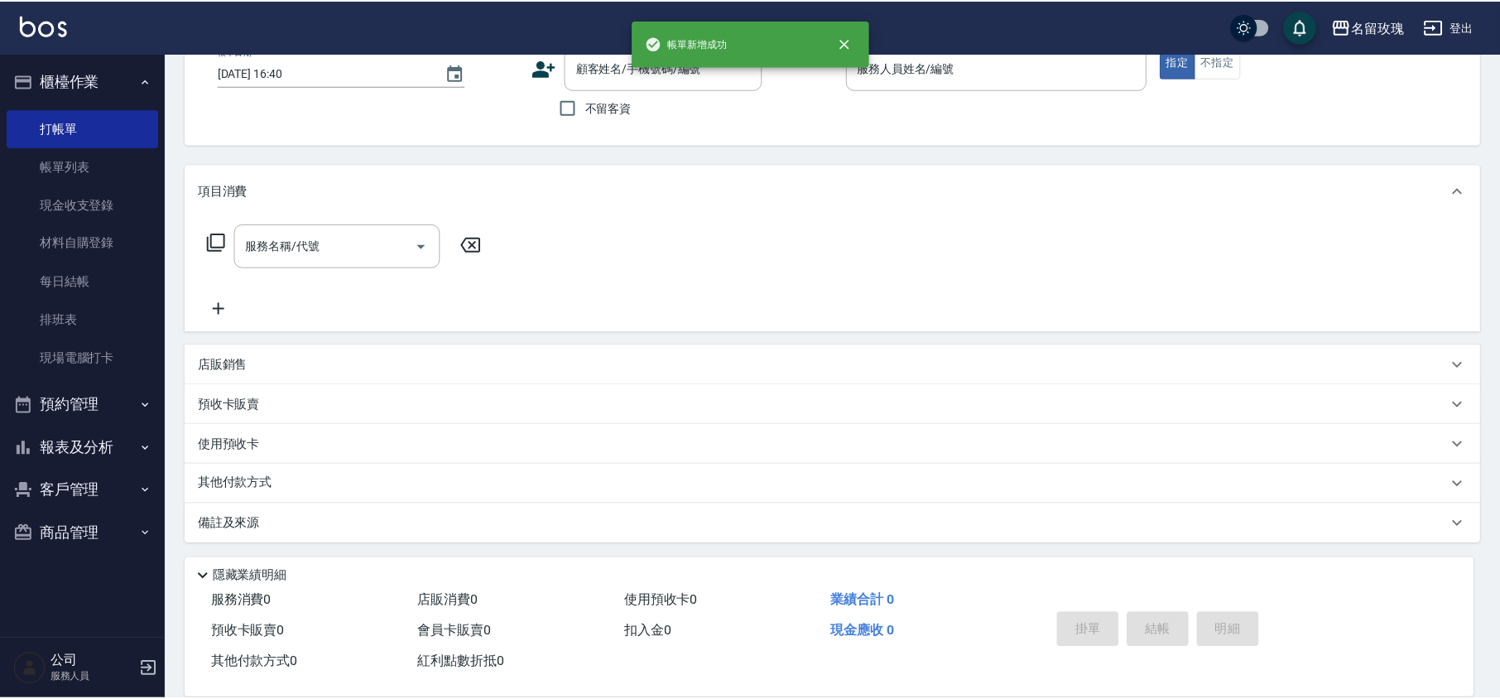
scroll to position [0, 0]
